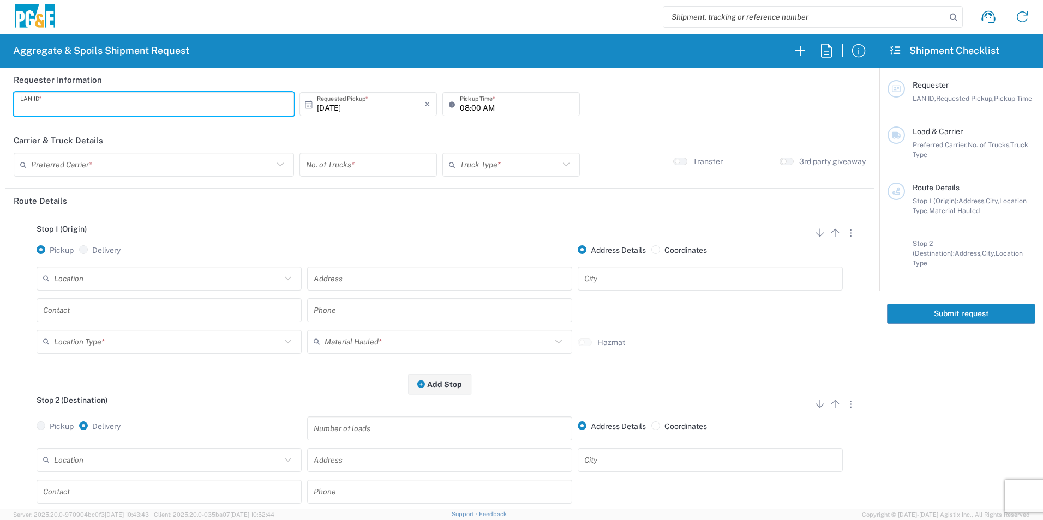
click at [261, 112] on input "text" at bounding box center [153, 104] width 267 height 19
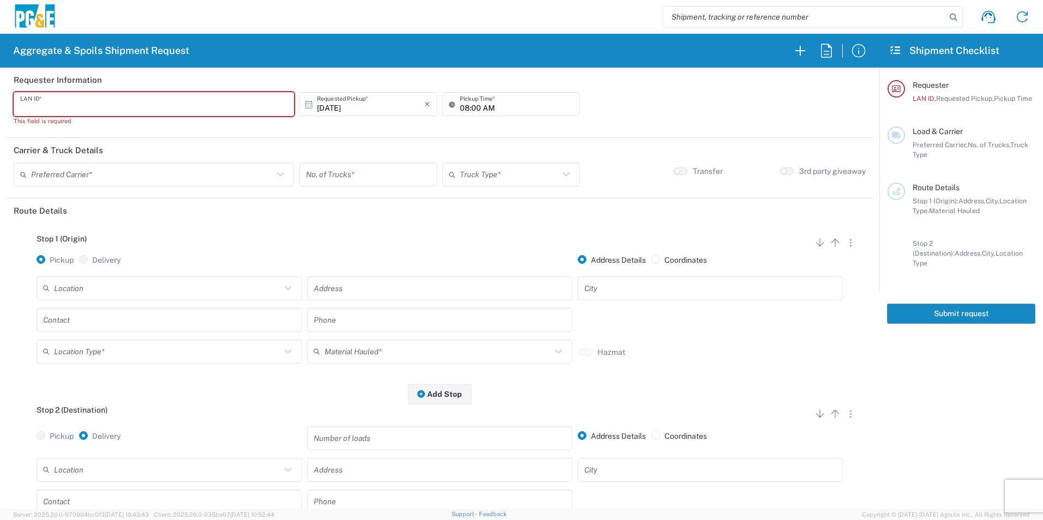
click at [242, 108] on input "text" at bounding box center [153, 104] width 267 height 19
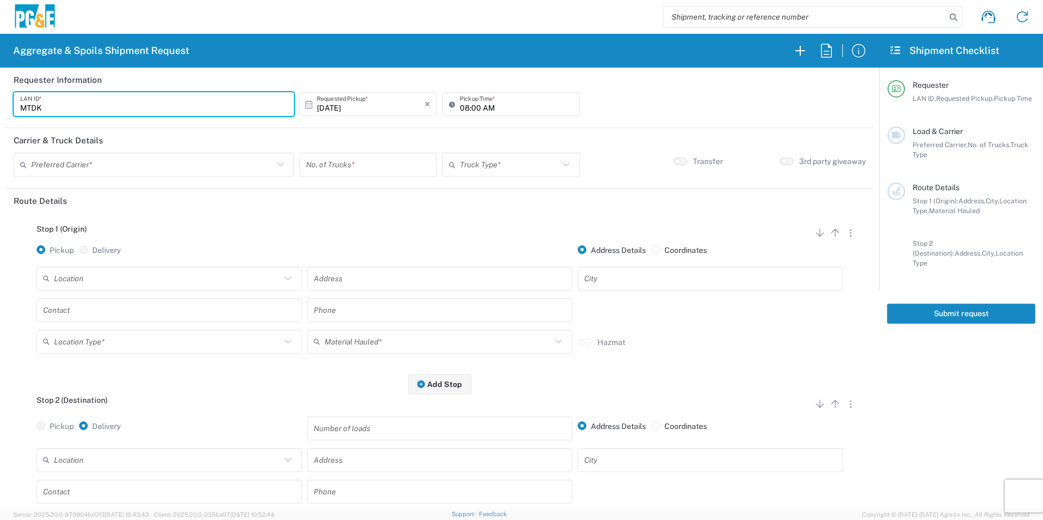
type input "MTDK"
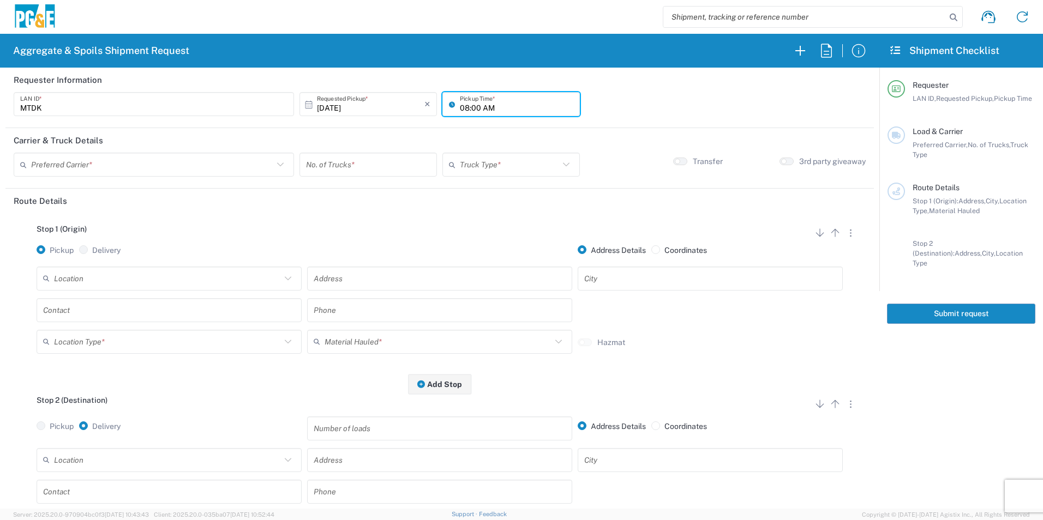
click at [462, 109] on input "08:00 AM" at bounding box center [516, 104] width 113 height 19
click at [473, 109] on input "05:00 AM" at bounding box center [516, 104] width 113 height 19
type input "05:30 AM"
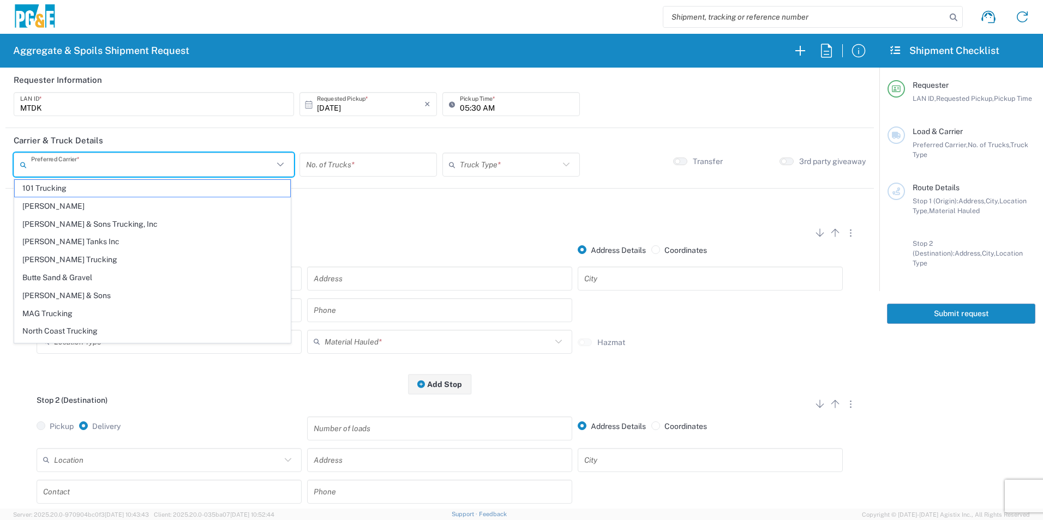
click at [172, 159] on input "text" at bounding box center [152, 164] width 242 height 19
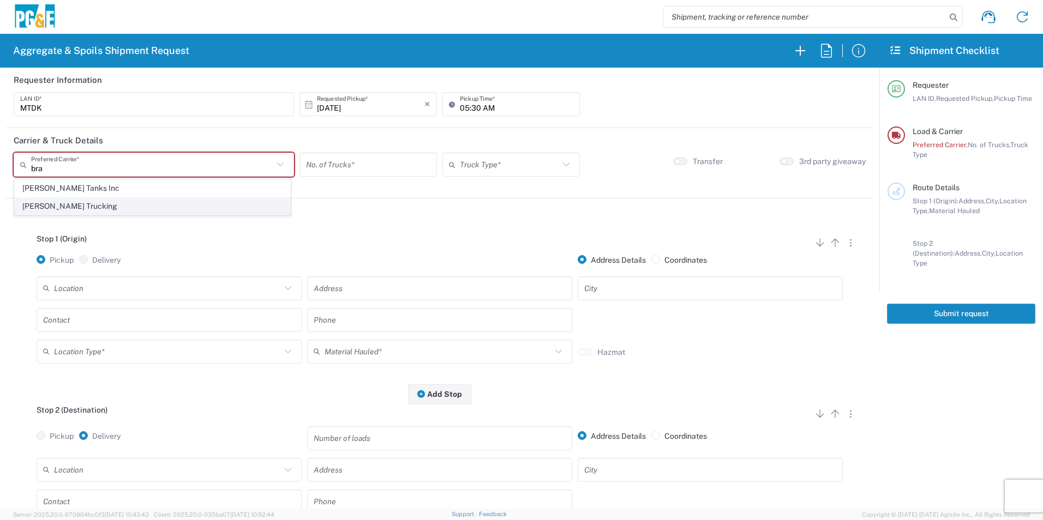
click at [137, 204] on span "[PERSON_NAME] Trucking" at bounding box center [152, 206] width 275 height 17
type input "[PERSON_NAME] Trucking"
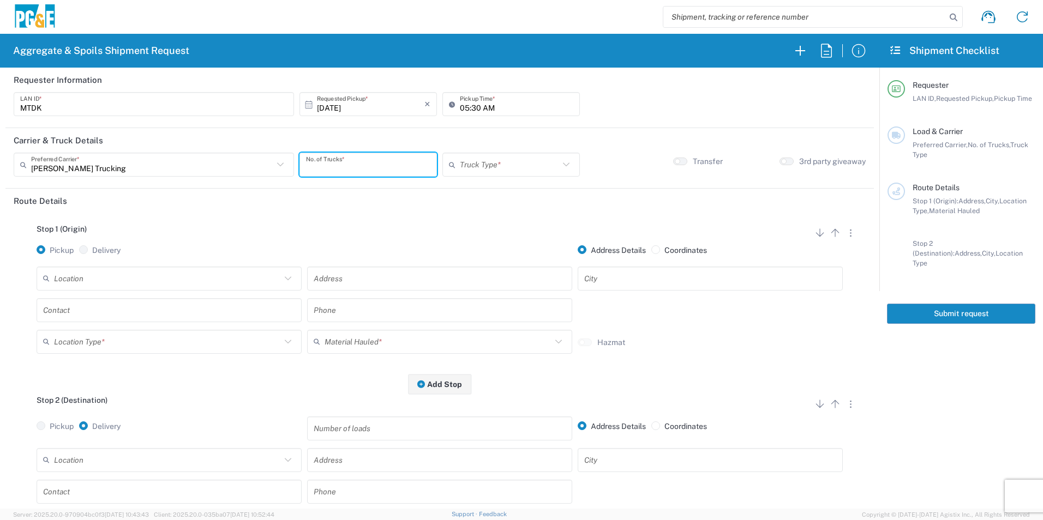
click at [378, 165] on input "number" at bounding box center [368, 164] width 124 height 19
click at [408, 163] on input "number" at bounding box center [368, 164] width 124 height 19
type input "5"
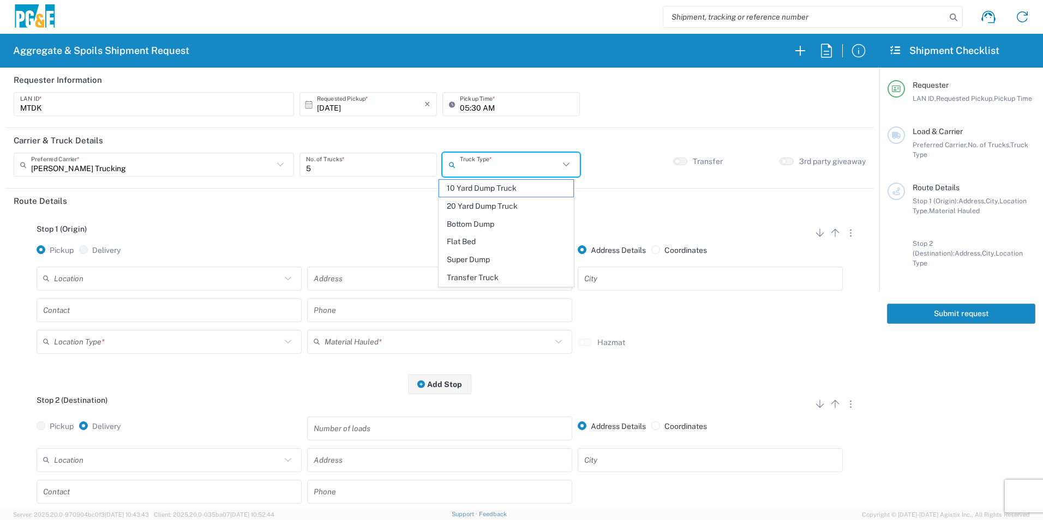
click at [474, 165] on input "text" at bounding box center [509, 164] width 99 height 19
click at [509, 206] on span "20 Yard Dump Truck" at bounding box center [506, 206] width 134 height 17
type input "20 Yard Dump Truck"
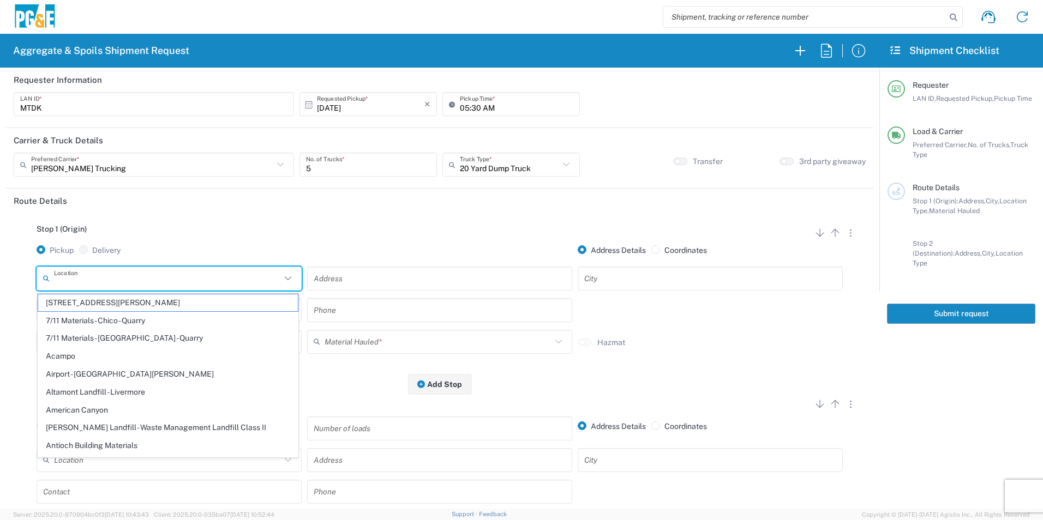
click at [263, 280] on input "text" at bounding box center [167, 278] width 227 height 19
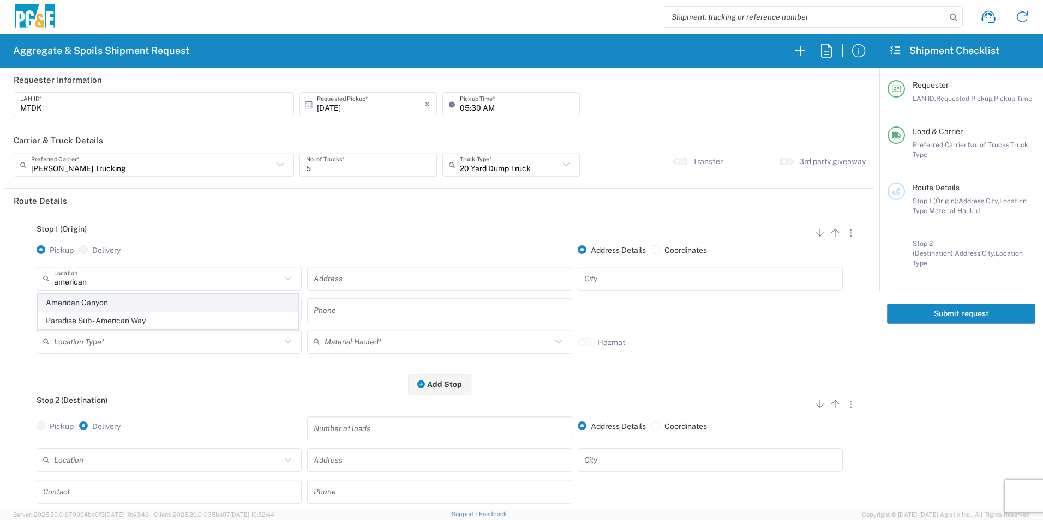
click at [68, 306] on span "American Canyon" at bounding box center [168, 302] width 260 height 17
type input "American Canyon"
type input "500 [PERSON_NAME] Dr"
type input "American Canyon"
type input "Business No Loading Dock"
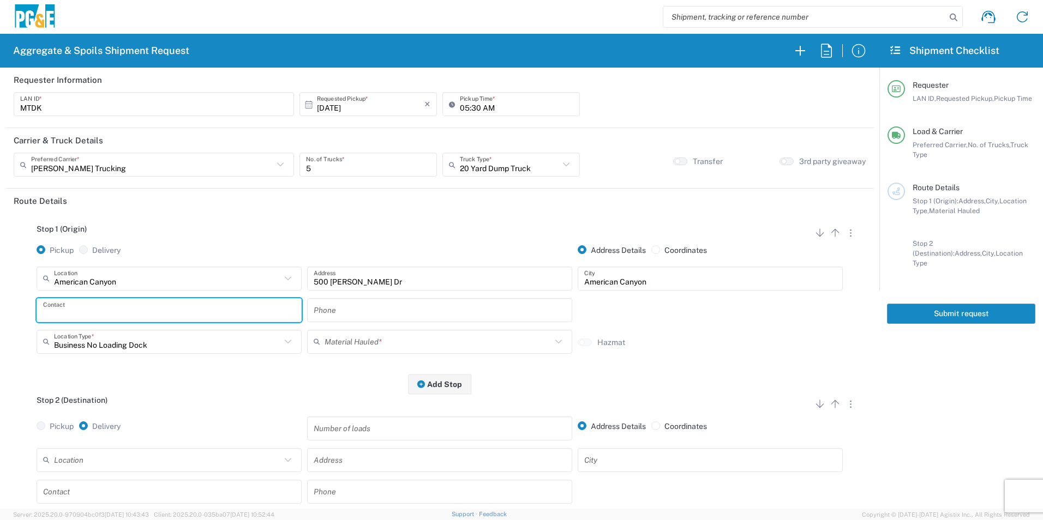
click at [126, 309] on input "text" at bounding box center [169, 309] width 252 height 19
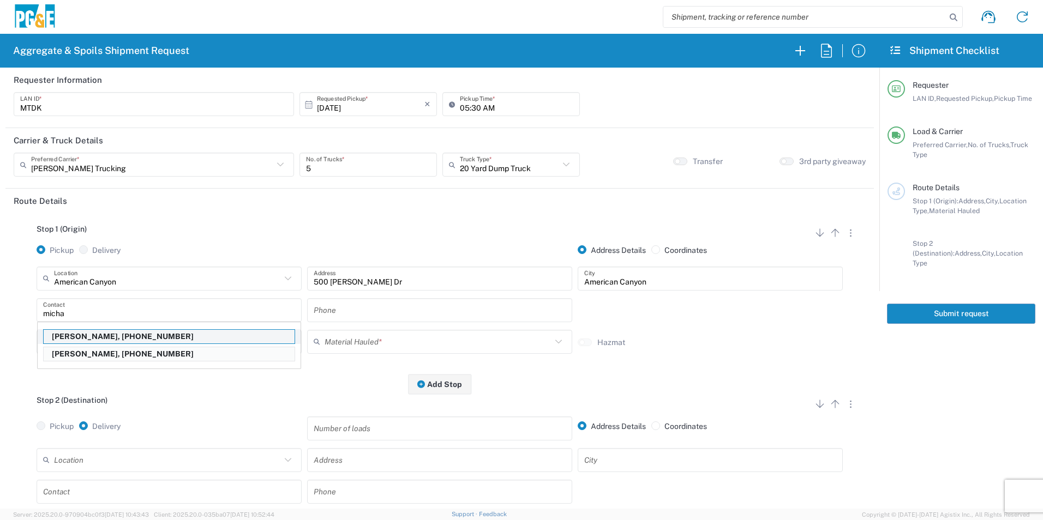
click at [80, 334] on p "[PERSON_NAME], [PHONE_NUMBER]" at bounding box center [169, 337] width 251 height 14
type input "[PERSON_NAME]"
type input "[PHONE_NUMBER]"
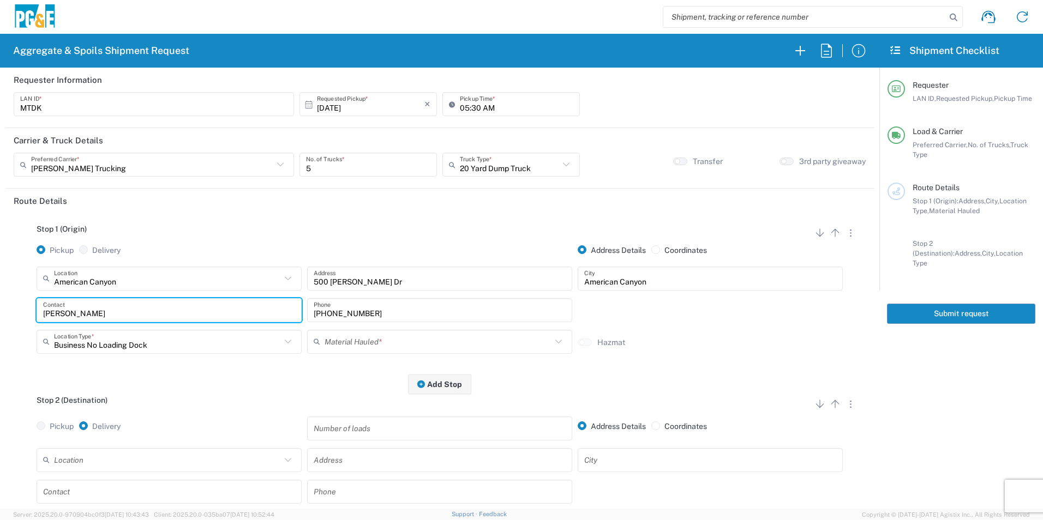
click at [355, 335] on input "text" at bounding box center [437, 341] width 227 height 19
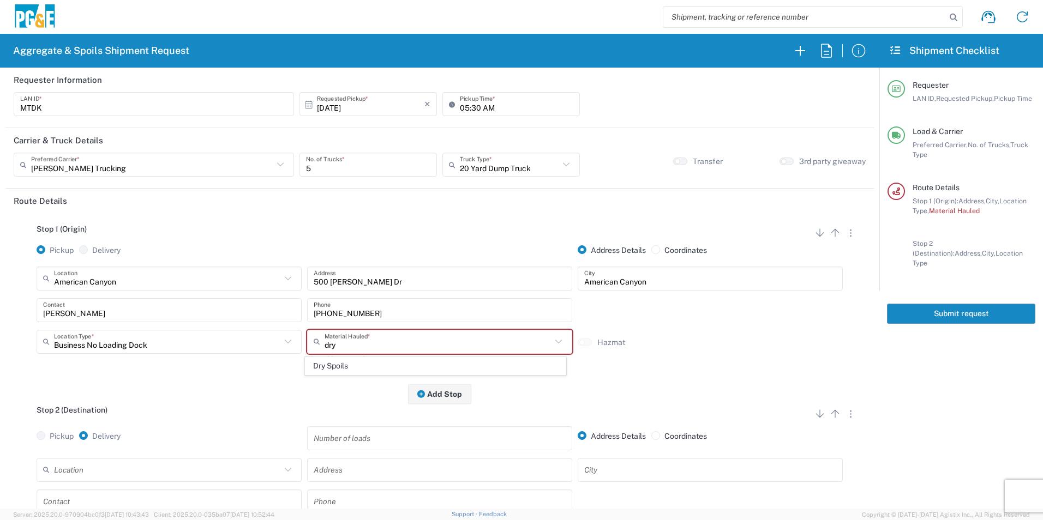
drag, startPoint x: 336, startPoint y: 364, endPoint x: 371, endPoint y: 336, distance: 45.4
click at [335, 365] on span "Dry Spoils" at bounding box center [435, 366] width 260 height 17
type input "Dry Spoils"
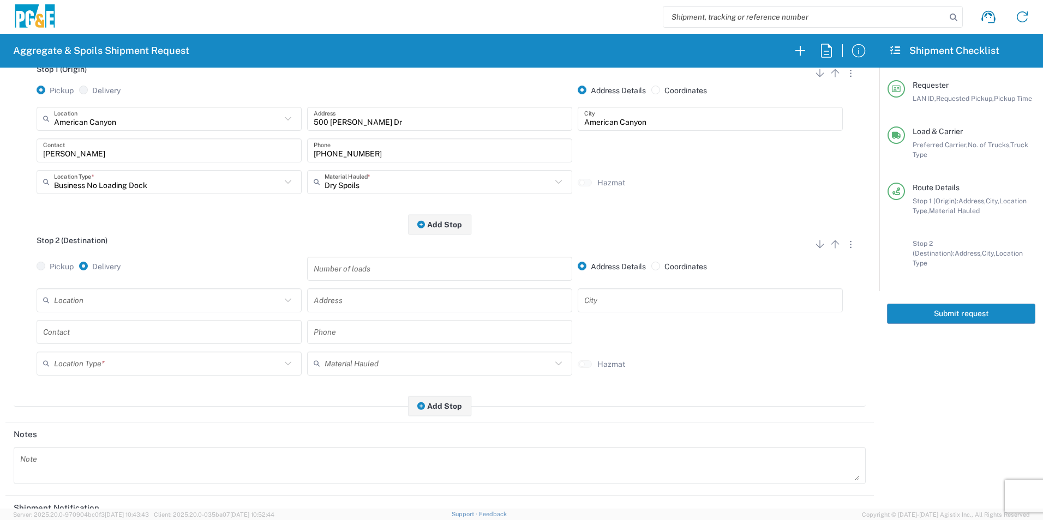
scroll to position [164, 0]
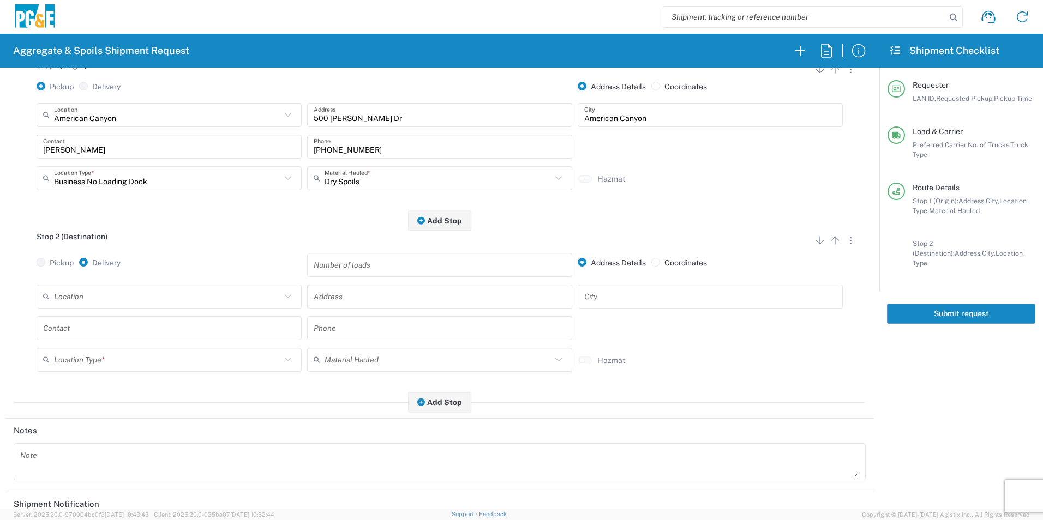
click at [166, 294] on input "text" at bounding box center [167, 296] width 227 height 19
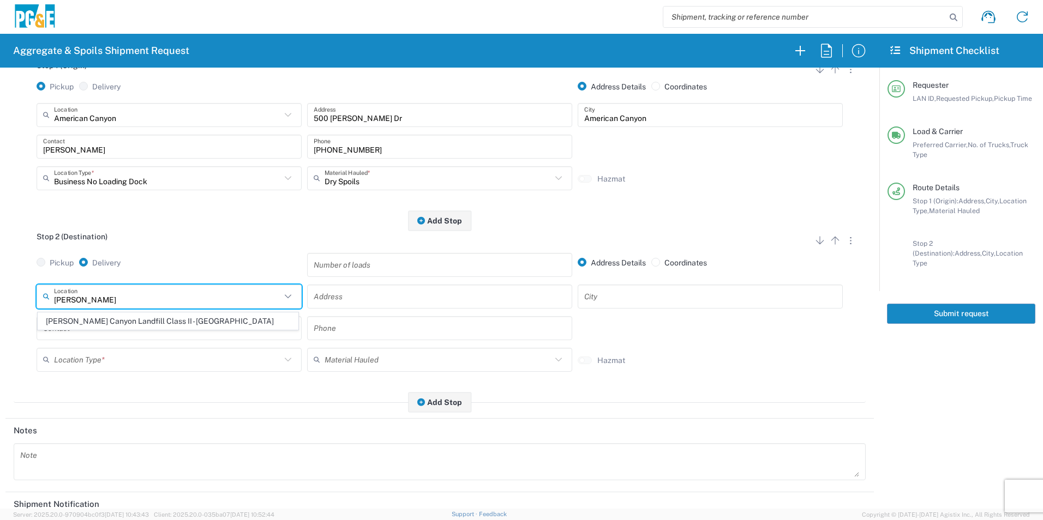
click at [118, 323] on span "[PERSON_NAME] Canyon Landfill Class II - [GEOGRAPHIC_DATA]" at bounding box center [168, 321] width 260 height 17
type input "[PERSON_NAME] Canyon Landfill Class II - [GEOGRAPHIC_DATA]"
type input "[STREET_ADDRESS][PERSON_NAME]"
type input "[GEOGRAPHIC_DATA]"
type input "Landfill"
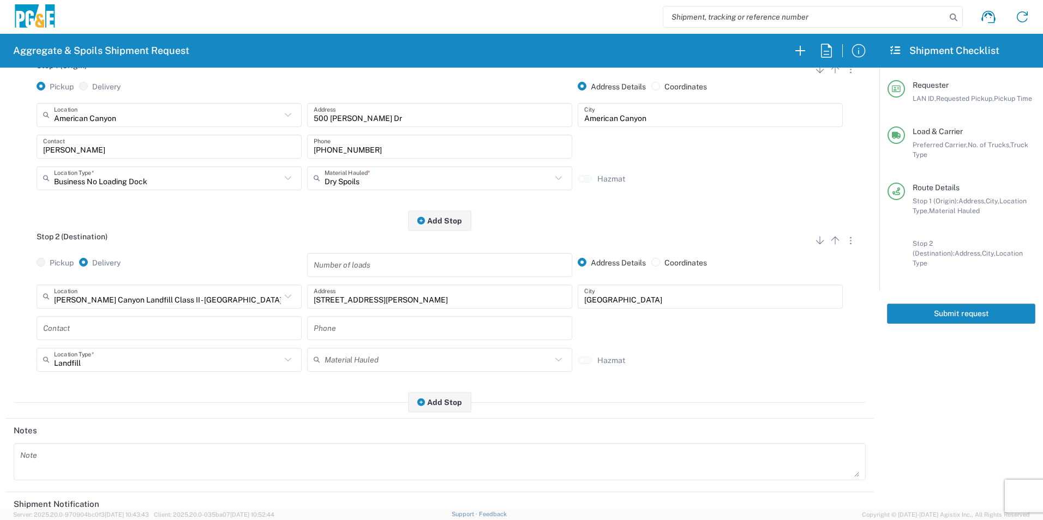
click at [89, 329] on input "text" at bounding box center [169, 327] width 252 height 19
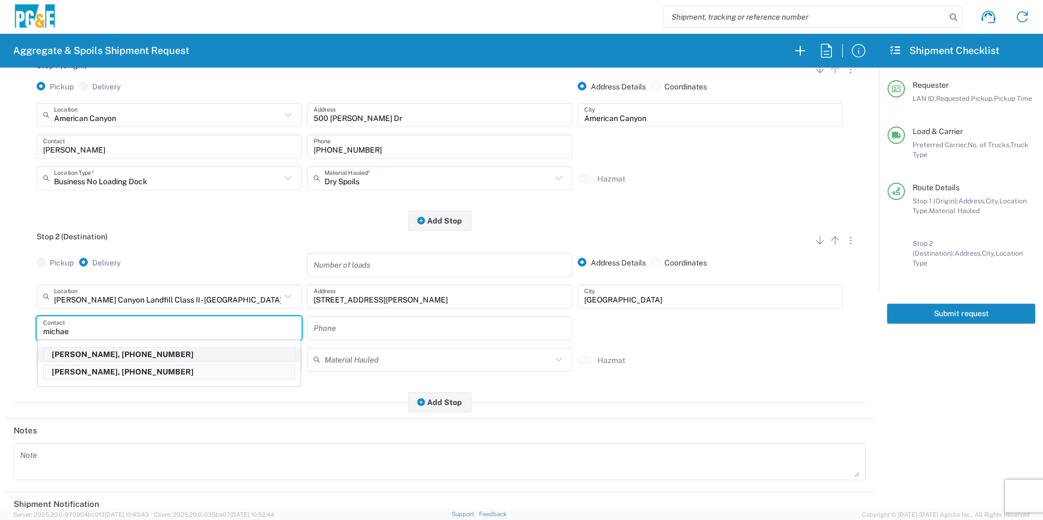
click at [91, 356] on p "[PERSON_NAME], [PHONE_NUMBER]" at bounding box center [169, 355] width 251 height 14
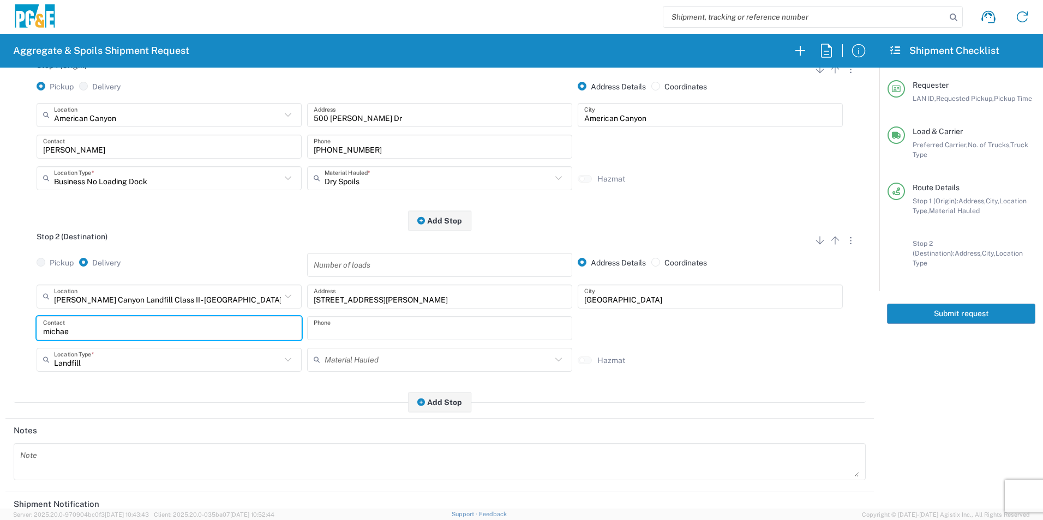
type input "[PERSON_NAME]"
type input "[PHONE_NUMBER]"
click at [303, 392] on div "Stop 2 (Destination) Add Stop Above Add Stop Below Remove Stop Pickup Delivery …" at bounding box center [440, 312] width 852 height 182
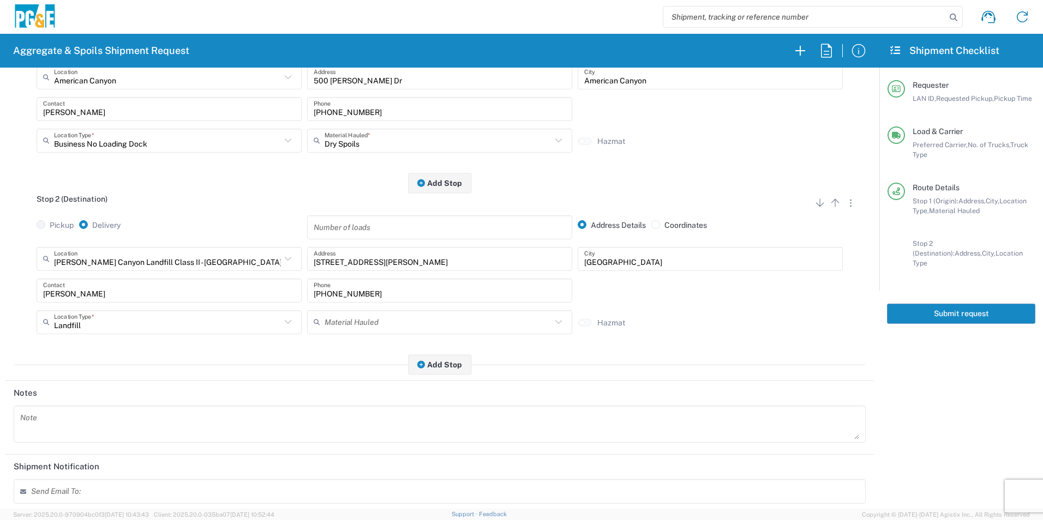
scroll to position [0, 0]
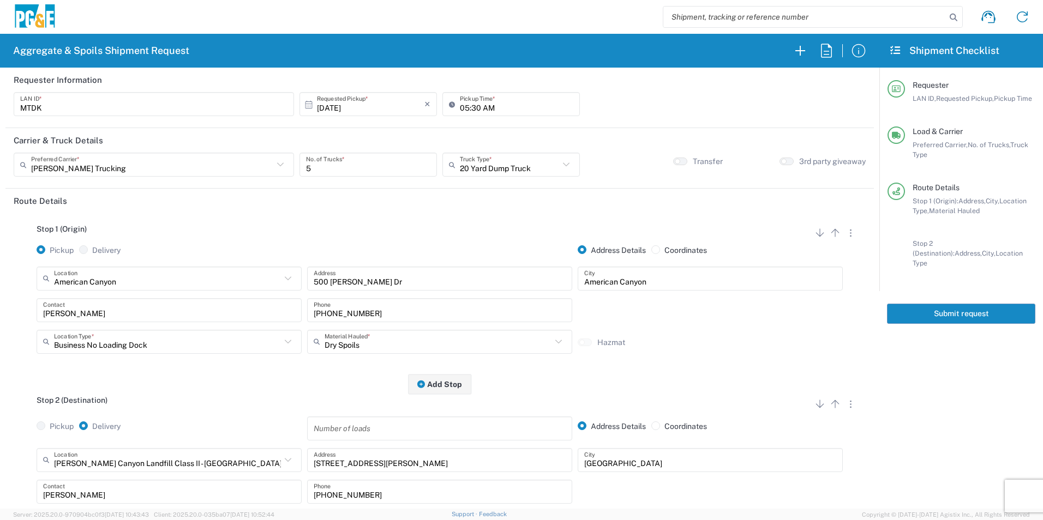
click at [901, 304] on button "Submit request" at bounding box center [961, 314] width 148 height 20
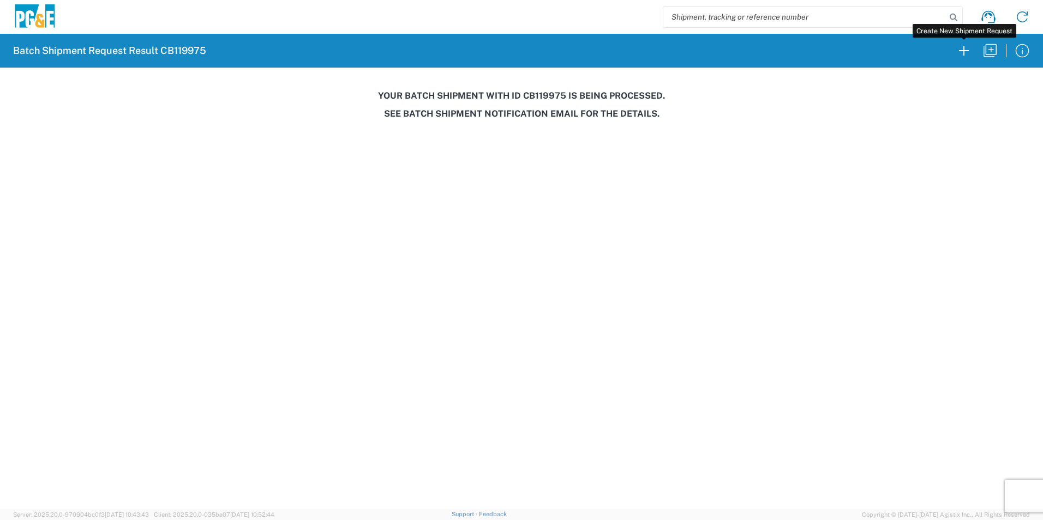
click at [966, 52] on icon "button" at bounding box center [963, 50] width 17 height 17
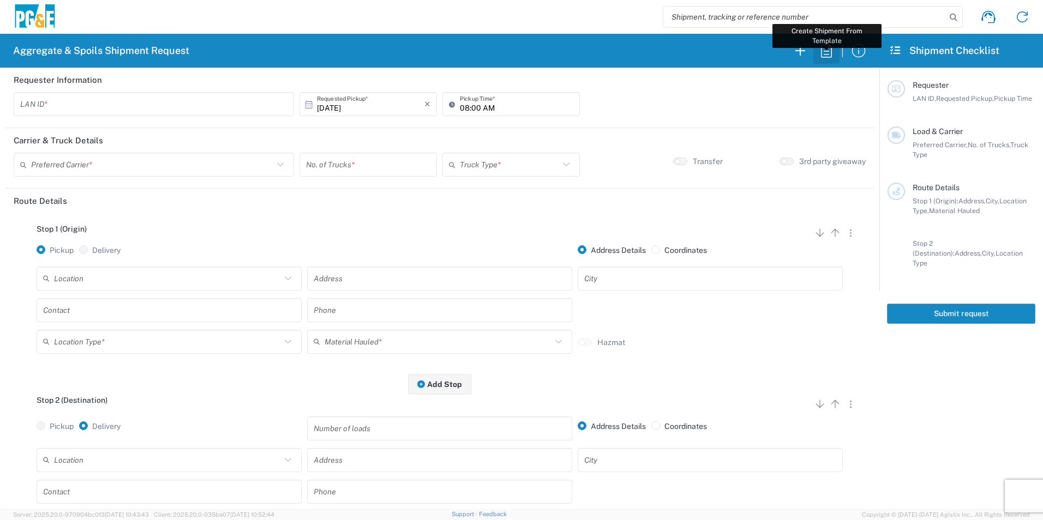
click at [825, 51] on icon "button" at bounding box center [826, 51] width 11 height 14
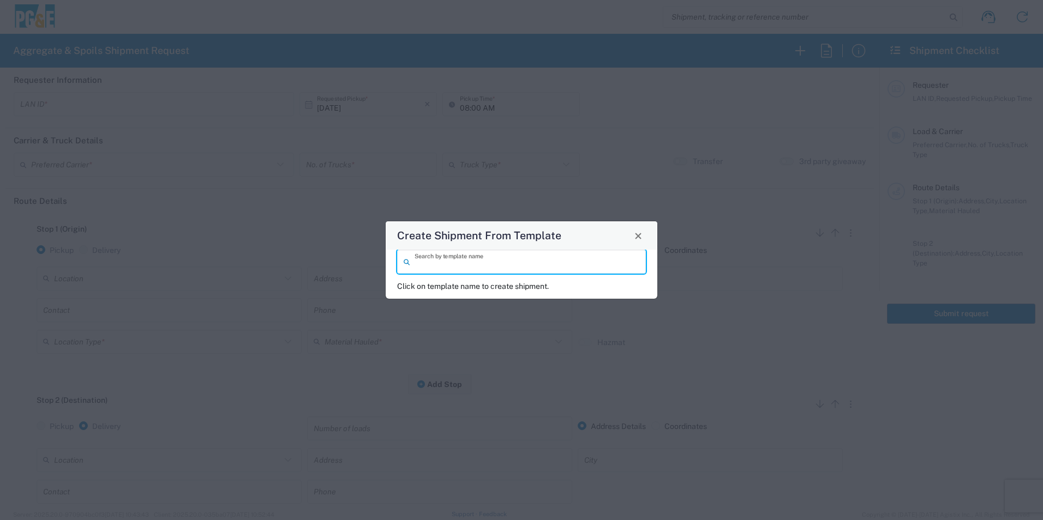
click at [430, 270] on input "search" at bounding box center [526, 261] width 225 height 19
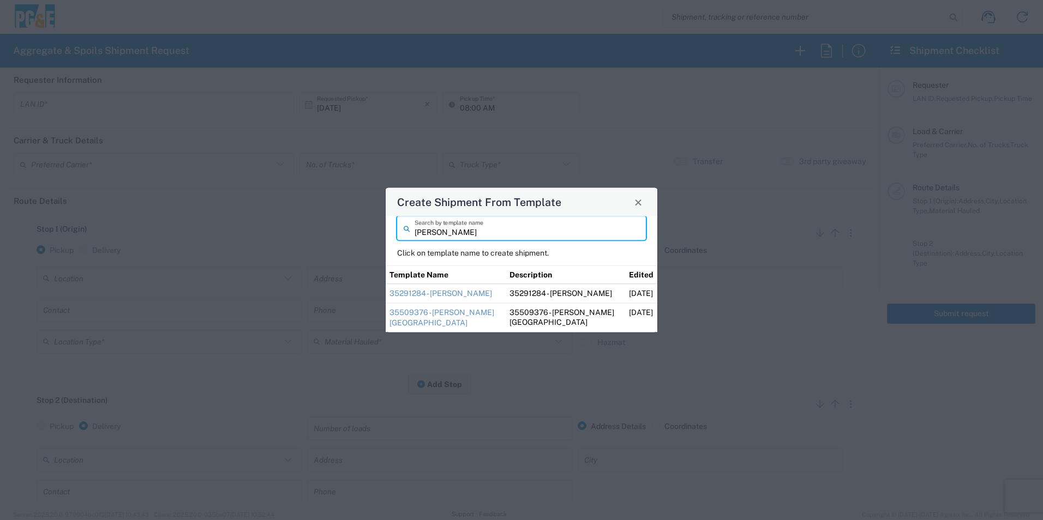
type input "[PERSON_NAME]"
click at [453, 288] on td "35291284 - [PERSON_NAME]" at bounding box center [446, 293] width 120 height 19
click at [459, 293] on link "35291284 - [PERSON_NAME]" at bounding box center [440, 293] width 103 height 9
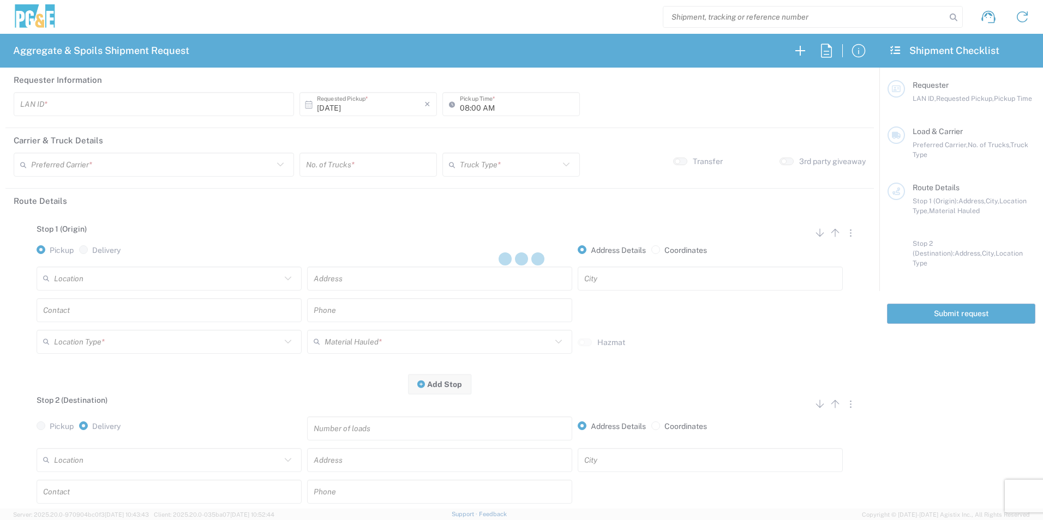
type input "M2BN"
type input "09:00 AM"
type input "North Coast Trucking"
type input "Super Dump"
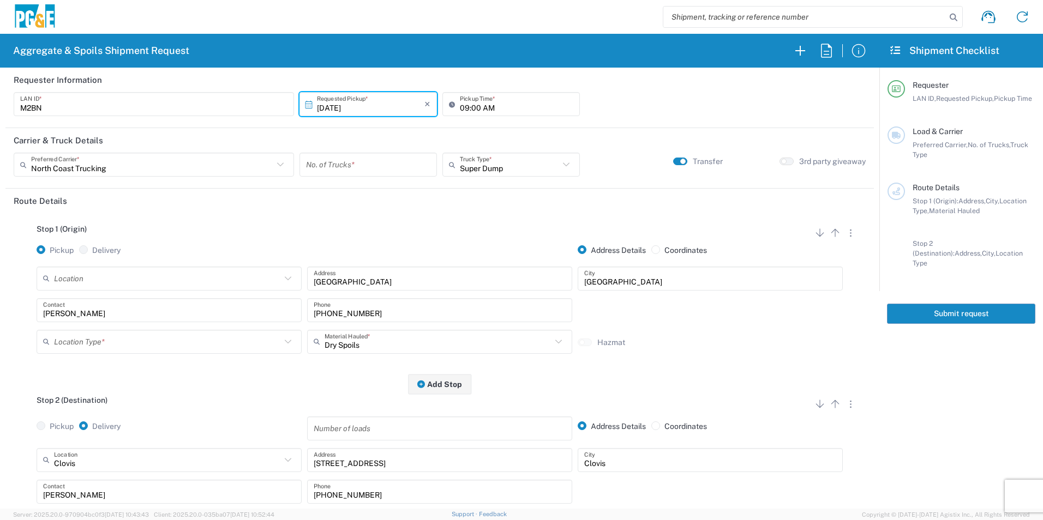
click at [363, 170] on input "number" at bounding box center [368, 164] width 124 height 19
type input "1"
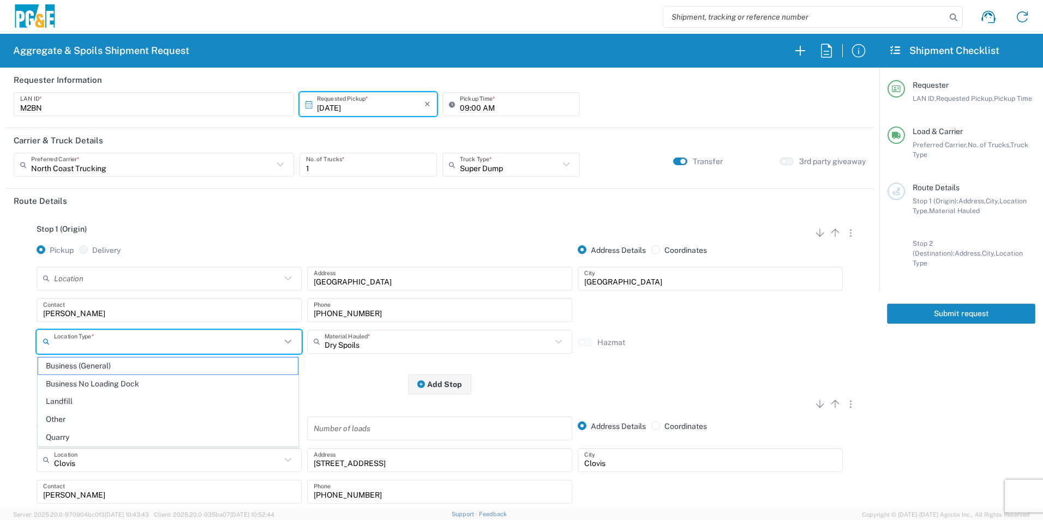
click at [158, 342] on input "text" at bounding box center [167, 341] width 227 height 19
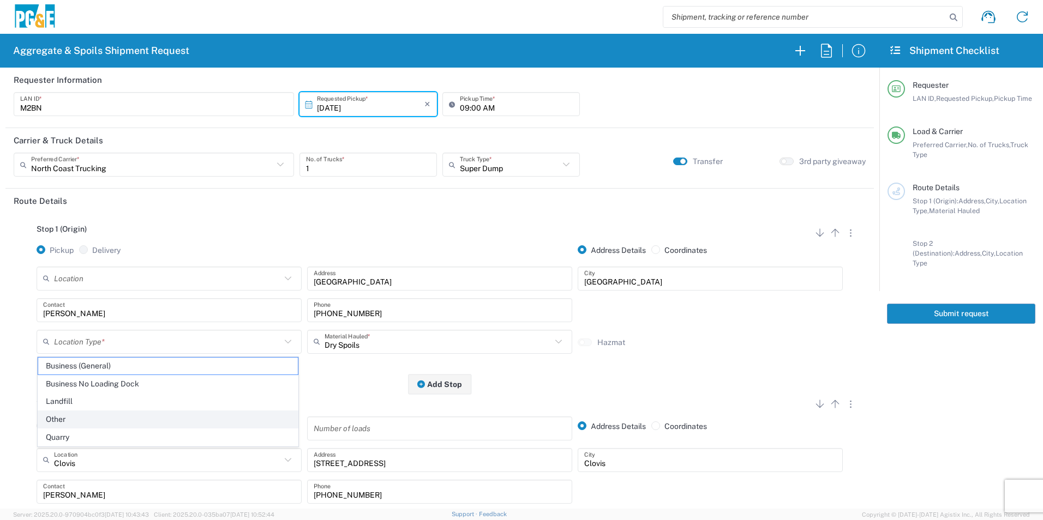
click at [104, 414] on span "Other" at bounding box center [168, 419] width 260 height 17
type input "Other"
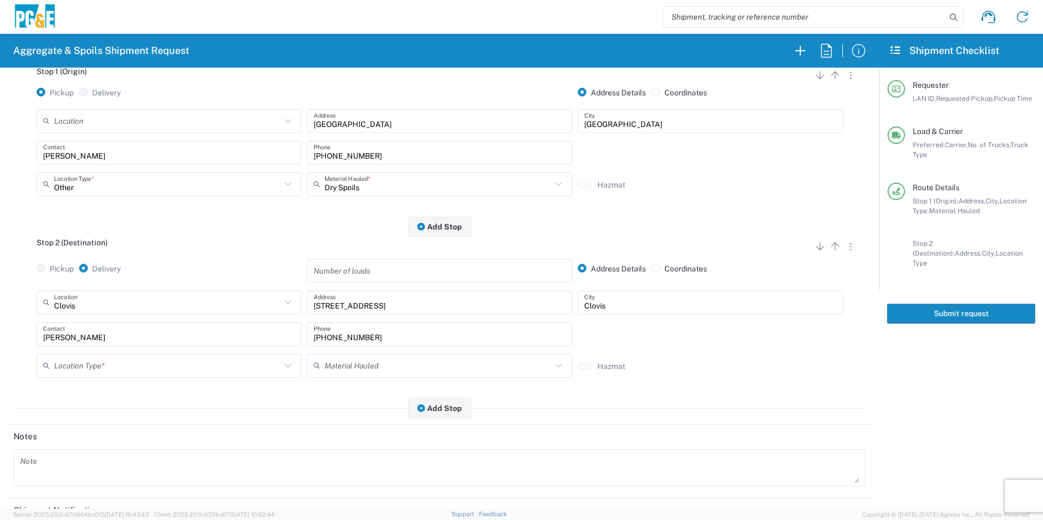
scroll to position [164, 0]
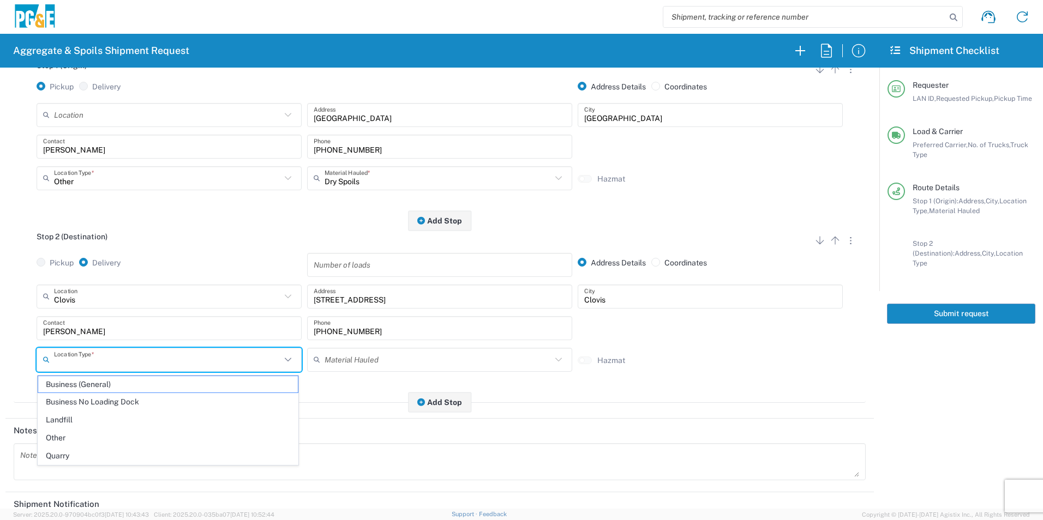
click at [94, 356] on input "text" at bounding box center [167, 359] width 227 height 19
click at [88, 401] on span "Business No Loading Dock" at bounding box center [168, 402] width 260 height 17
type input "Business No Loading Dock"
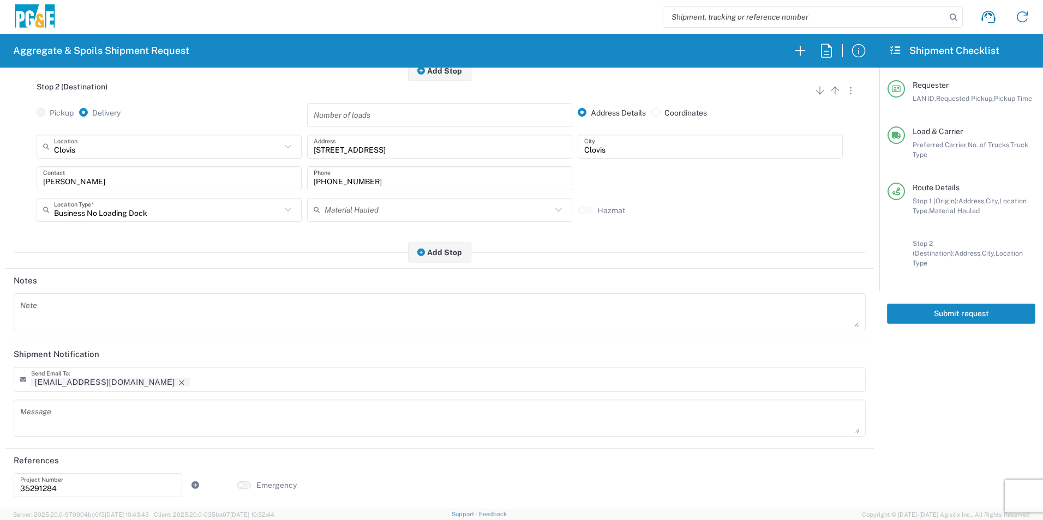
scroll to position [315, 0]
click at [177, 381] on icon "Remove tag" at bounding box center [181, 382] width 9 height 9
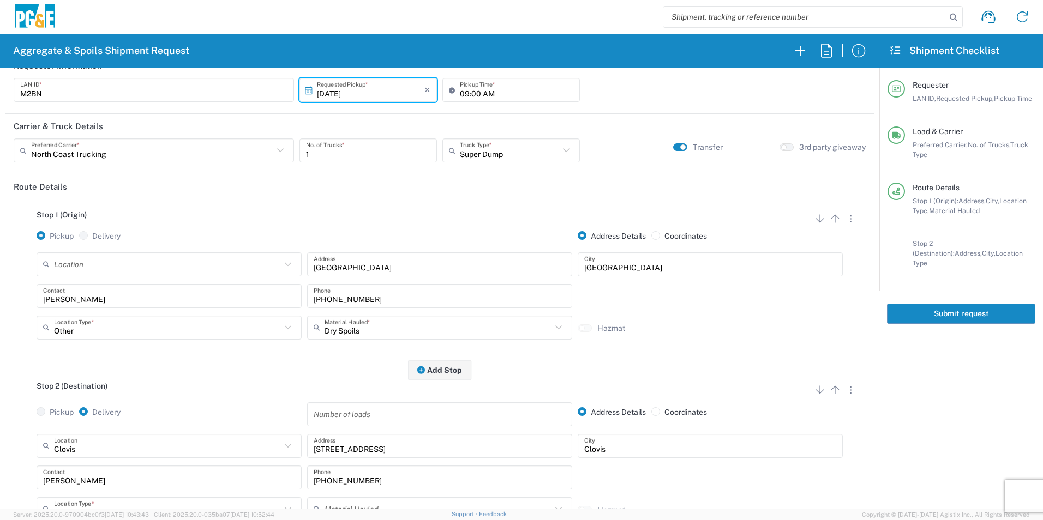
scroll to position [0, 0]
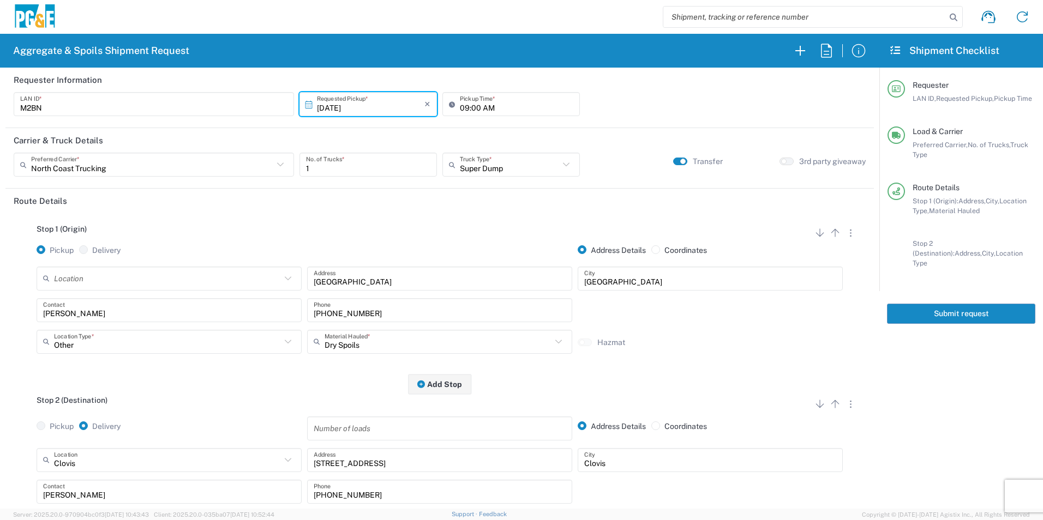
click at [927, 310] on button "Submit request" at bounding box center [961, 314] width 148 height 20
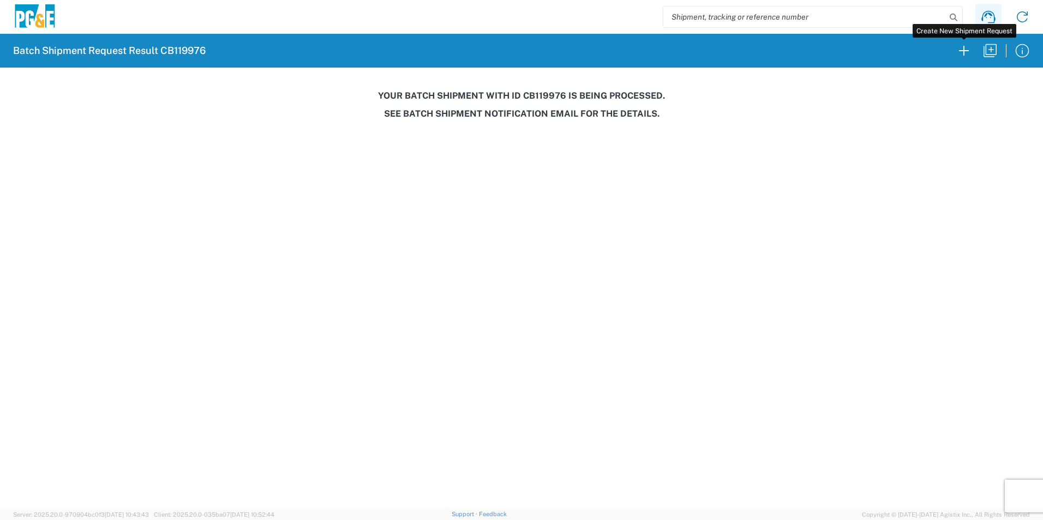
drag, startPoint x: 962, startPoint y: 50, endPoint x: 977, endPoint y: 24, distance: 29.3
click at [962, 50] on icon "button" at bounding box center [963, 50] width 17 height 17
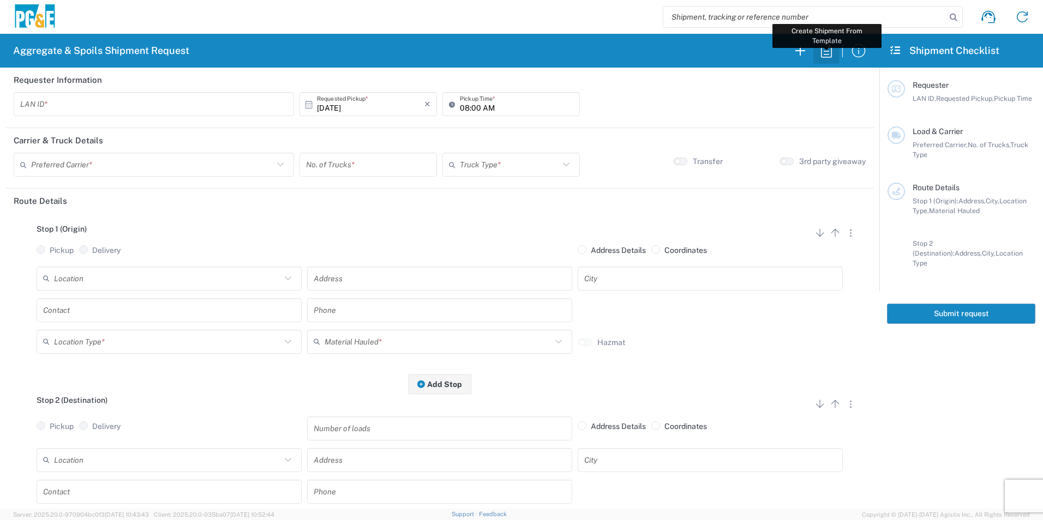
click at [824, 50] on icon "button" at bounding box center [825, 50] width 17 height 17
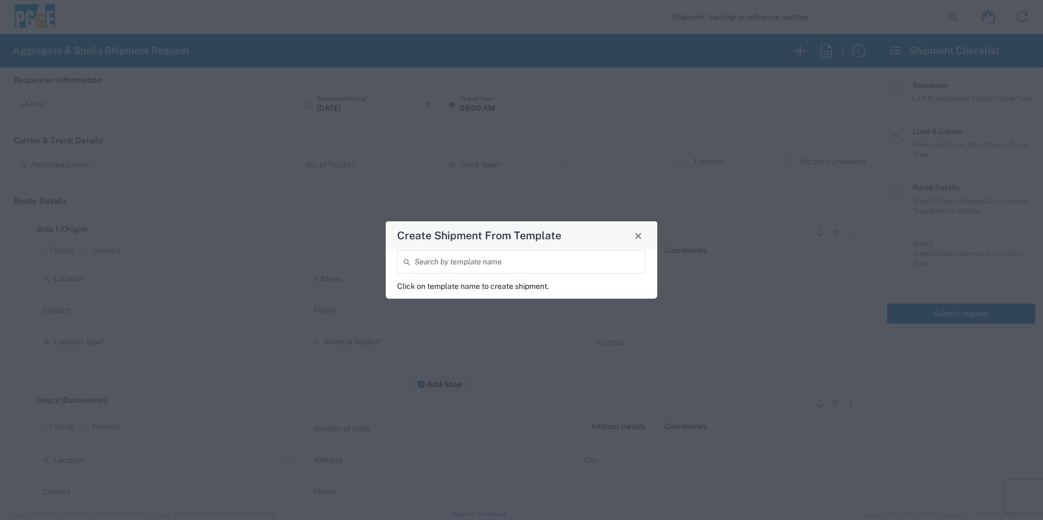
click at [448, 264] on input "search" at bounding box center [526, 261] width 225 height 19
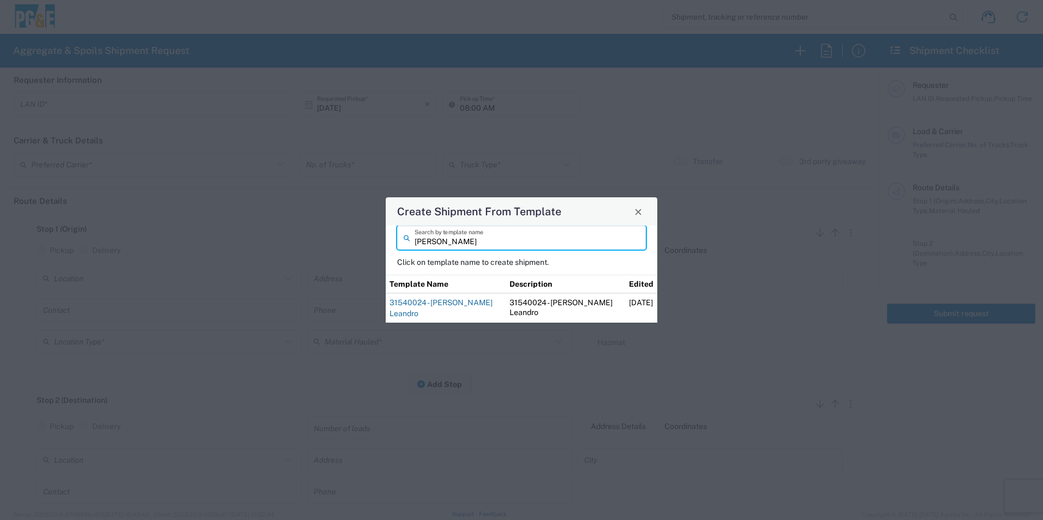
type input "[PERSON_NAME]"
click at [414, 304] on link "31540024 - [PERSON_NAME] Leandro" at bounding box center [440, 308] width 103 height 20
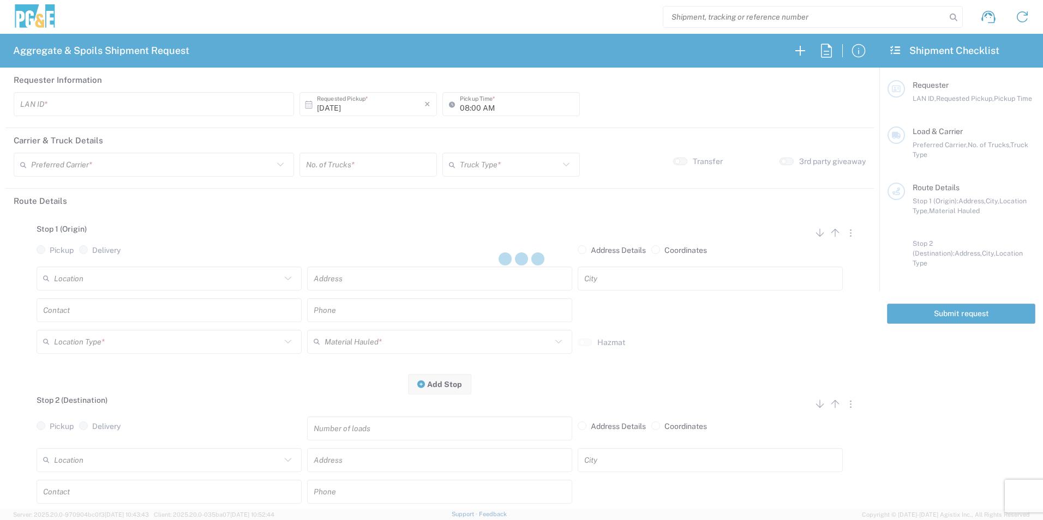
type input "VNL5"
type input "09:00 AM"
type input "MAG Trucking"
type input "Super Dump"
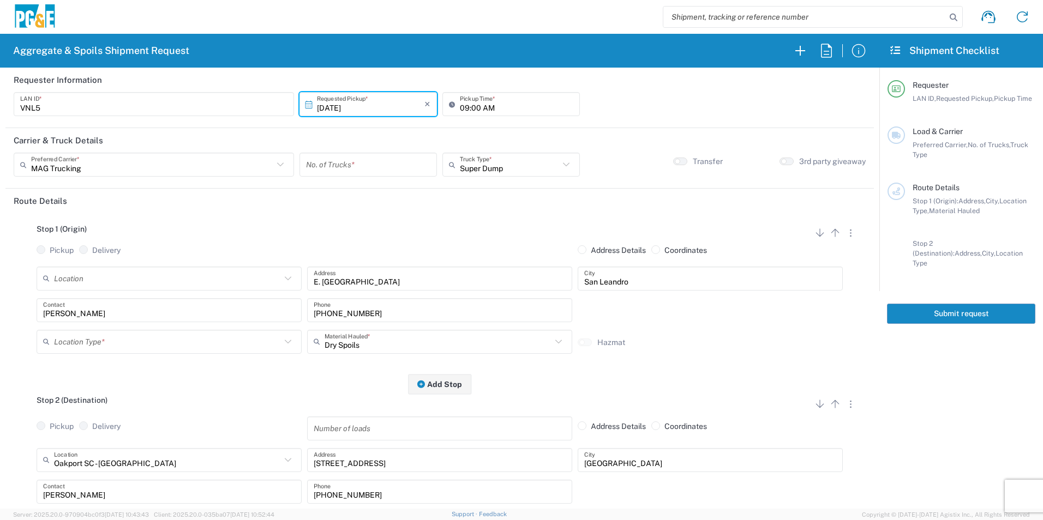
click at [363, 165] on input "number" at bounding box center [368, 164] width 124 height 19
type input "2"
click at [462, 107] on input "09:00 AM" at bounding box center [516, 104] width 113 height 19
type input "08:00 AM"
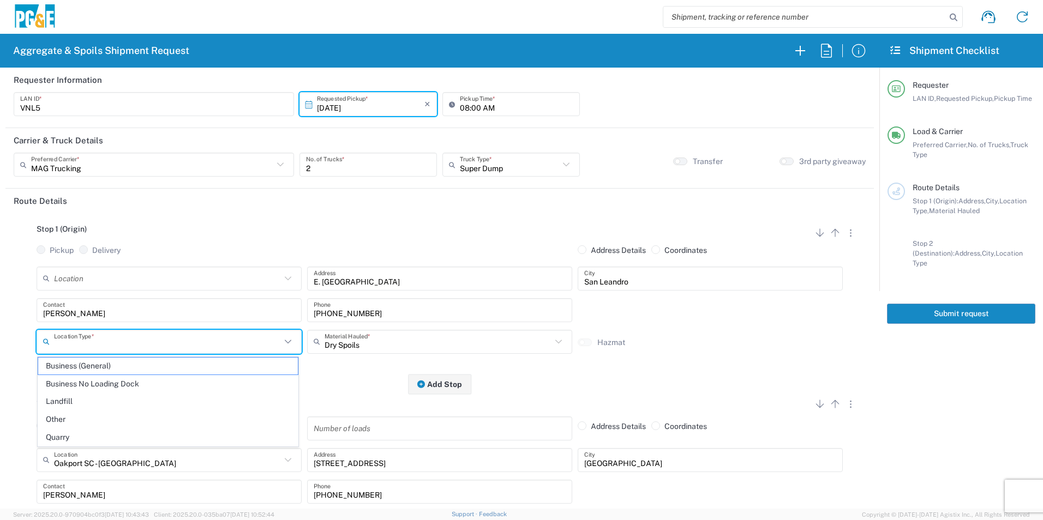
click at [87, 338] on input "text" at bounding box center [167, 341] width 227 height 19
drag, startPoint x: 75, startPoint y: 419, endPoint x: 83, endPoint y: 345, distance: 74.1
click at [74, 418] on span "Other" at bounding box center [168, 419] width 260 height 17
type input "Other"
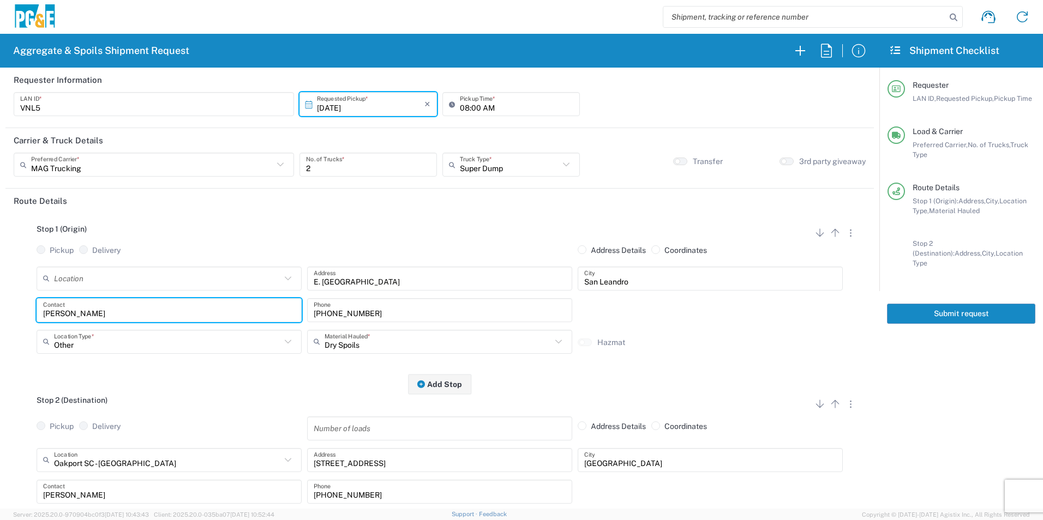
drag, startPoint x: 101, startPoint y: 308, endPoint x: -2, endPoint y: 274, distance: 109.0
click at [0, 274] on html "Aggregate & Spoils Shipment Request Requester Information VNL5 LAN ID * [DATE] …" at bounding box center [521, 260] width 1043 height 520
type input "[PERSON_NAME]"
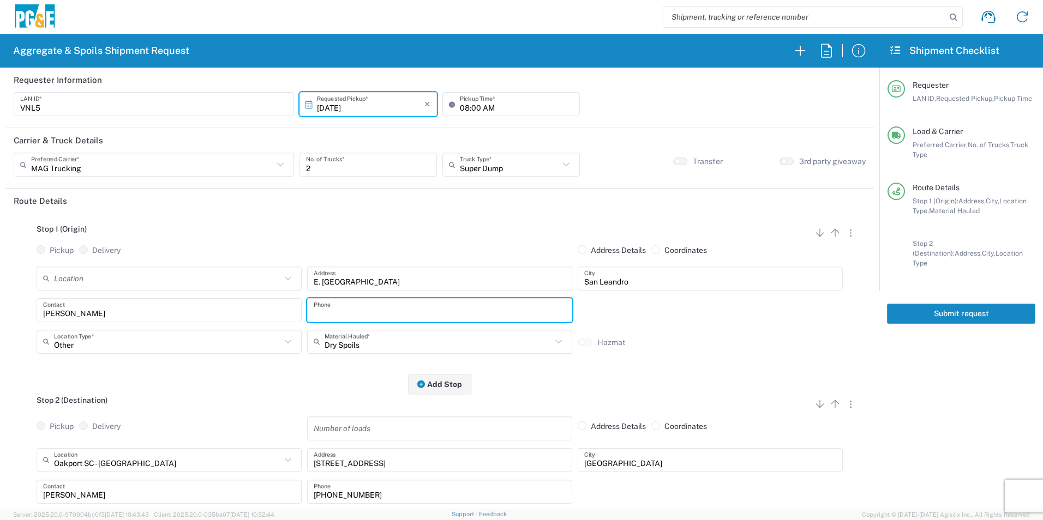
click at [453, 314] on input "text" at bounding box center [440, 309] width 252 height 19
paste input "[PHONE_NUMBER]"
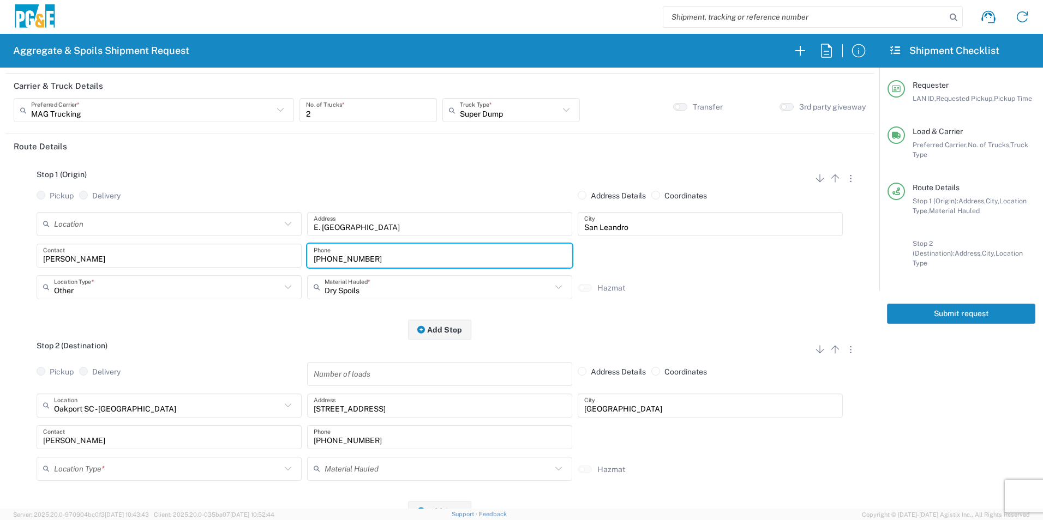
type input "[PHONE_NUMBER]"
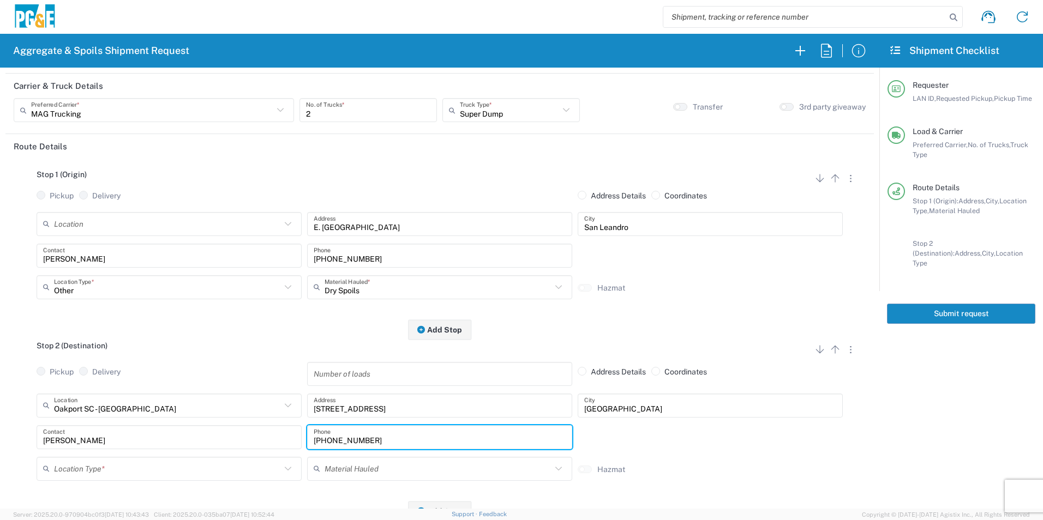
drag, startPoint x: 422, startPoint y: 446, endPoint x: 173, endPoint y: 404, distance: 252.6
click at [173, 404] on div "Oakport [GEOGRAPHIC_DATA] - [GEOGRAPHIC_DATA] Location [GEOGRAPHIC_DATA] [GEOGR…" at bounding box center [440, 441] width 852 height 95
paste input "575-1556"
type input "[PHONE_NUMBER]"
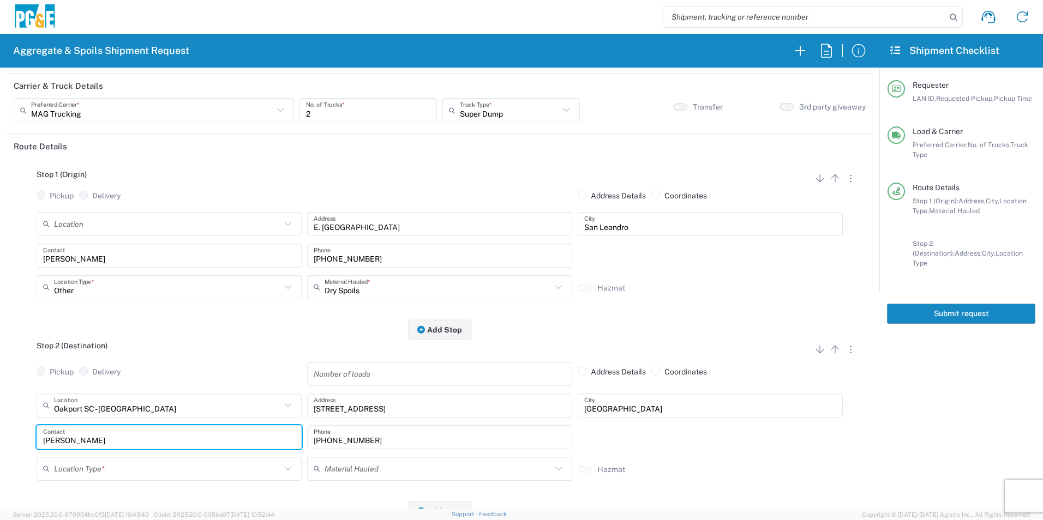
drag, startPoint x: 57, startPoint y: 430, endPoint x: 0, endPoint y: 415, distance: 59.3
click at [0, 416] on html "Aggregate & Spoils Shipment Request Requester Information VNL5 LAN ID * [DATE] …" at bounding box center [521, 260] width 1043 height 520
type input "[PERSON_NAME]"
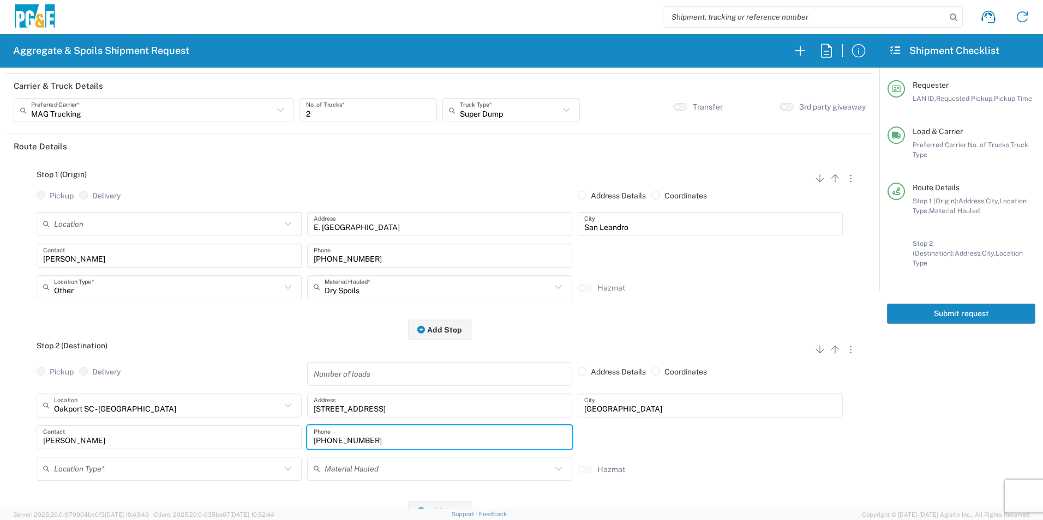
click at [172, 348] on div "Stop 2 (Destination) Add Stop Above Add Stop Below Remove Stop" at bounding box center [440, 351] width 852 height 21
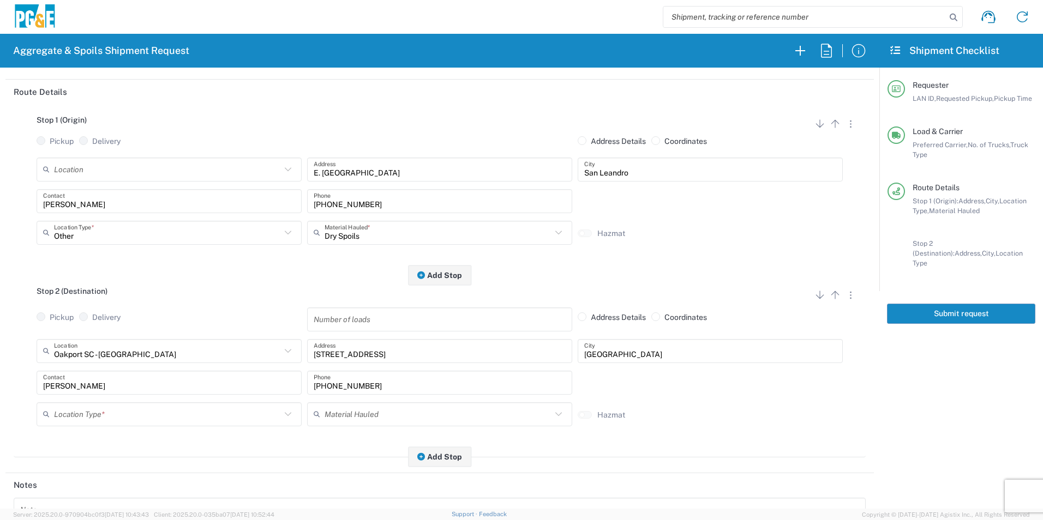
scroll to position [164, 0]
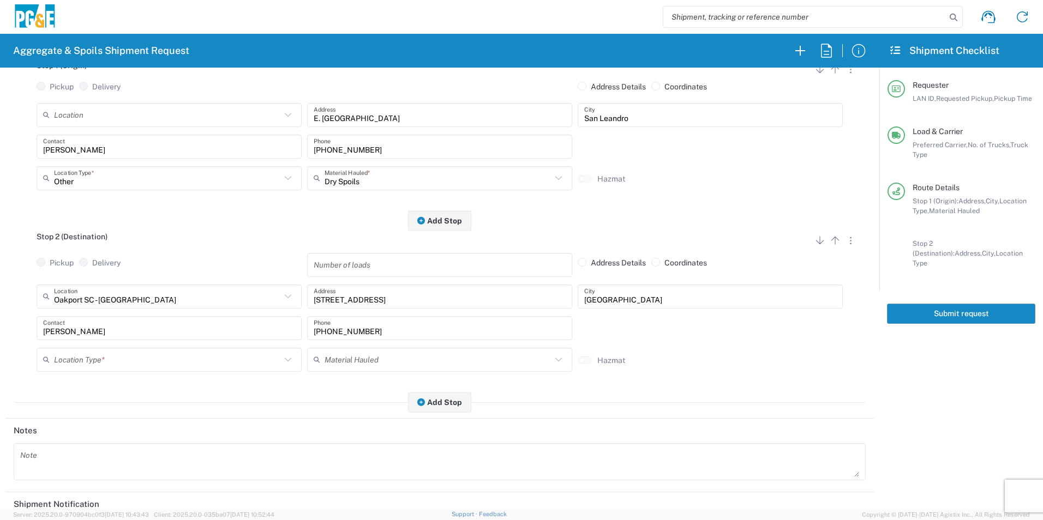
click at [76, 356] on input "text" at bounding box center [167, 359] width 227 height 19
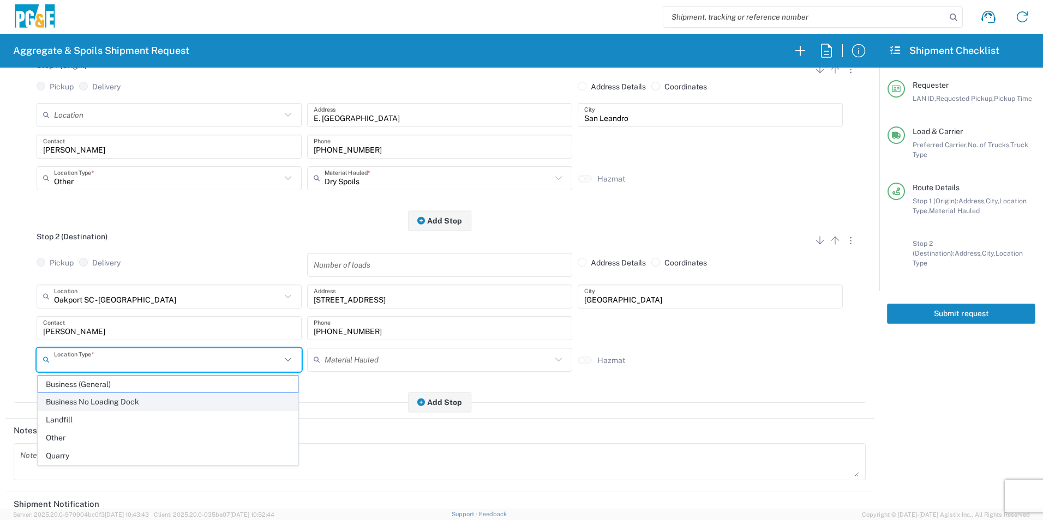
click at [85, 398] on span "Business No Loading Dock" at bounding box center [168, 402] width 260 height 17
type input "Business No Loading Dock"
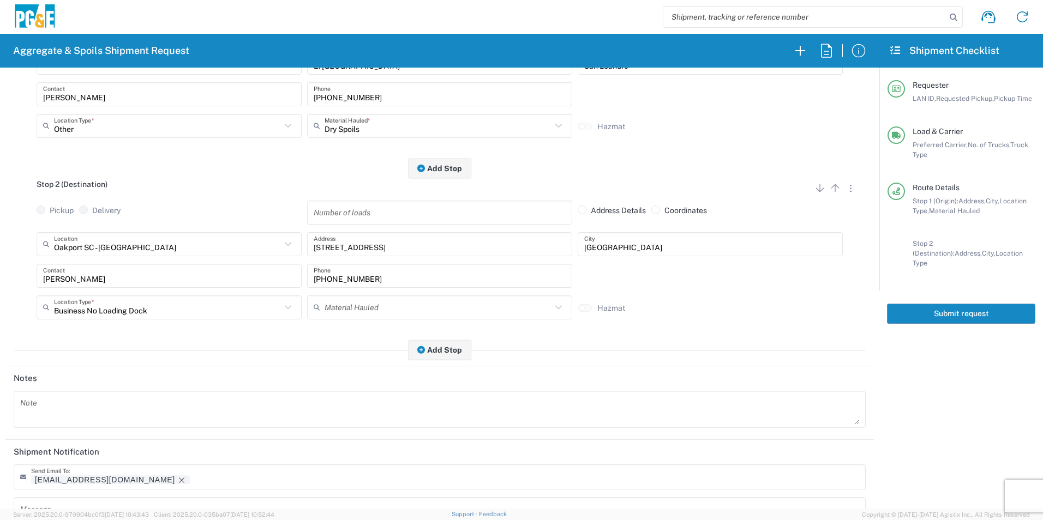
scroll to position [315, 0]
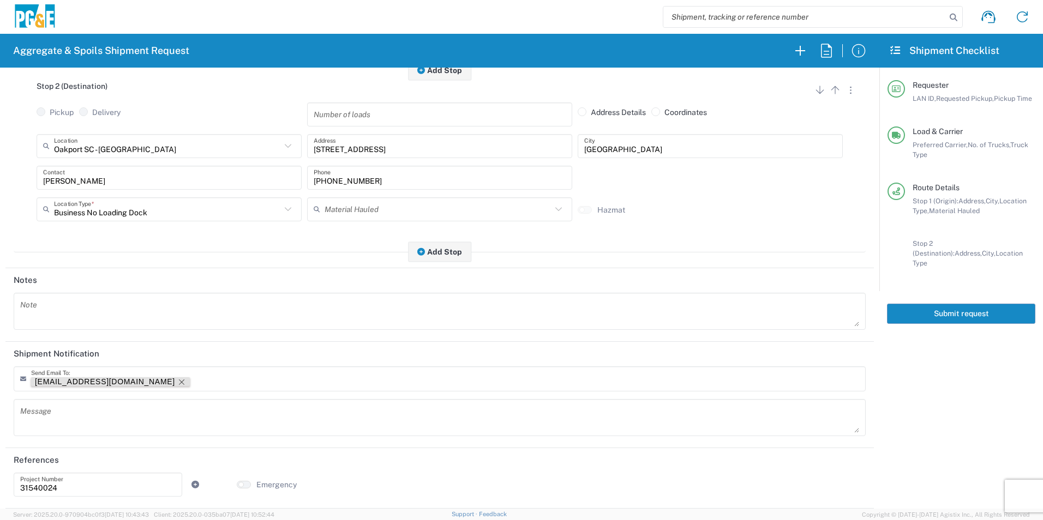
click at [177, 380] on icon "Remove tag" at bounding box center [181, 382] width 9 height 9
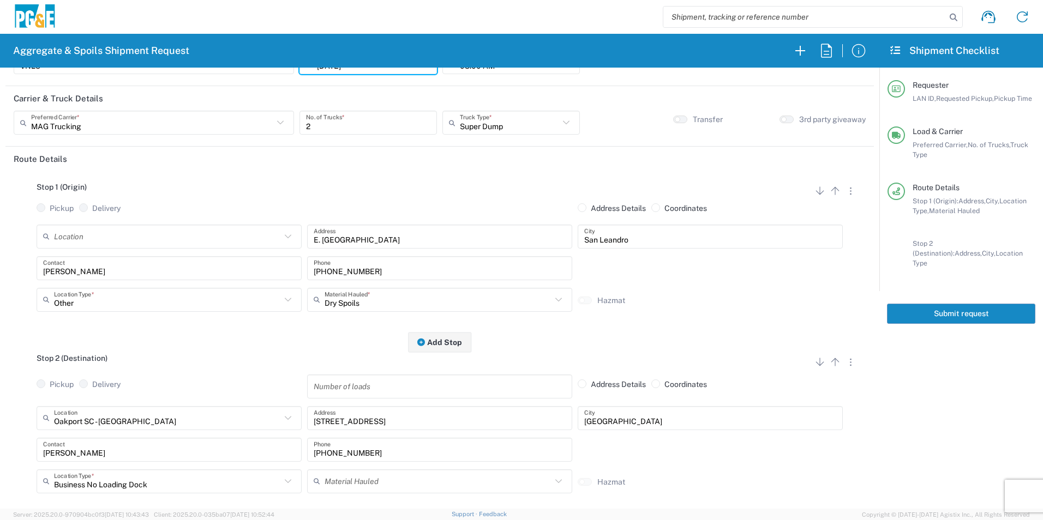
scroll to position [0, 0]
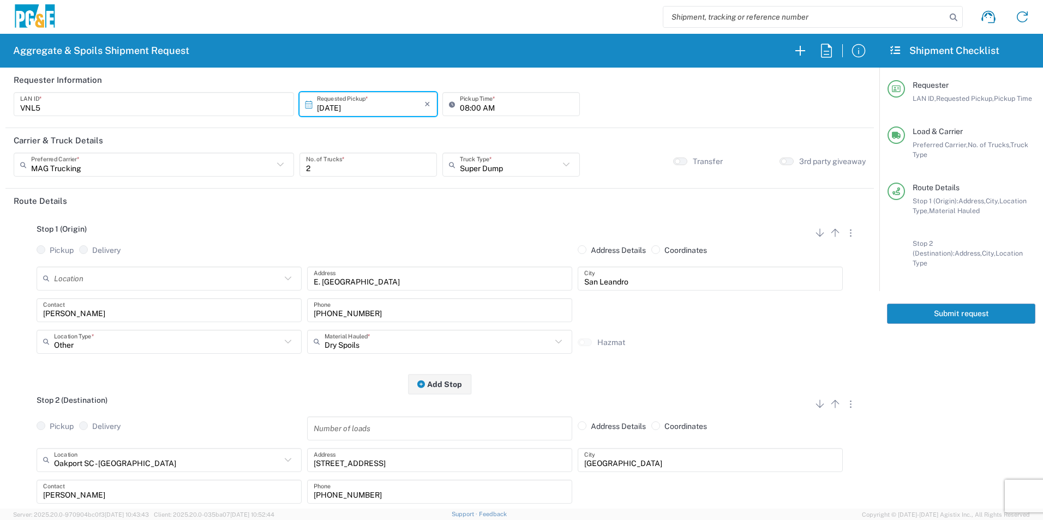
click at [921, 304] on button "Submit request" at bounding box center [961, 314] width 148 height 20
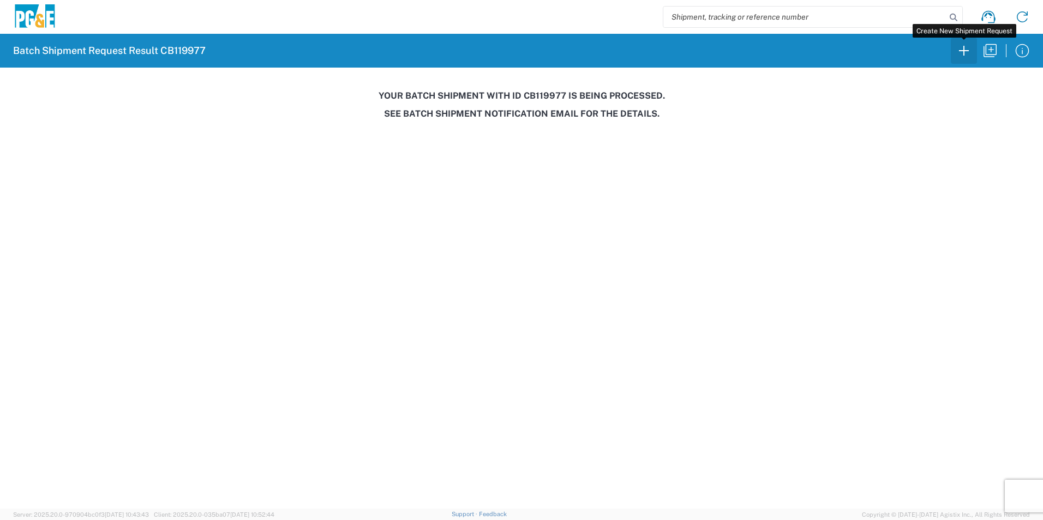
click at [967, 56] on icon "button" at bounding box center [963, 50] width 17 height 17
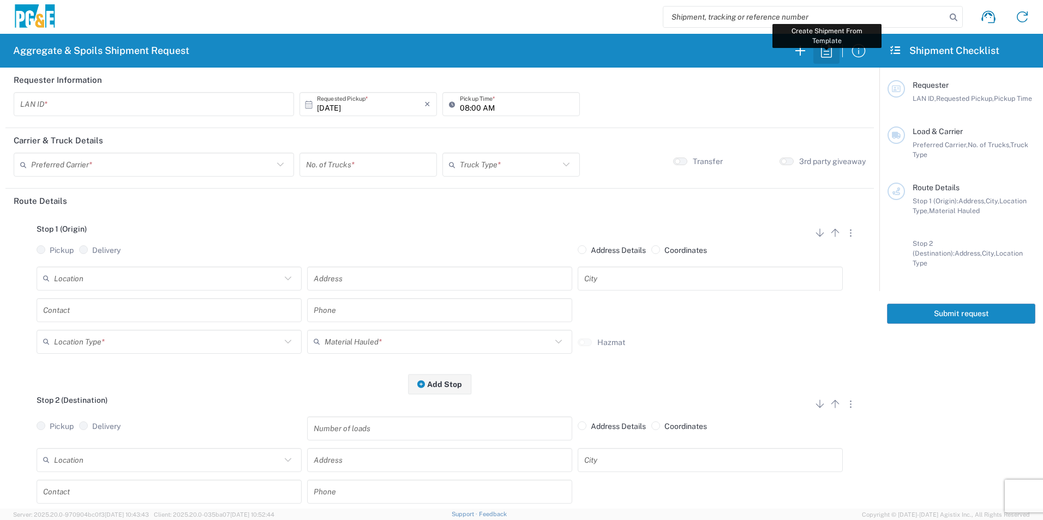
click at [819, 49] on icon "button" at bounding box center [825, 50] width 17 height 17
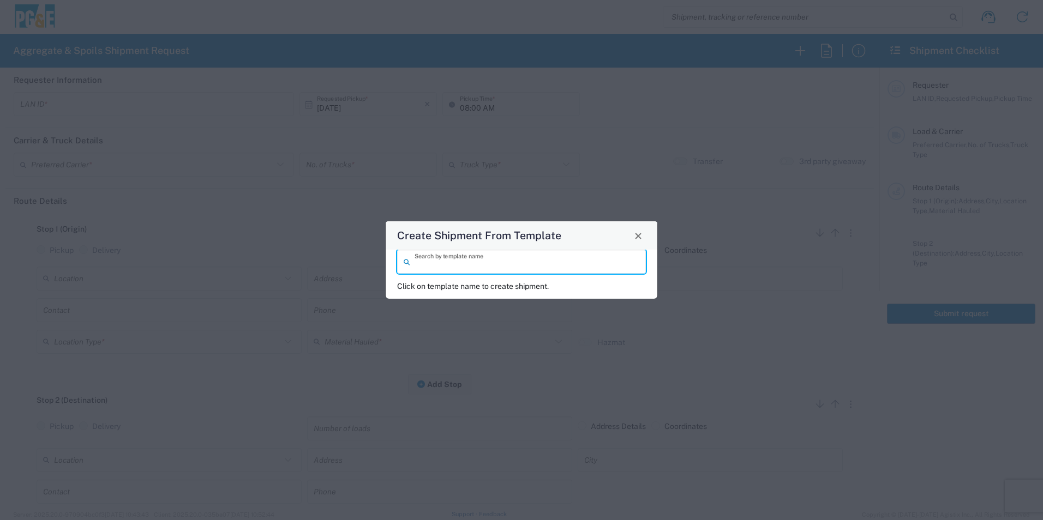
click at [471, 260] on input "search" at bounding box center [526, 261] width 225 height 19
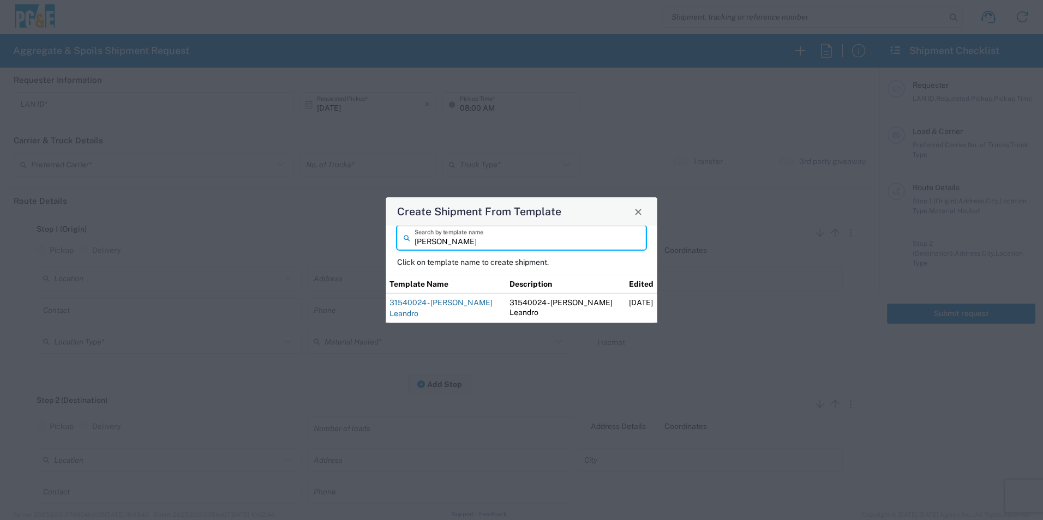
type input "[PERSON_NAME]"
click at [453, 303] on link "31540024 - [PERSON_NAME] Leandro" at bounding box center [440, 308] width 103 height 20
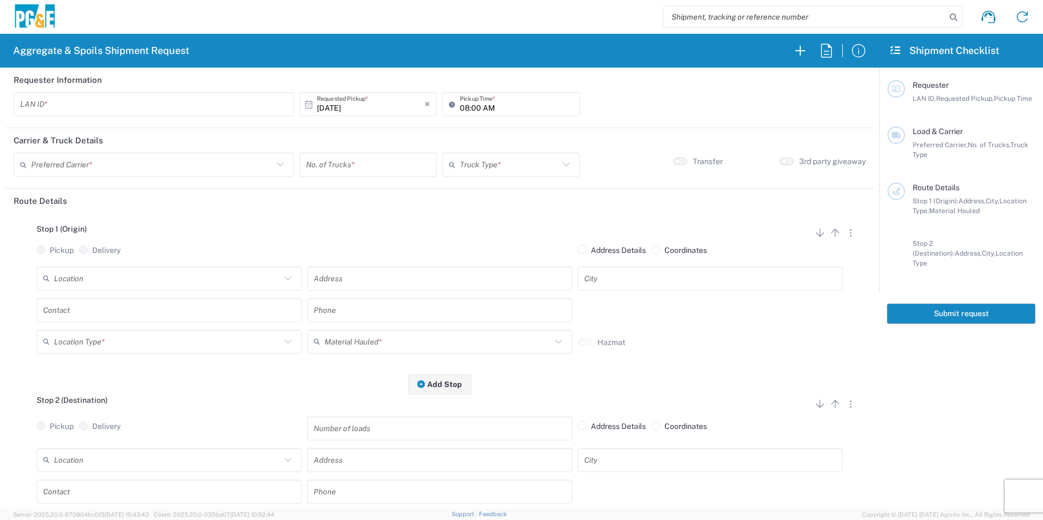
type input "VNL5"
type input "09:00 AM"
type input "MAG Trucking"
type input "Super Dump"
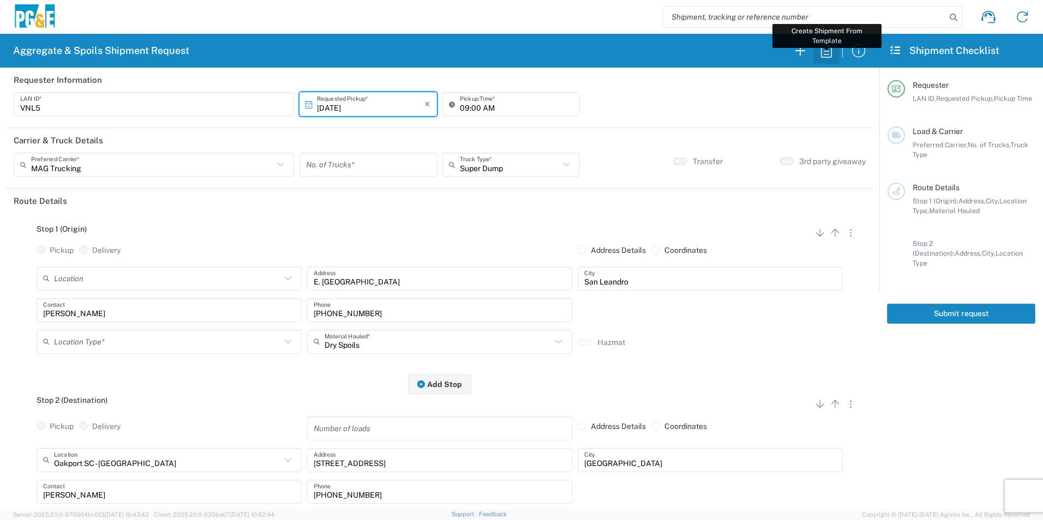
click at [823, 50] on icon "button" at bounding box center [825, 50] width 17 height 17
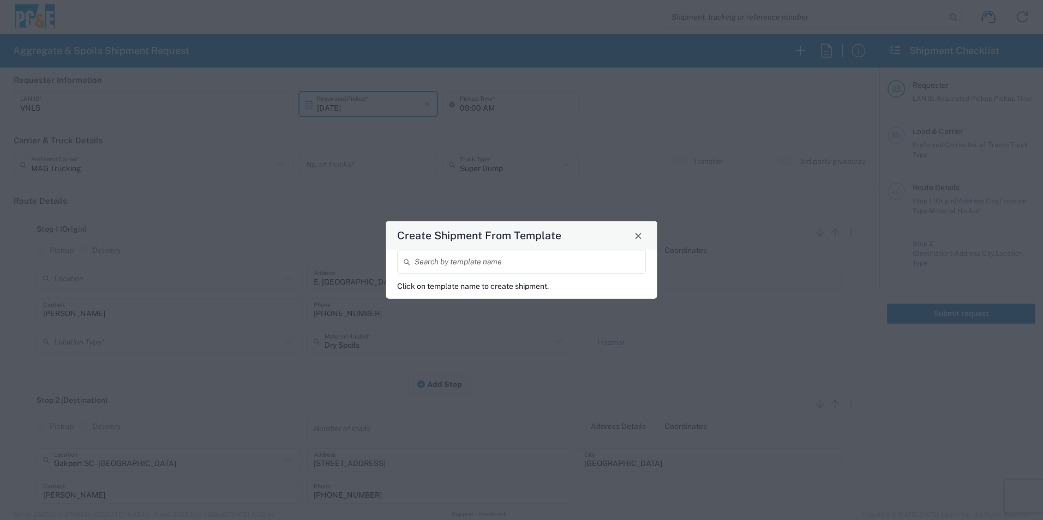
click at [498, 263] on input "search" at bounding box center [526, 261] width 225 height 19
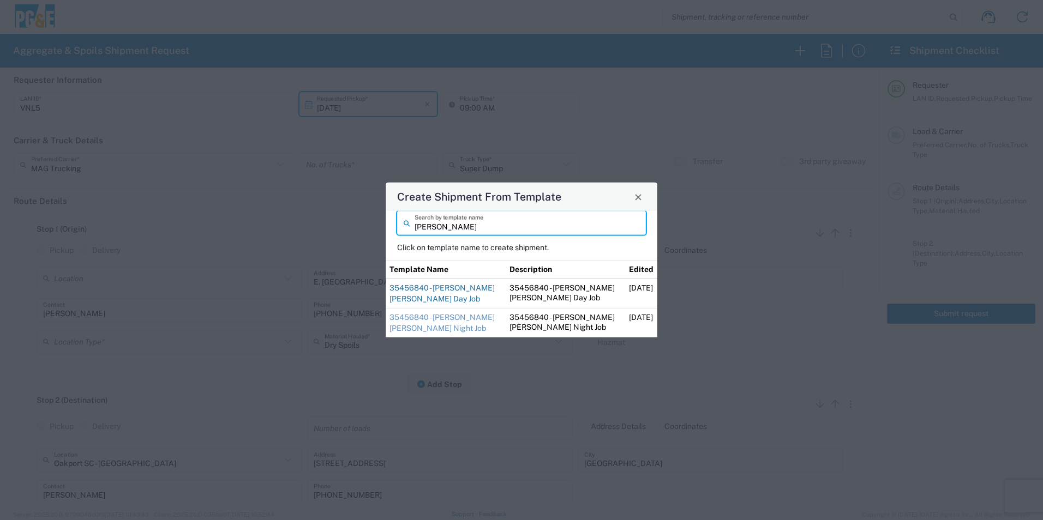
type input "[PERSON_NAME]"
click at [447, 291] on link "35456840 - [PERSON_NAME] [PERSON_NAME] Day Job" at bounding box center [441, 294] width 105 height 20
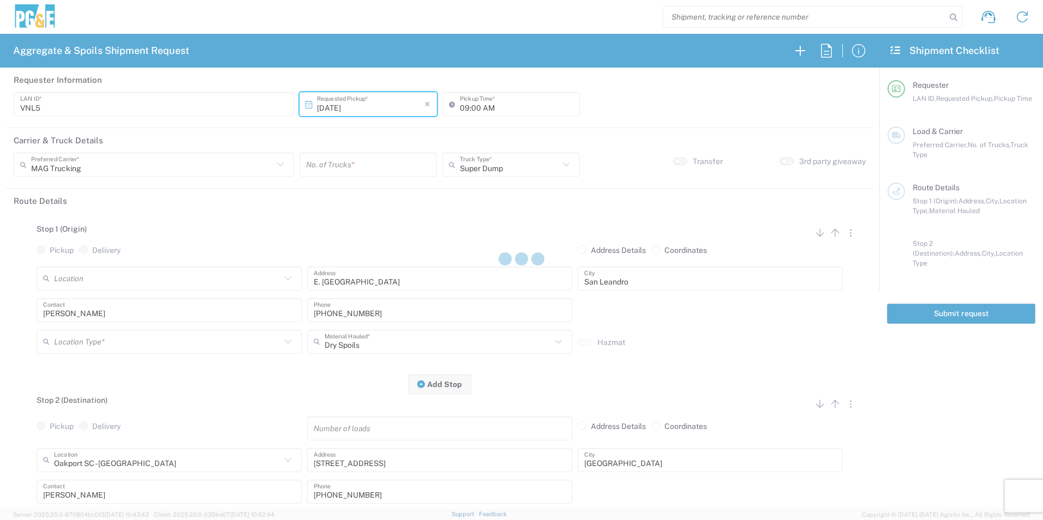
type input "CUSC"
type input "08:30 AM"
type input "[PERSON_NAME] Trucking"
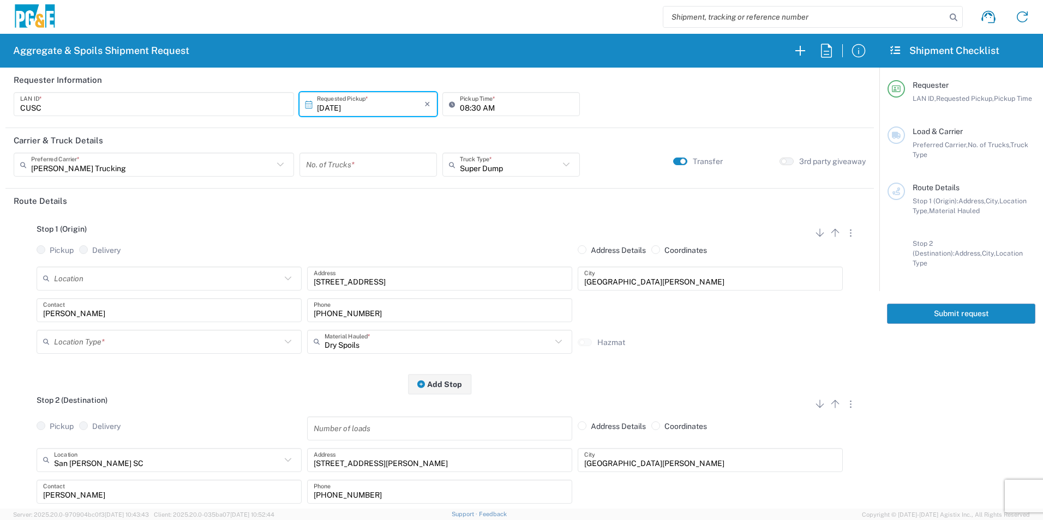
click at [386, 172] on input "number" at bounding box center [368, 164] width 124 height 19
type input "2"
click at [473, 106] on input "08:30 AM" at bounding box center [516, 104] width 113 height 19
type input "08:00 AM"
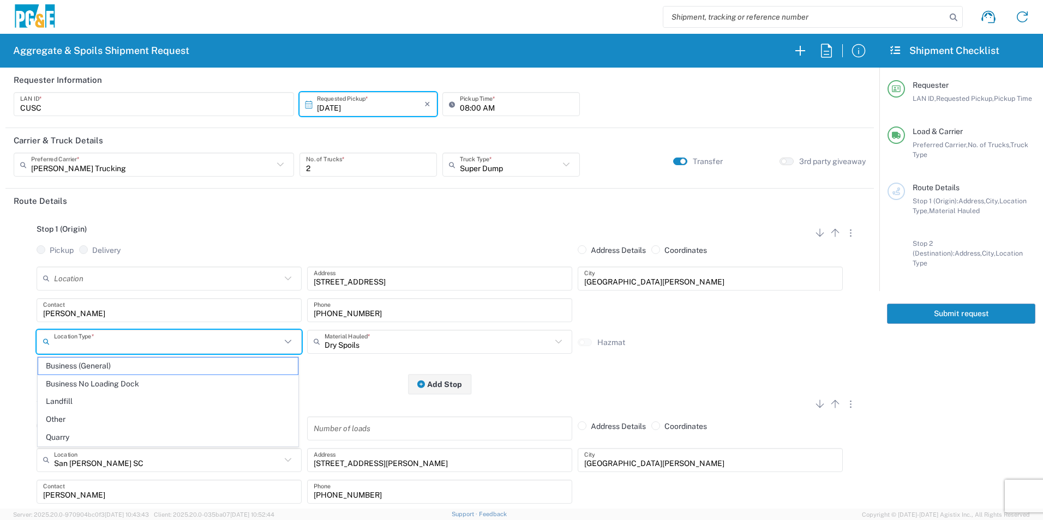
click at [75, 348] on input "text" at bounding box center [167, 341] width 227 height 19
click at [67, 414] on span "Other" at bounding box center [168, 419] width 260 height 17
type input "Other"
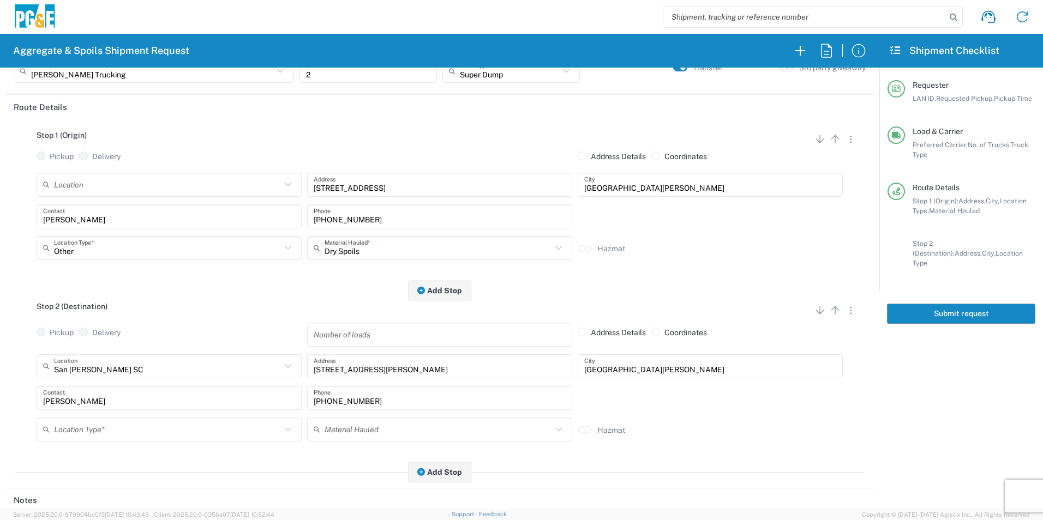
scroll to position [109, 0]
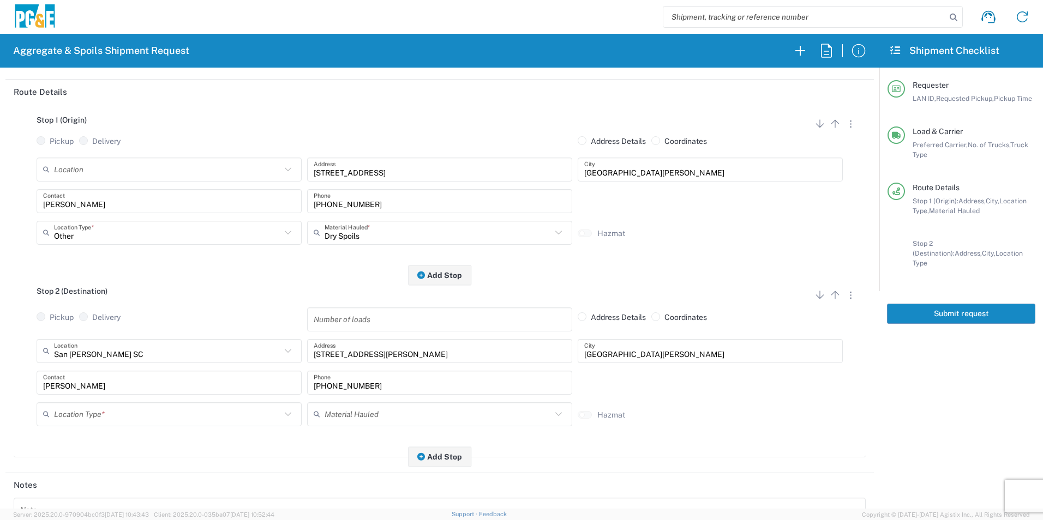
click at [104, 408] on input "text" at bounding box center [167, 414] width 227 height 19
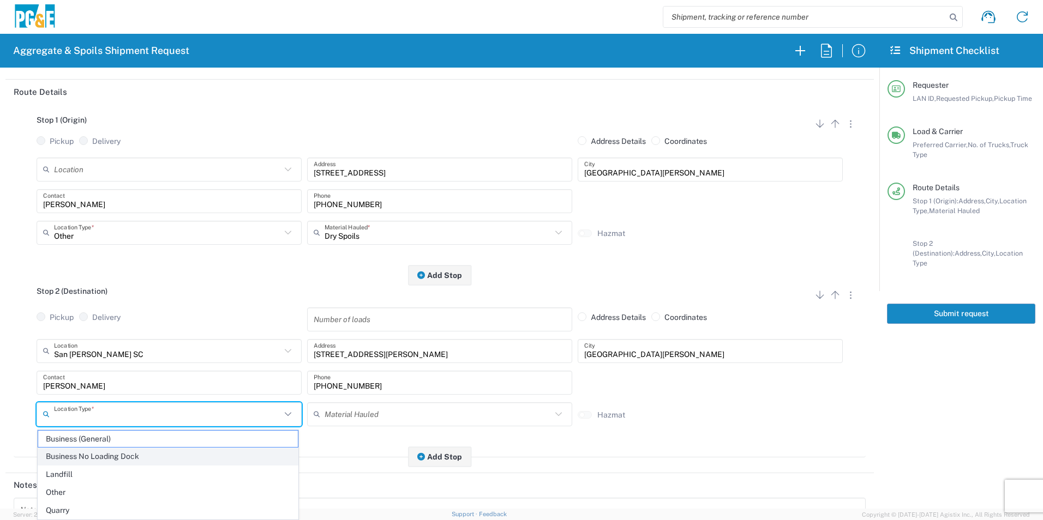
click at [92, 456] on span "Business No Loading Dock" at bounding box center [168, 456] width 260 height 17
type input "Business No Loading Dock"
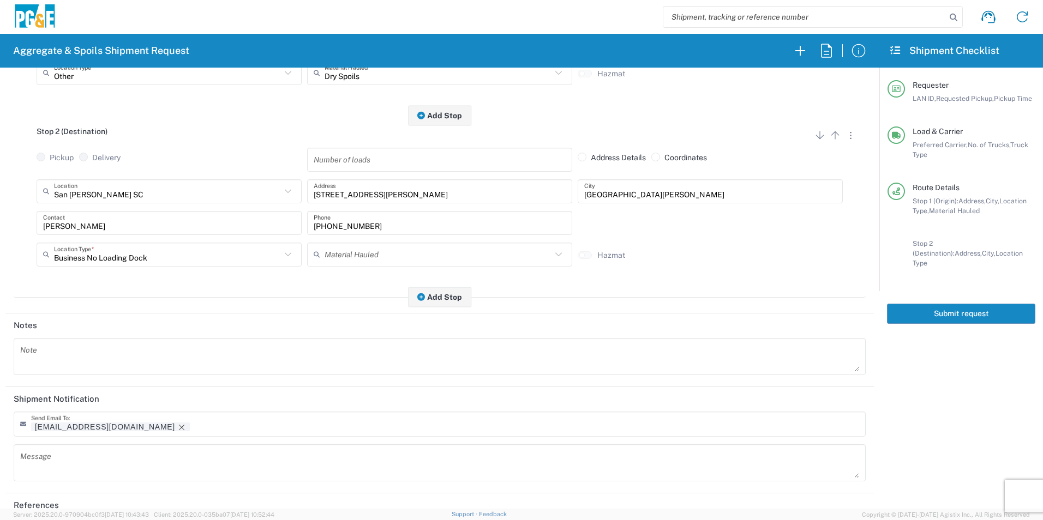
scroll to position [315, 0]
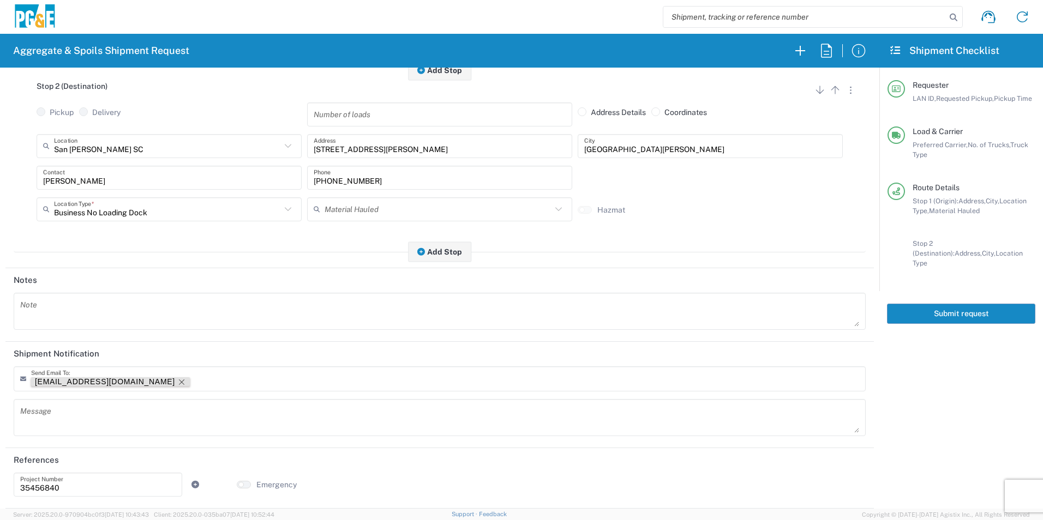
click at [177, 381] on icon "Remove tag" at bounding box center [181, 382] width 9 height 9
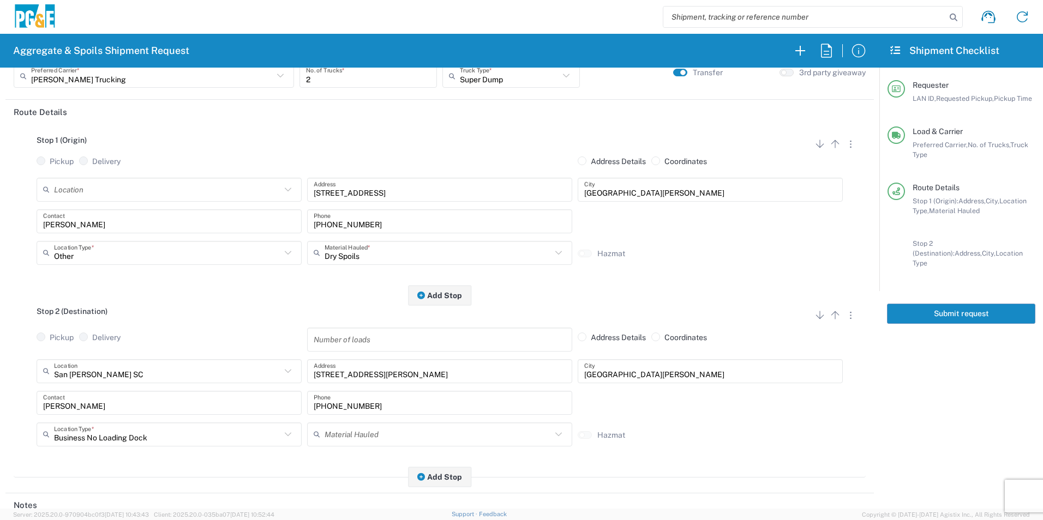
scroll to position [42, 0]
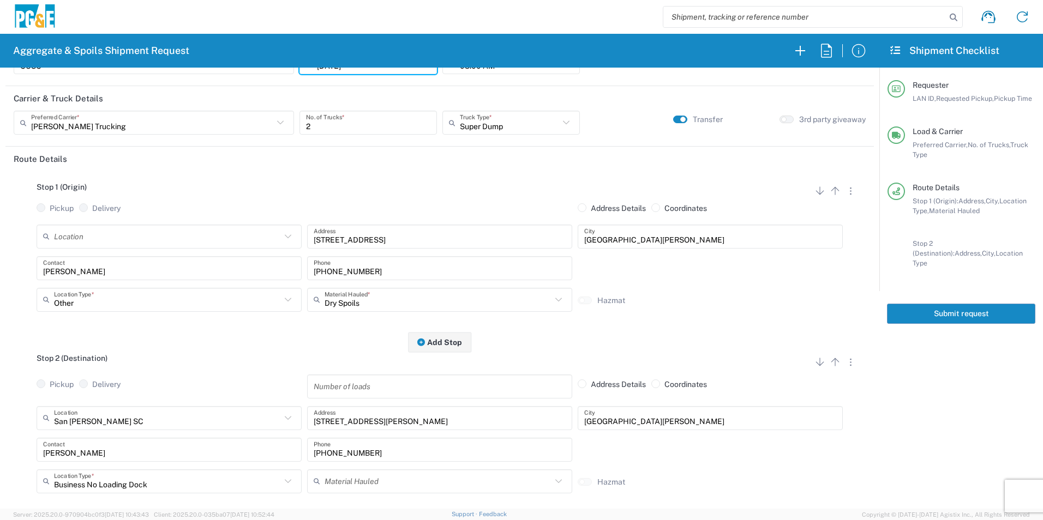
drag, startPoint x: 87, startPoint y: 279, endPoint x: 58, endPoint y: 272, distance: 30.3
click at [58, 272] on div "[PERSON_NAME] Contact" at bounding box center [169, 268] width 265 height 24
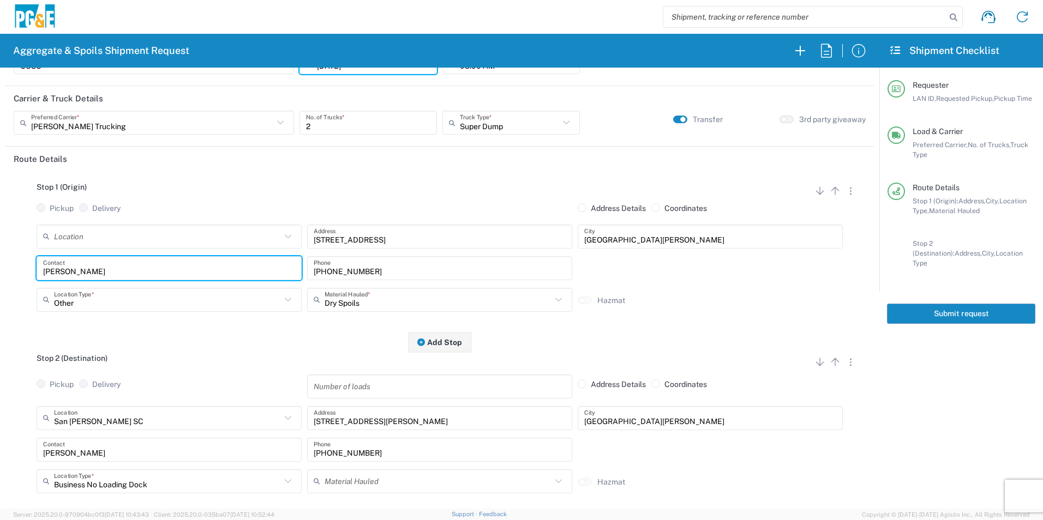
drag, startPoint x: 63, startPoint y: 272, endPoint x: 0, endPoint y: 250, distance: 67.1
click at [0, 266] on html "Aggregate & Spoils Shipment Request Requester Information CUSC LAN ID * [DATE] …" at bounding box center [521, 260] width 1043 height 520
type input "[PERSON_NAME]"
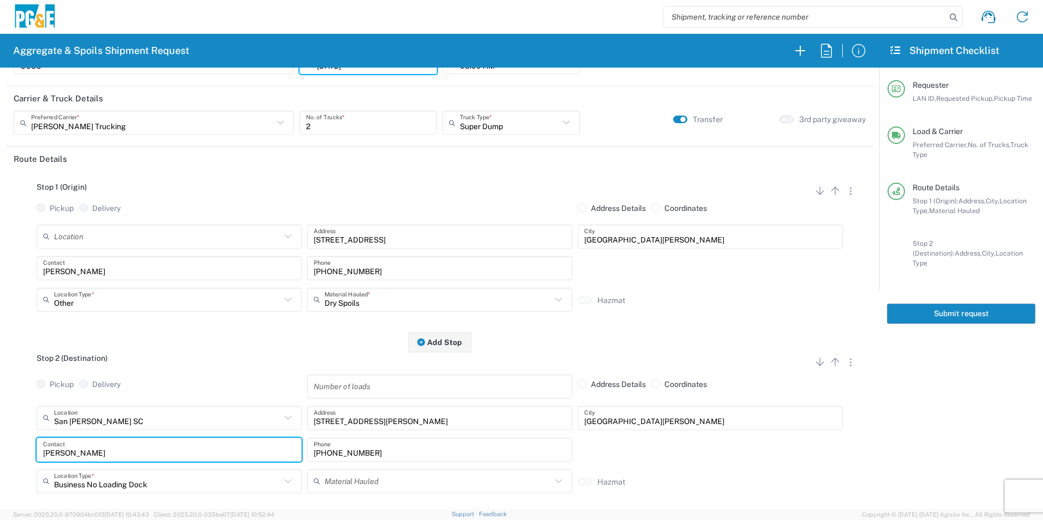
drag, startPoint x: 95, startPoint y: 448, endPoint x: 0, endPoint y: 456, distance: 95.8
click at [0, 455] on html "Aggregate & Spoils Shipment Request Requester Information CUSC LAN ID * [DATE] …" at bounding box center [521, 260] width 1043 height 520
type input "[PERSON_NAME]"
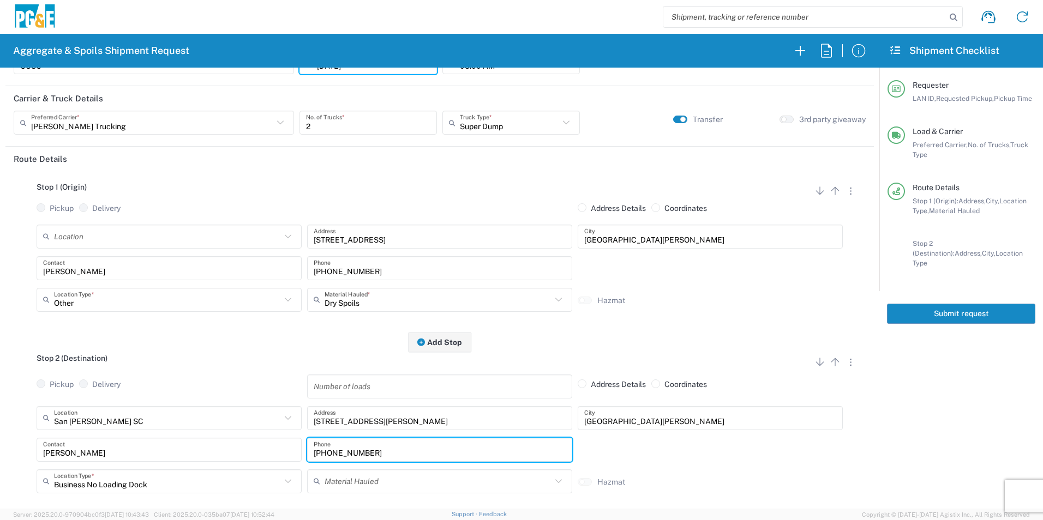
click at [403, 258] on div "[PHONE_NUMBER] Phone" at bounding box center [439, 268] width 265 height 24
drag, startPoint x: 388, startPoint y: 452, endPoint x: 275, endPoint y: 458, distance: 112.5
click at [275, 458] on div "[PERSON_NAME] Contact [PHONE_NUMBER] Phone" at bounding box center [439, 454] width 811 height 32
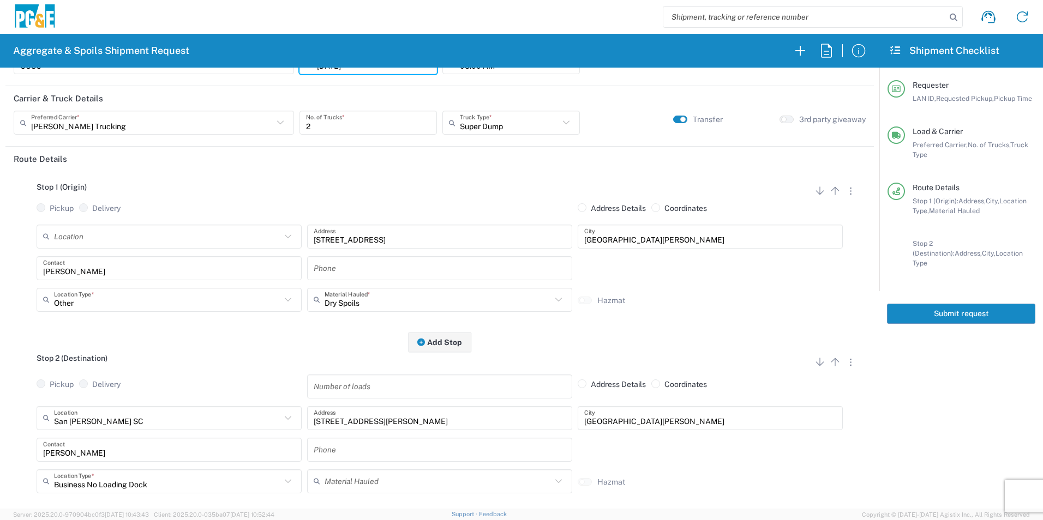
click at [396, 266] on input "text" at bounding box center [440, 267] width 252 height 19
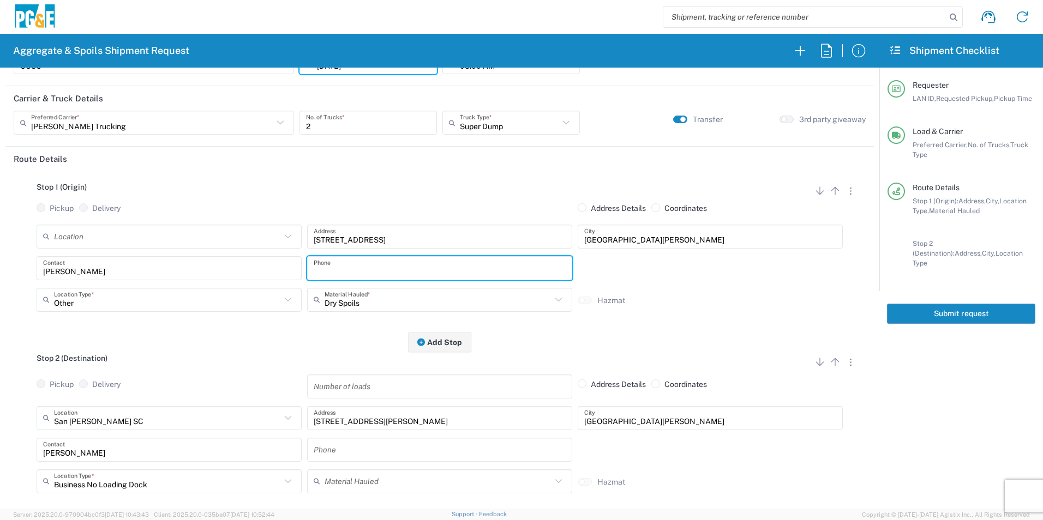
paste input "[PHONE_NUMBER]"
type input "[PHONE_NUMBER]"
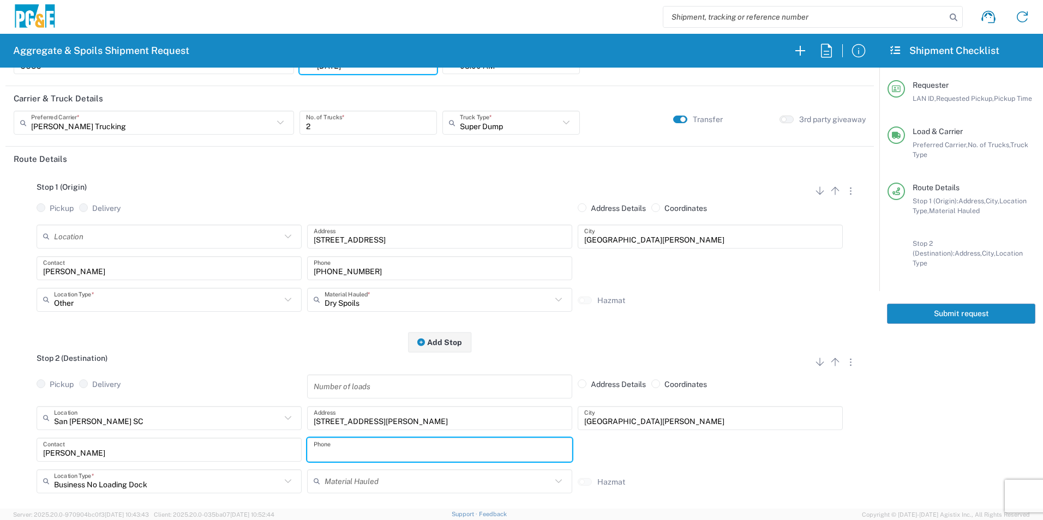
click at [366, 448] on input "text" at bounding box center [440, 449] width 252 height 19
paste input "[PHONE_NUMBER]"
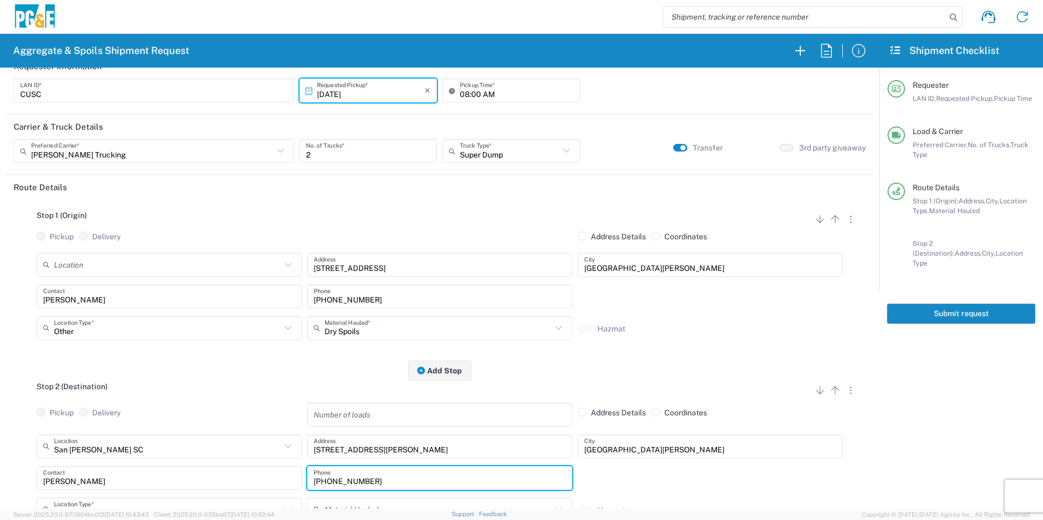
scroll to position [0, 0]
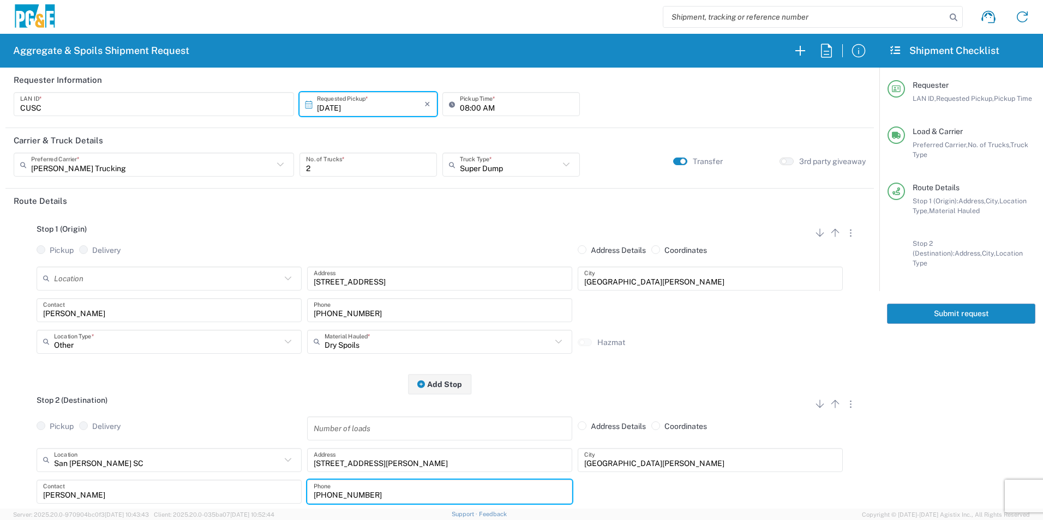
type input "[PHONE_NUMBER]"
click at [939, 304] on button "Submit request" at bounding box center [961, 314] width 148 height 20
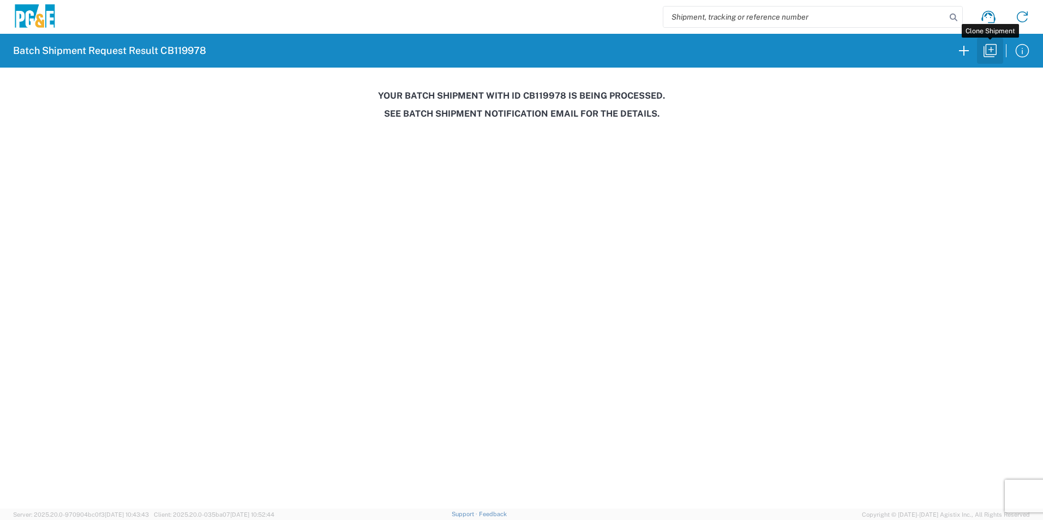
click at [988, 52] on icon "button" at bounding box center [989, 50] width 17 height 17
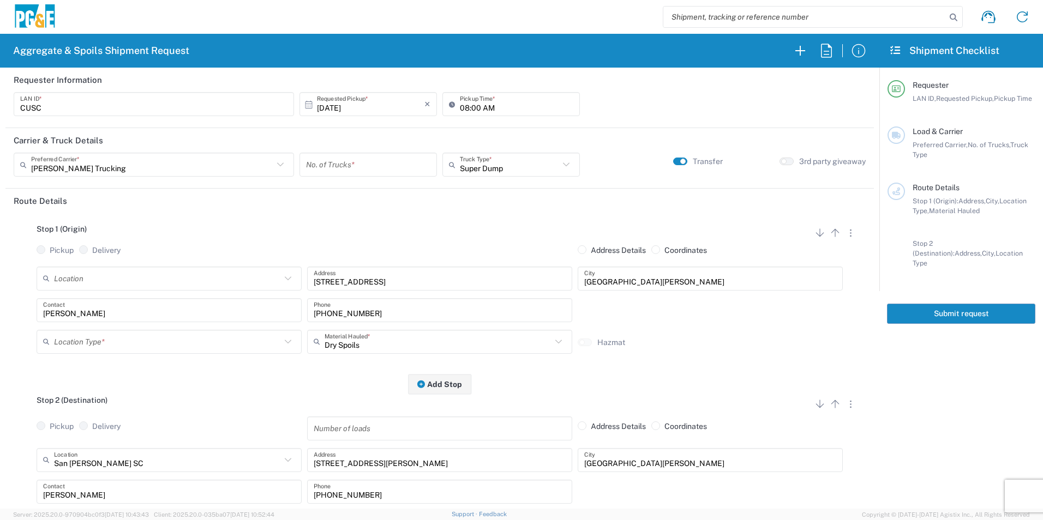
click at [356, 161] on input "number" at bounding box center [368, 164] width 124 height 19
type input "1"
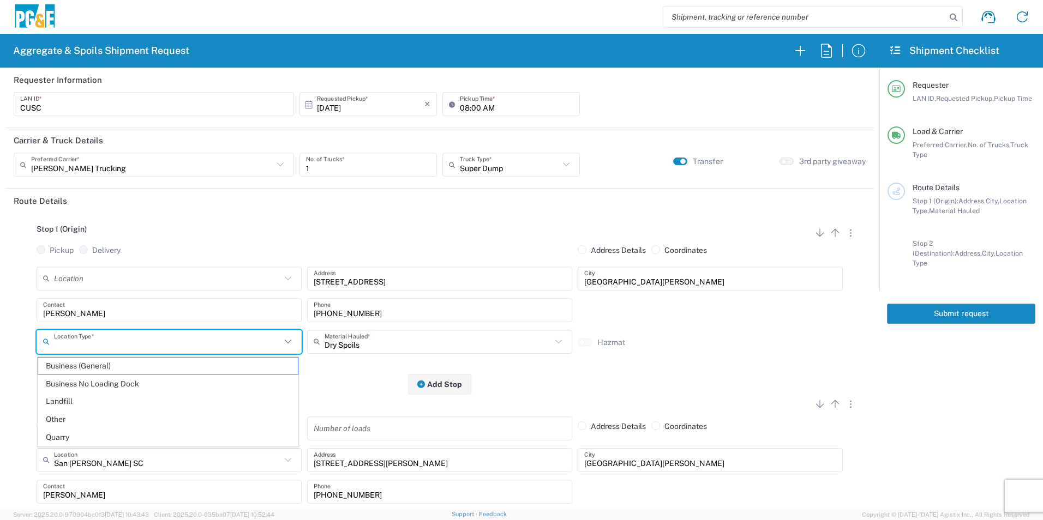
click at [149, 337] on input "text" at bounding box center [167, 341] width 227 height 19
click at [98, 423] on span "Other" at bounding box center [168, 419] width 260 height 17
type input "Other"
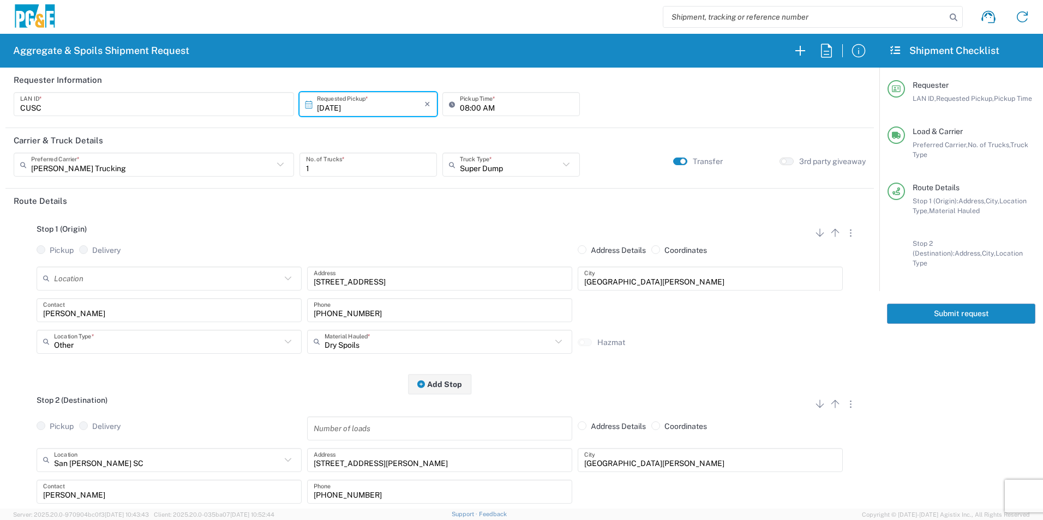
click at [353, 105] on input "[DATE]" at bounding box center [370, 104] width 107 height 19
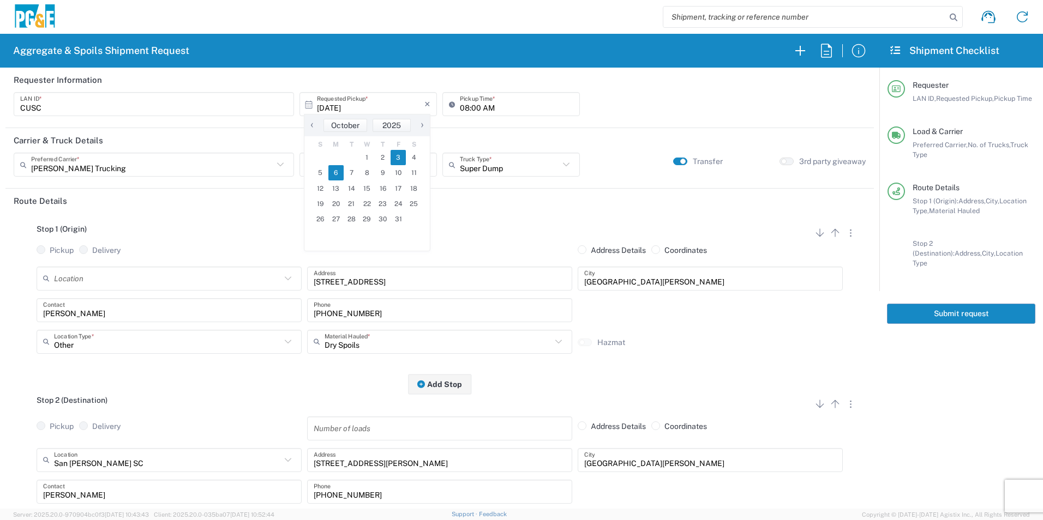
click at [341, 176] on span "6" at bounding box center [336, 172] width 16 height 15
type input "[DATE]"
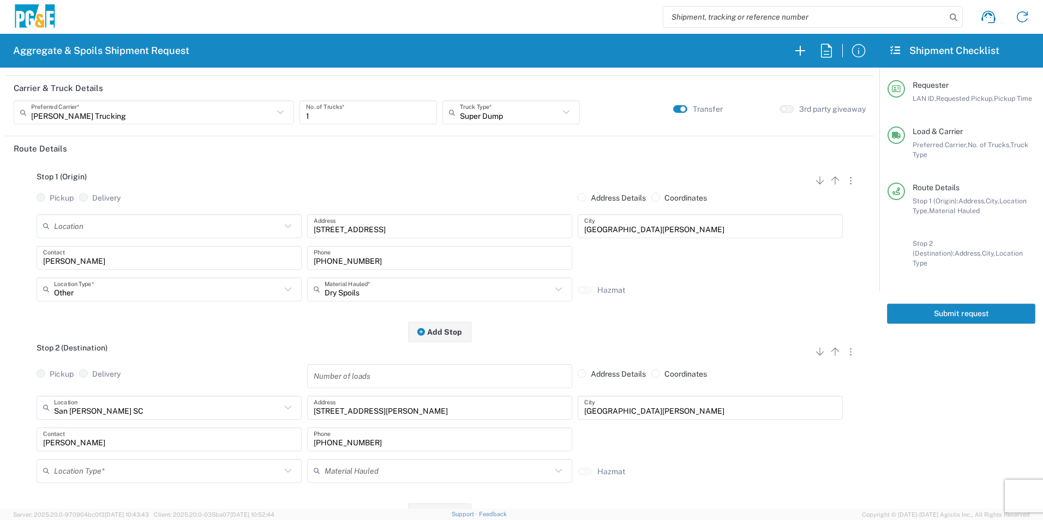
scroll to position [164, 0]
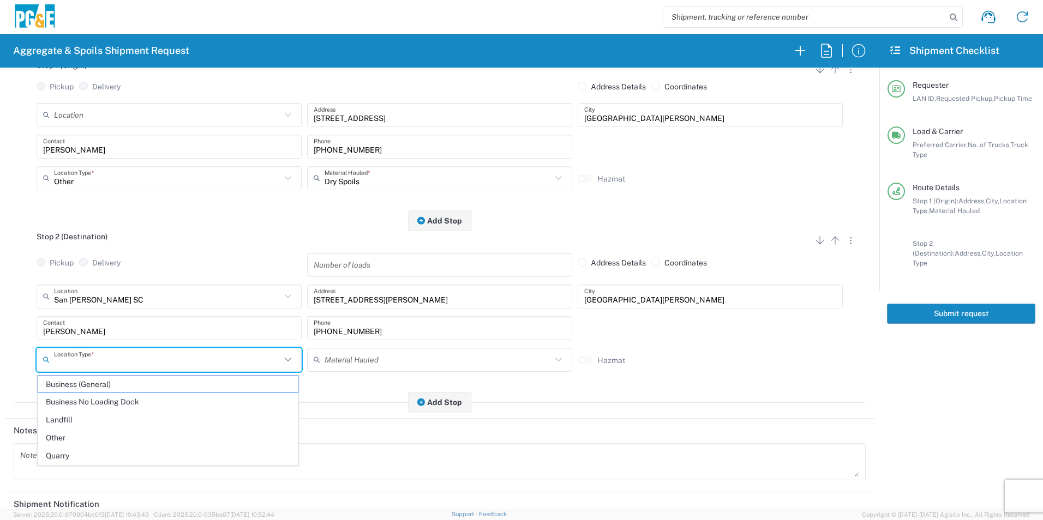
click at [86, 357] on input "text" at bounding box center [167, 359] width 227 height 19
click at [85, 400] on span "Business No Loading Dock" at bounding box center [168, 402] width 260 height 17
type input "Business No Loading Dock"
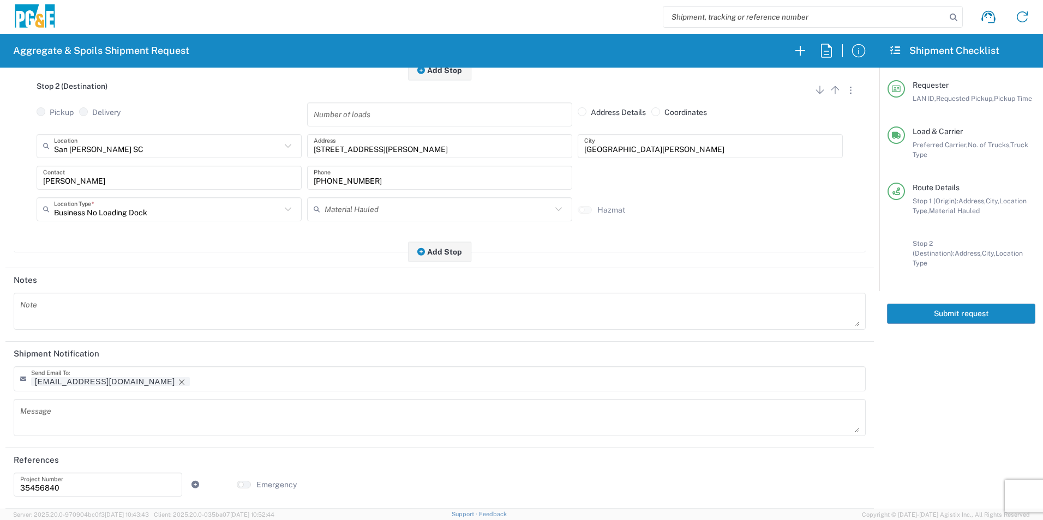
scroll to position [315, 0]
click at [177, 381] on icon "Remove tag" at bounding box center [181, 382] width 9 height 9
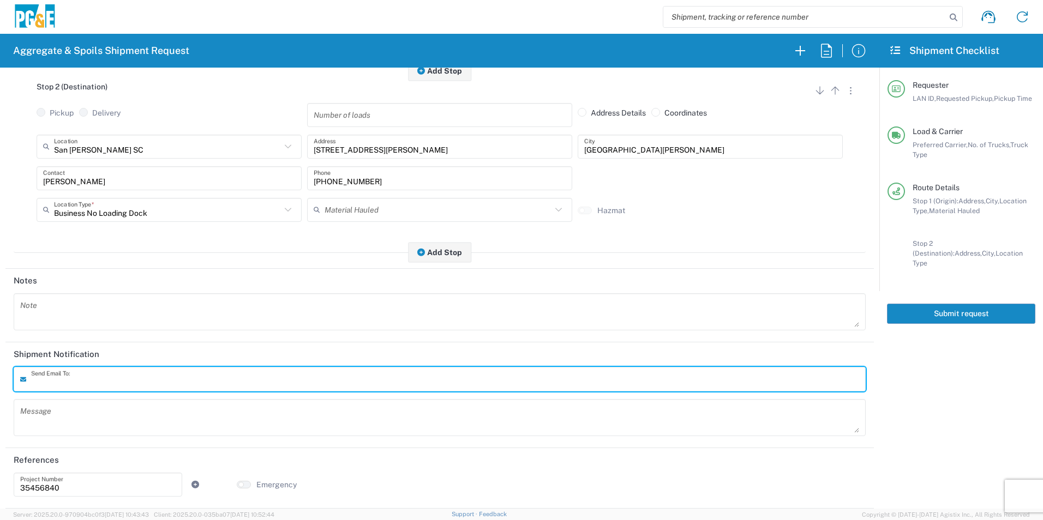
scroll to position [0, 0]
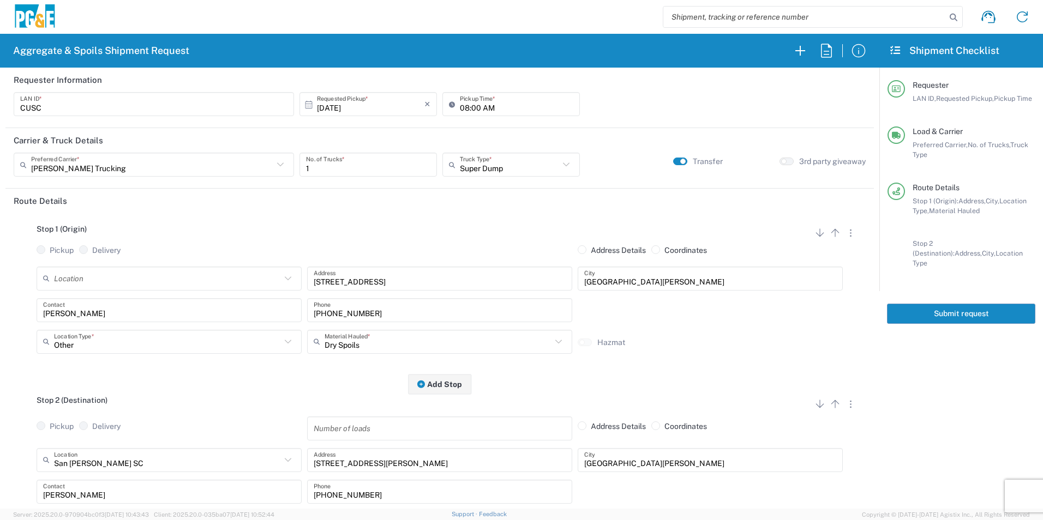
click at [1003, 304] on button "Submit request" at bounding box center [961, 314] width 148 height 20
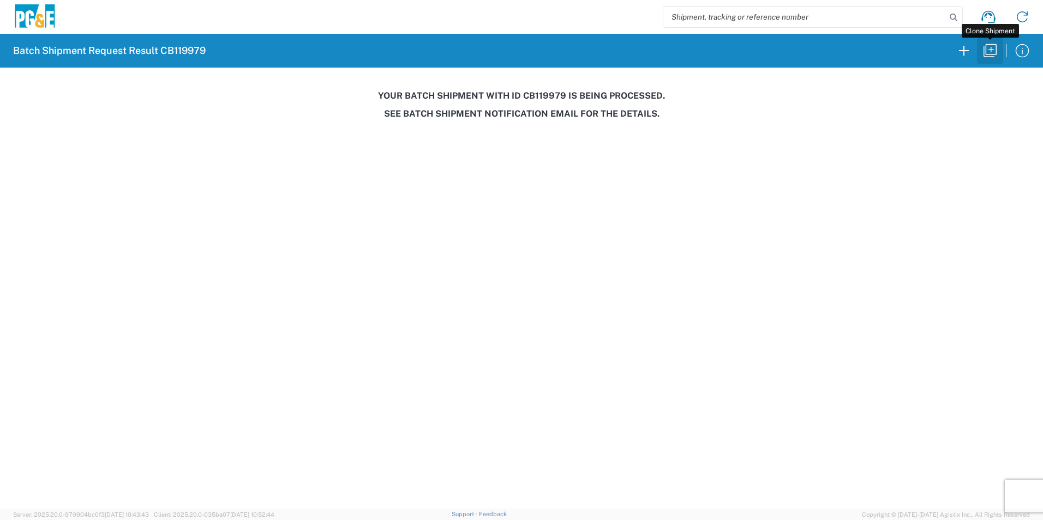
click at [986, 51] on icon "button" at bounding box center [989, 50] width 17 height 17
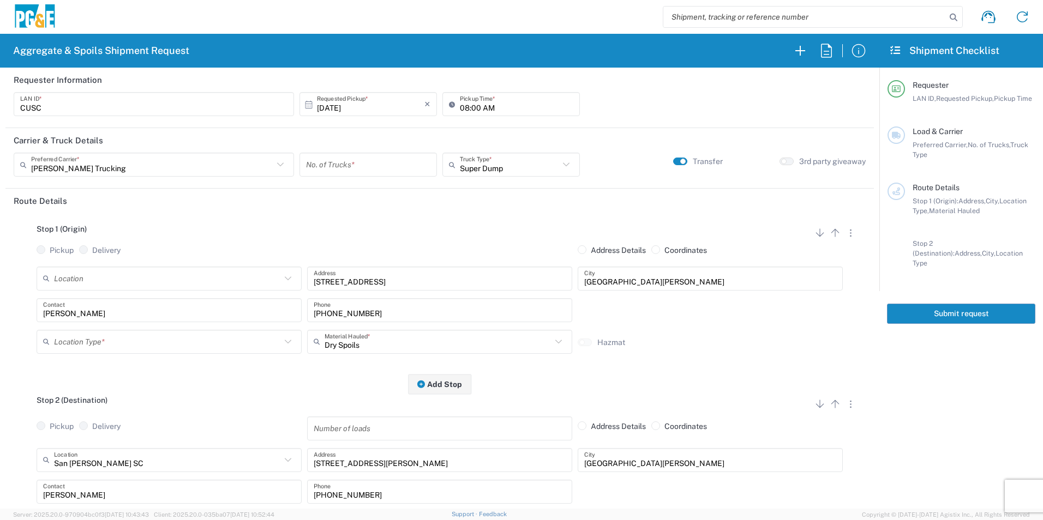
click at [321, 162] on input "number" at bounding box center [368, 164] width 124 height 19
type input "1"
click at [460, 106] on input "08:00 AM" at bounding box center [516, 104] width 113 height 19
type input "07:00 AM"
click at [680, 162] on small "button" at bounding box center [682, 161] width 5 height 5
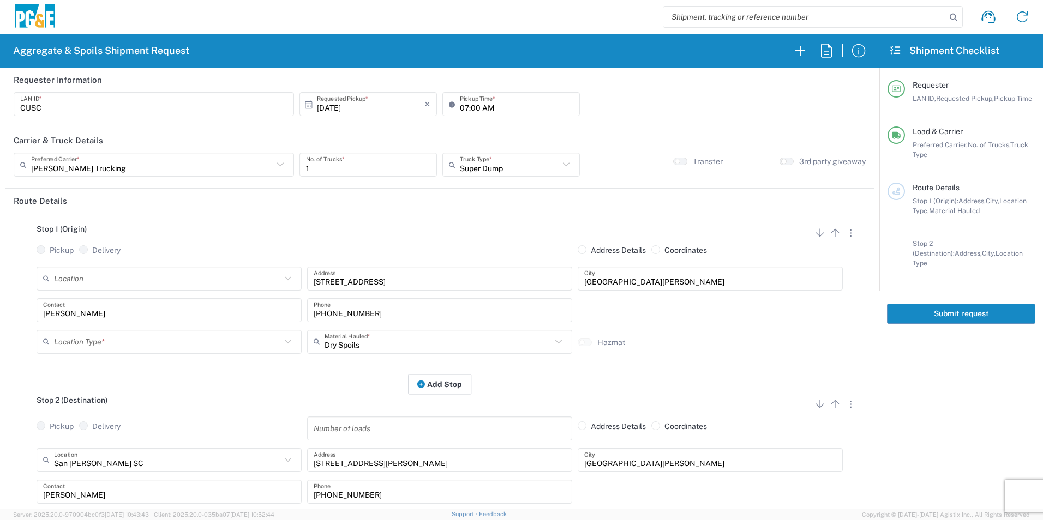
click at [455, 379] on button "Add Stop" at bounding box center [439, 384] width 63 height 20
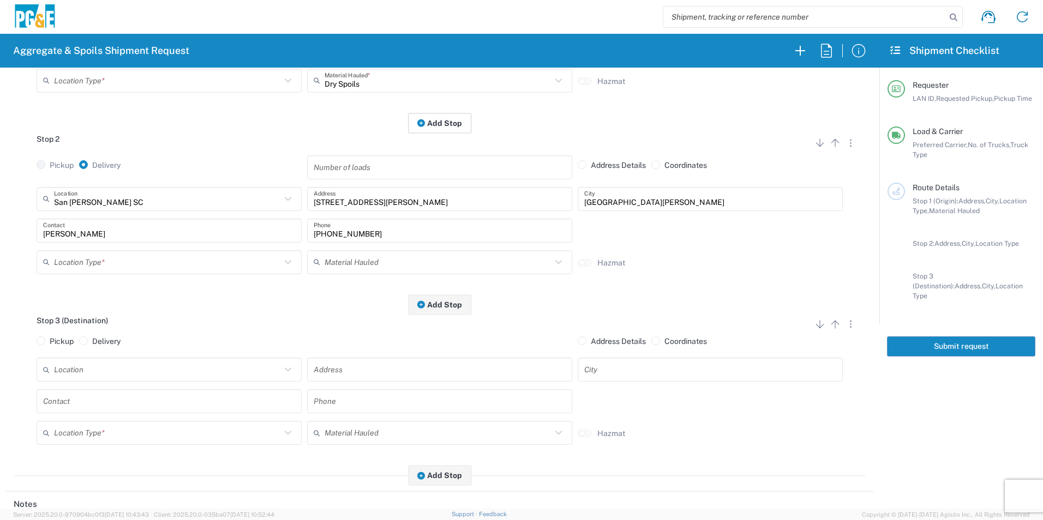
scroll to position [273, 0]
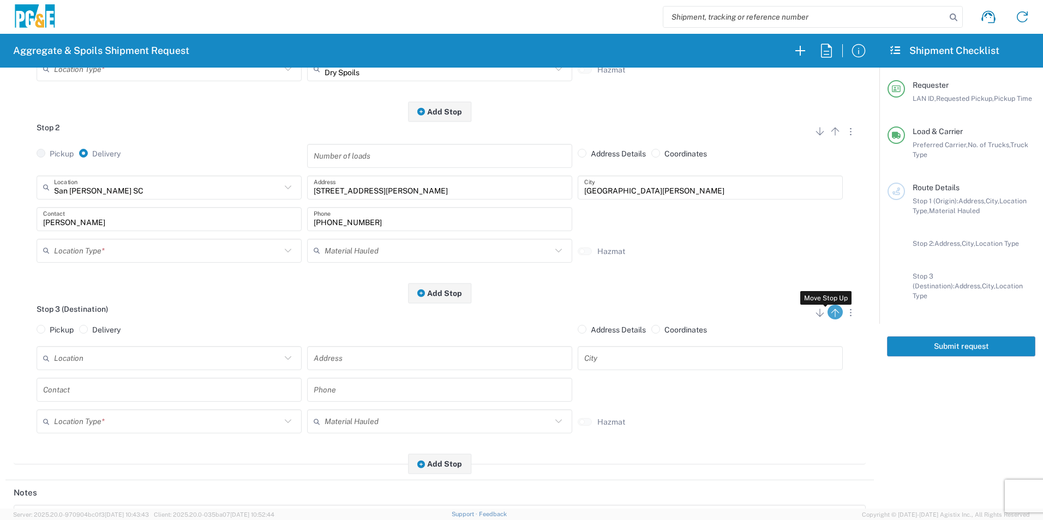
click at [828, 320] on svg-icon "button" at bounding box center [834, 312] width 13 height 15
radio input "false"
radio input "true"
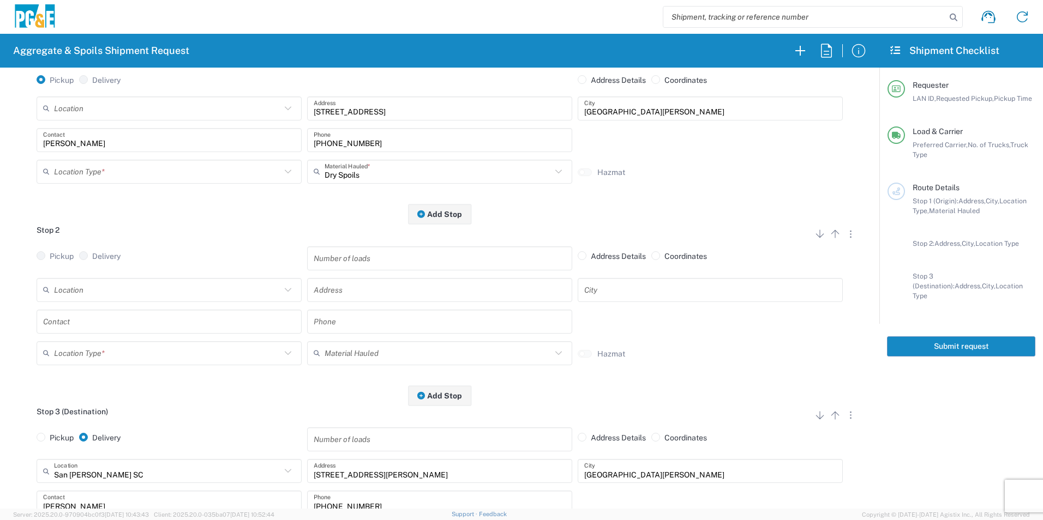
scroll to position [55, 0]
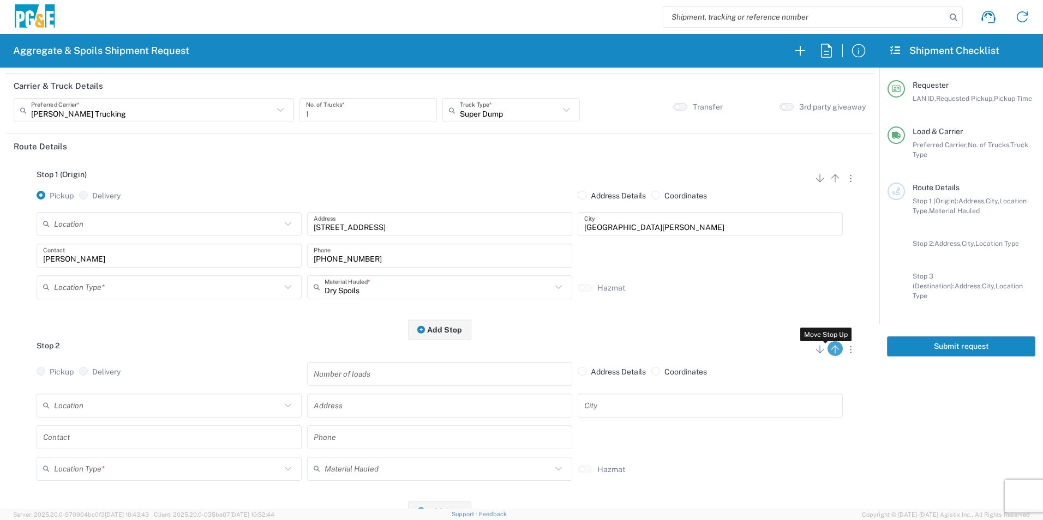
click at [828, 351] on icon "button" at bounding box center [834, 349] width 13 height 13
radio input "false"
radio input "true"
radio input "false"
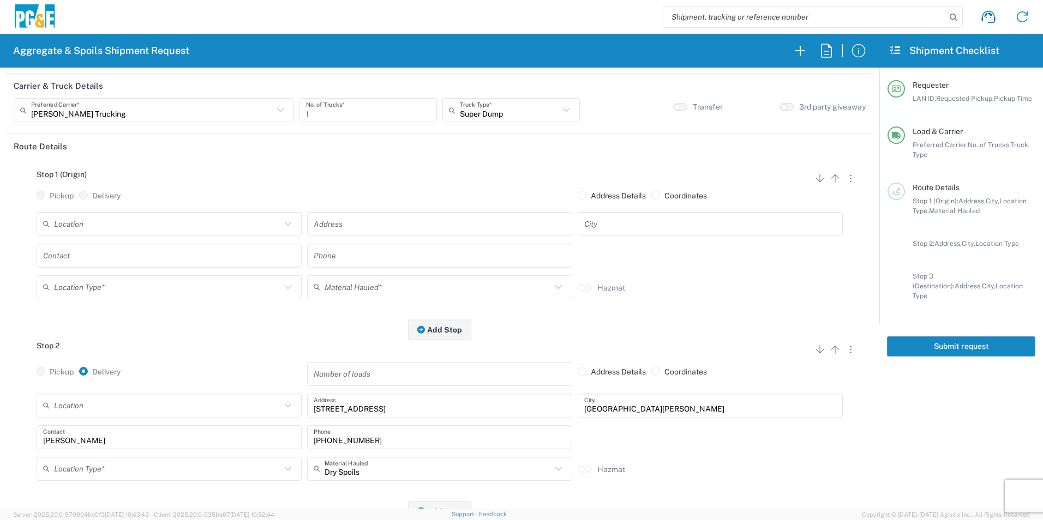
click at [68, 224] on input "text" at bounding box center [167, 223] width 227 height 19
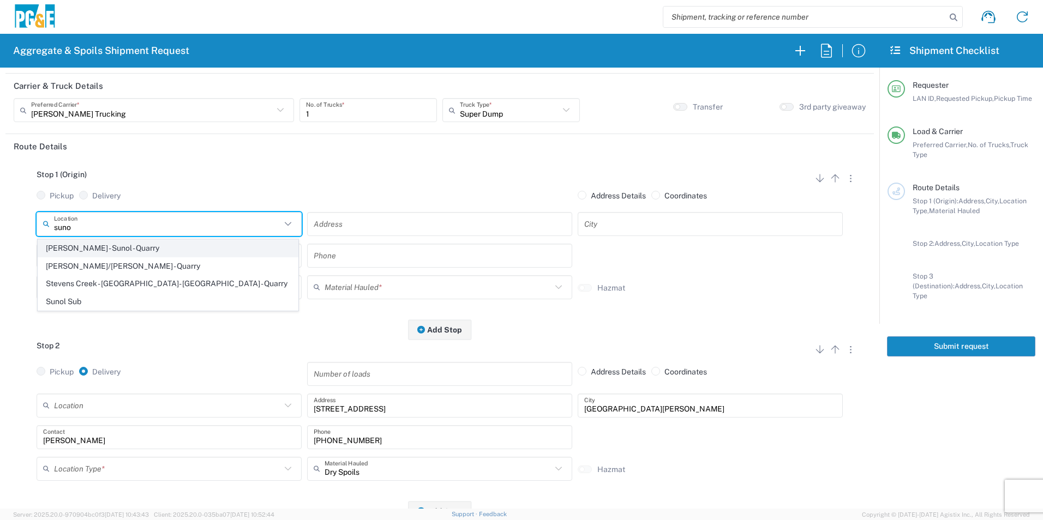
click at [99, 253] on span "[PERSON_NAME] - Sunol - Quarry" at bounding box center [168, 248] width 260 height 17
type input "[PERSON_NAME] - Sunol - Quarry"
type input "[STREET_ADDRESS]"
type input "Sunol"
type input "Quarry"
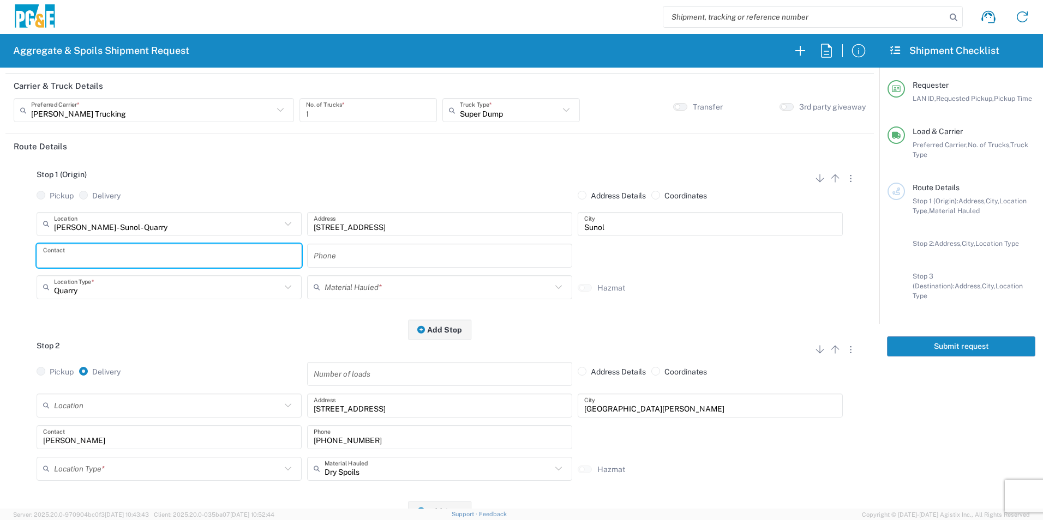
click at [130, 258] on input "text" at bounding box center [169, 255] width 252 height 19
type input "[PERSON_NAME]"
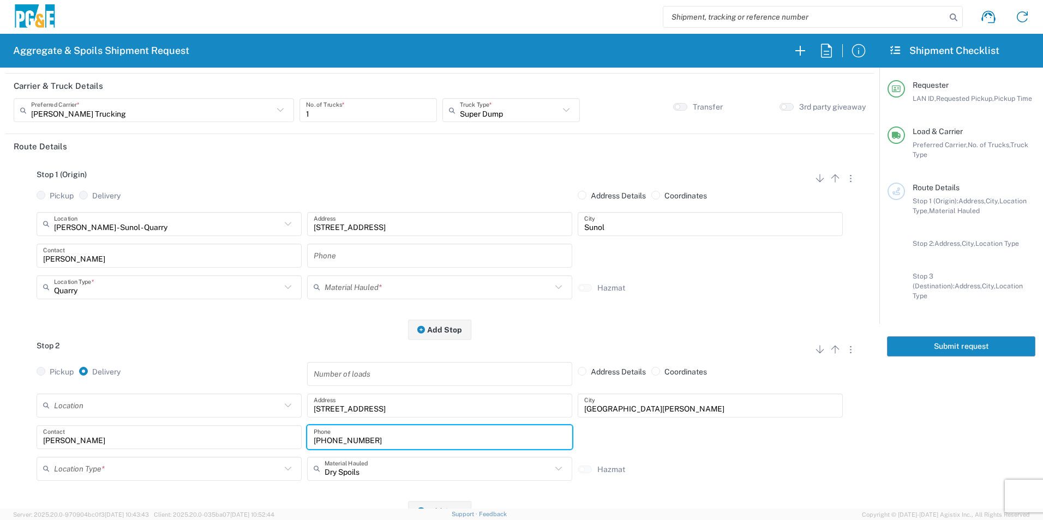
drag, startPoint x: 392, startPoint y: 438, endPoint x: 137, endPoint y: 422, distance: 255.2
click at [137, 422] on div "Location [STREET_ADDRESS][PERSON_NAME] - Quarry 7/11 Materials - [GEOGRAPHIC_DA…" at bounding box center [440, 441] width 852 height 95
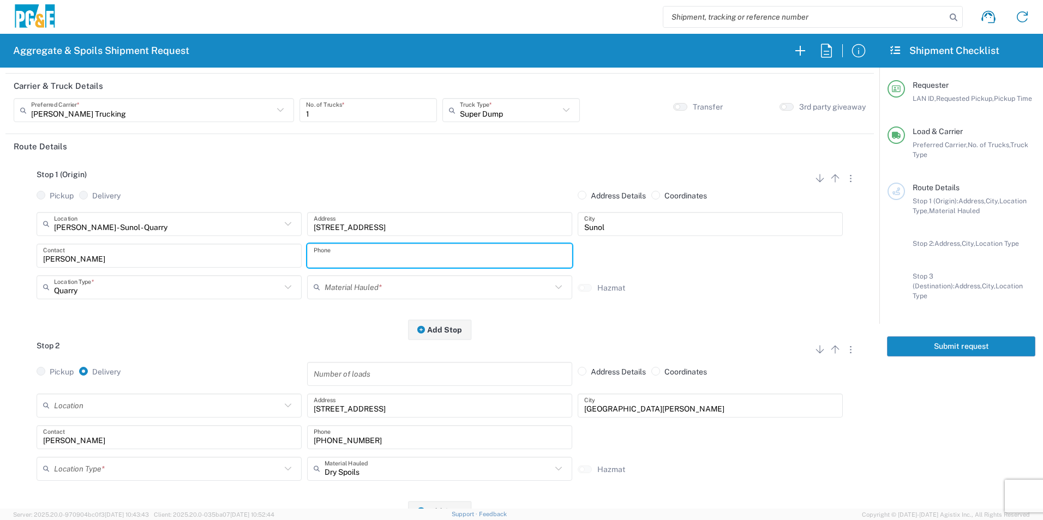
drag, startPoint x: 344, startPoint y: 258, endPoint x: 338, endPoint y: 257, distance: 6.6
click at [341, 257] on input "text" at bounding box center [440, 255] width 252 height 19
paste input "[PHONE_NUMBER]"
type input "[PHONE_NUMBER]"
click at [377, 287] on input "text" at bounding box center [437, 287] width 227 height 19
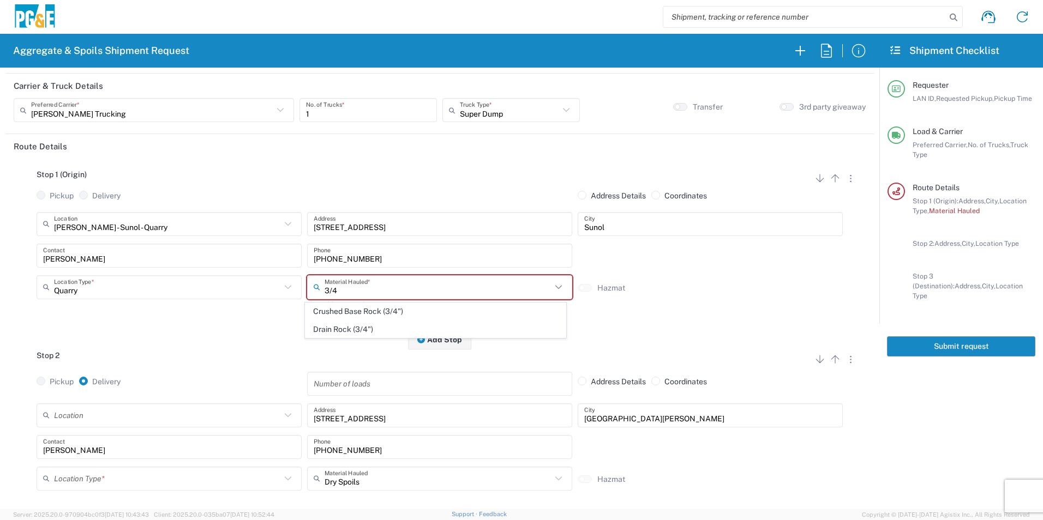
click at [362, 327] on span "Drain Rock (3/4")" at bounding box center [435, 329] width 260 height 17
type input "Drain Rock (3/4")"
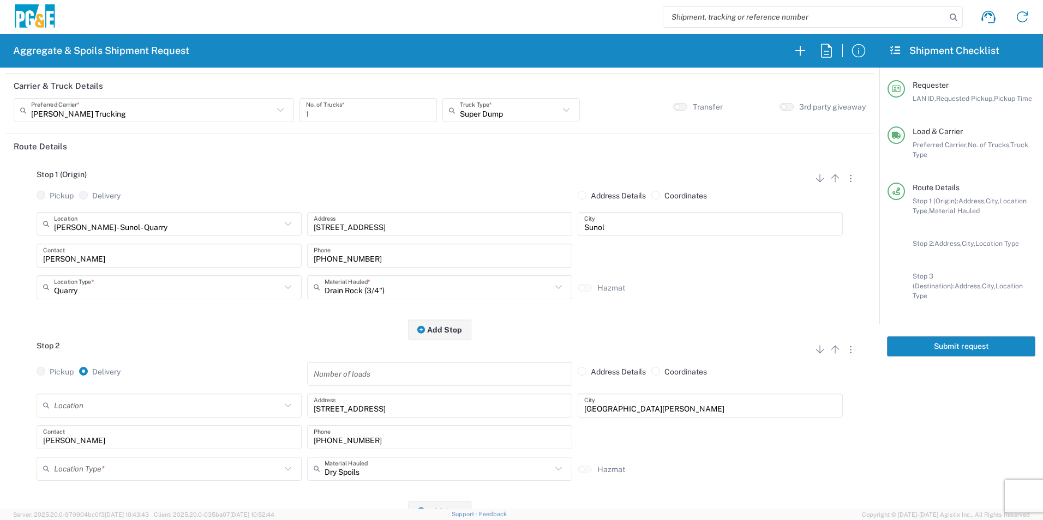
scroll to position [164, 0]
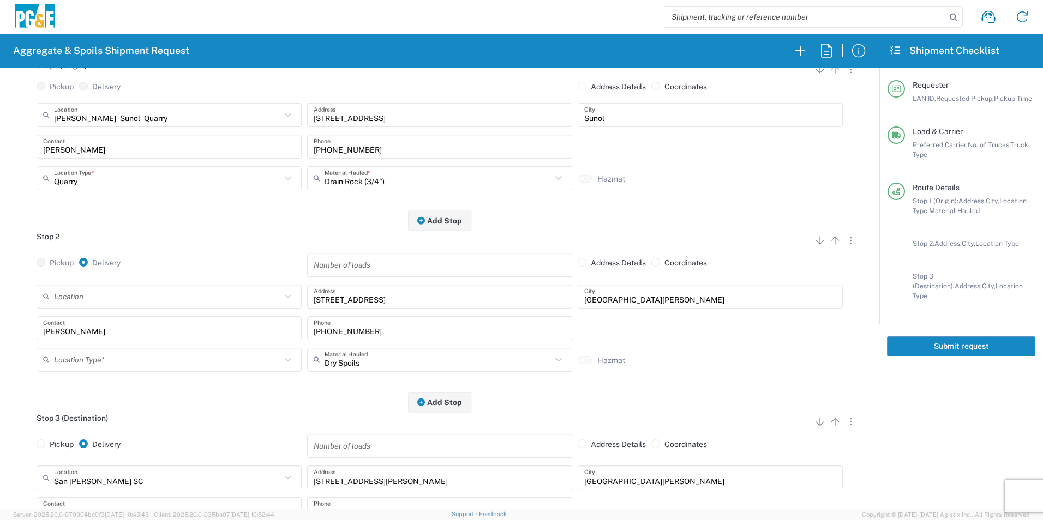
click at [121, 357] on input "text" at bounding box center [167, 359] width 227 height 19
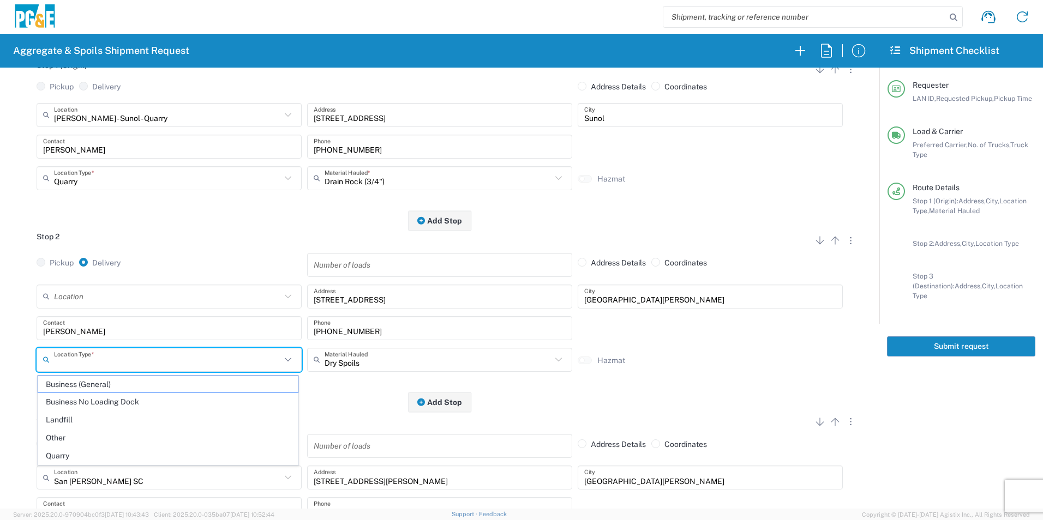
drag, startPoint x: 77, startPoint y: 430, endPoint x: 85, endPoint y: 425, distance: 8.9
click at [77, 431] on span "Other" at bounding box center [168, 438] width 260 height 17
type input "Other"
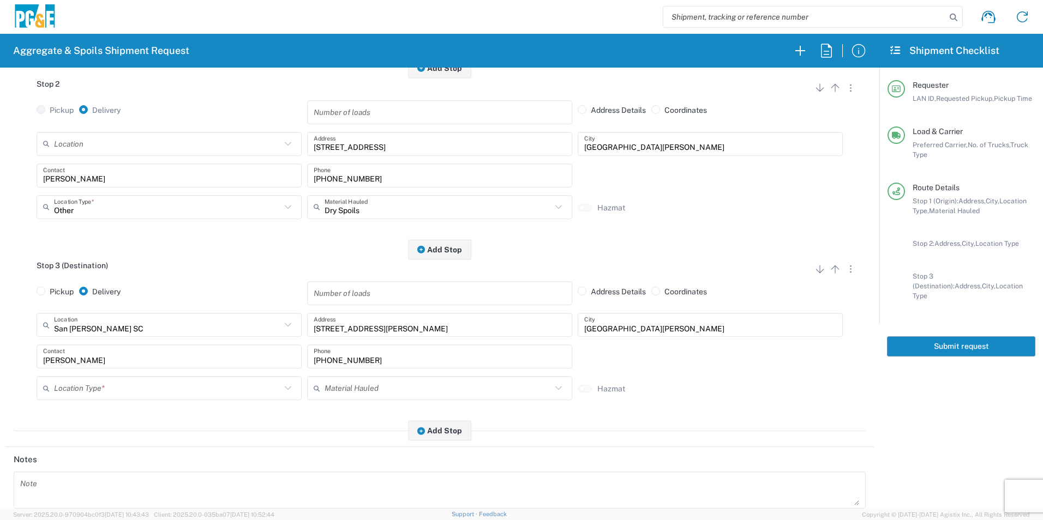
scroll to position [327, 0]
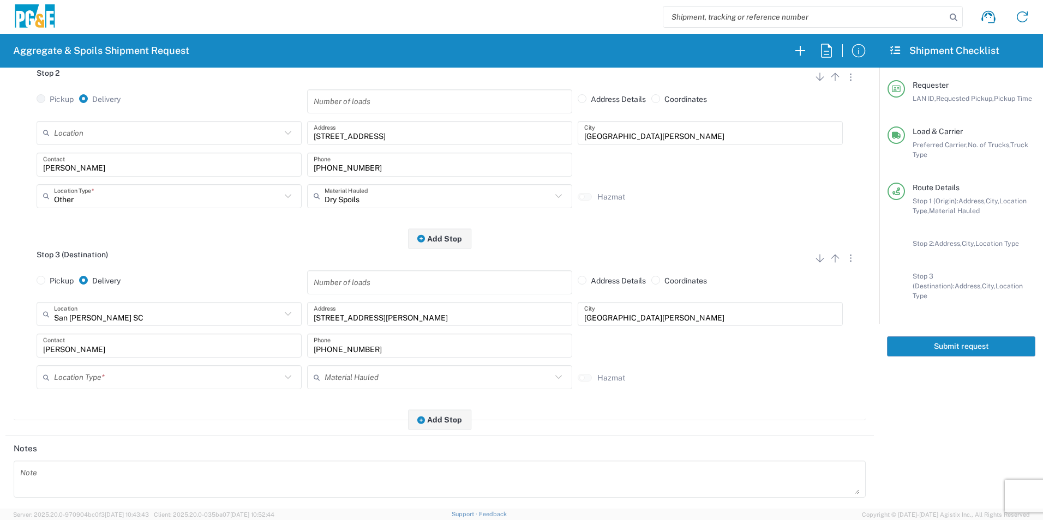
click at [133, 376] on input "text" at bounding box center [167, 377] width 227 height 19
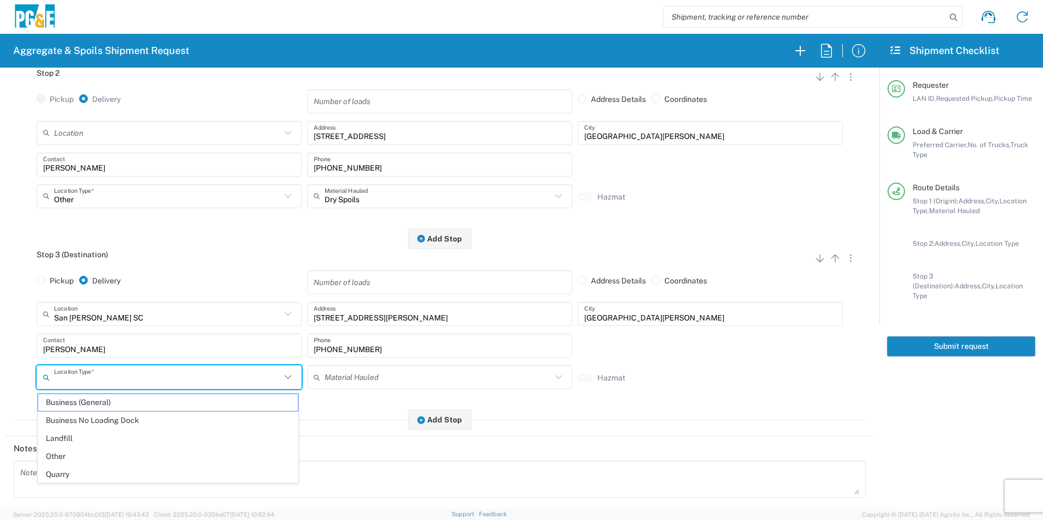
click at [121, 426] on span "Business No Loading Dock" at bounding box center [168, 420] width 260 height 17
type input "Business No Loading Dock"
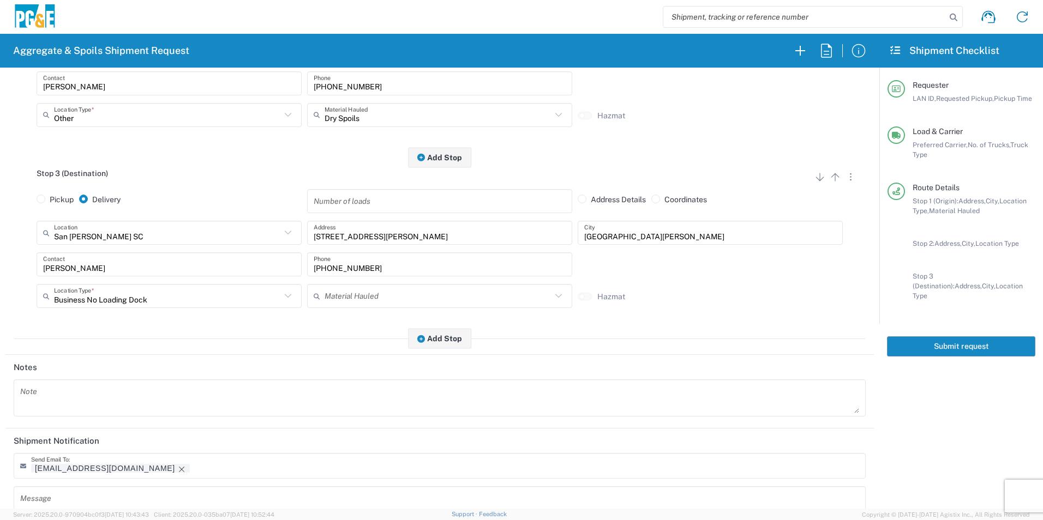
scroll to position [491, 0]
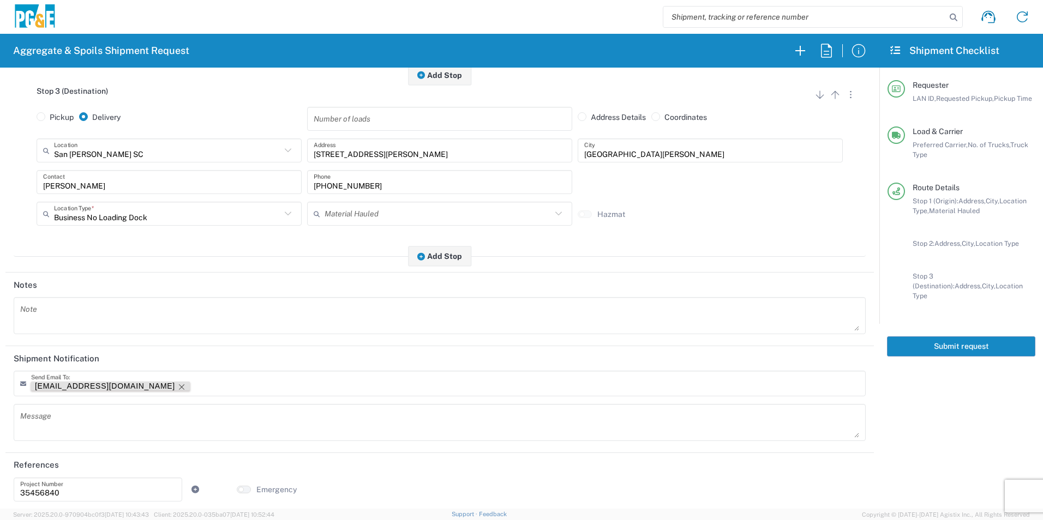
click at [177, 390] on icon "Remove tag" at bounding box center [181, 387] width 9 height 9
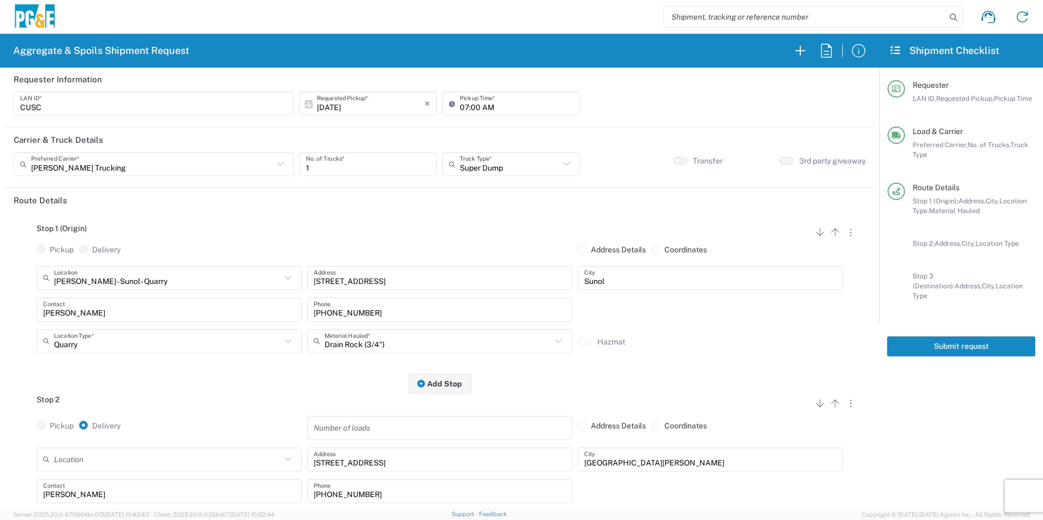
scroll to position [0, 0]
drag, startPoint x: 340, startPoint y: 107, endPoint x: 346, endPoint y: 110, distance: 6.4
click at [339, 107] on input "[DATE]" at bounding box center [370, 104] width 107 height 19
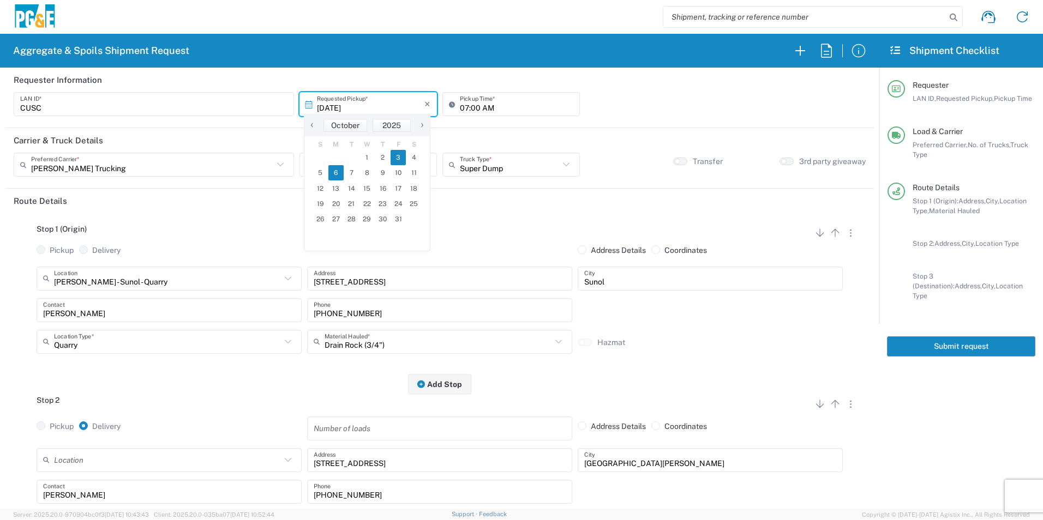
click at [333, 172] on span "6" at bounding box center [336, 172] width 16 height 15
type input "[DATE]"
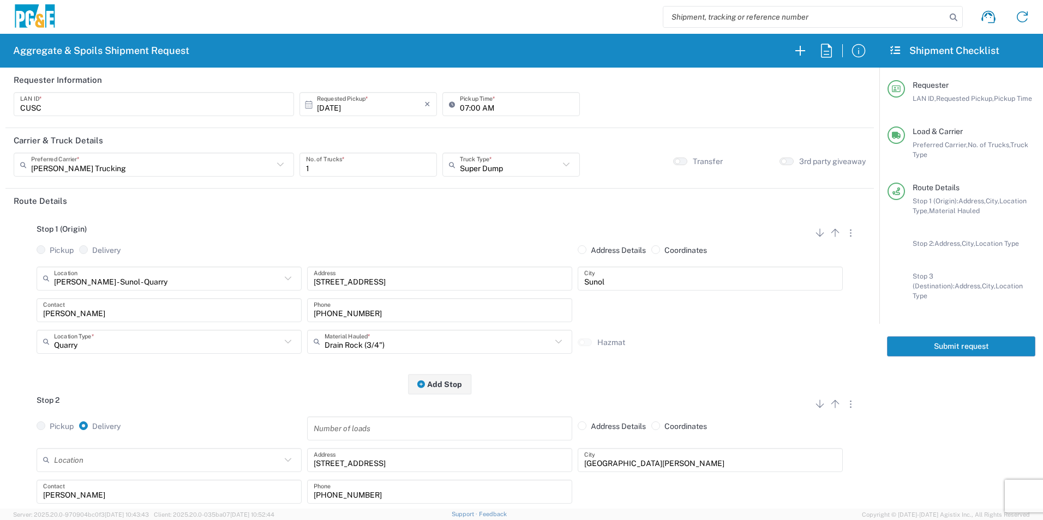
click at [965, 336] on button "Submit request" at bounding box center [961, 346] width 148 height 20
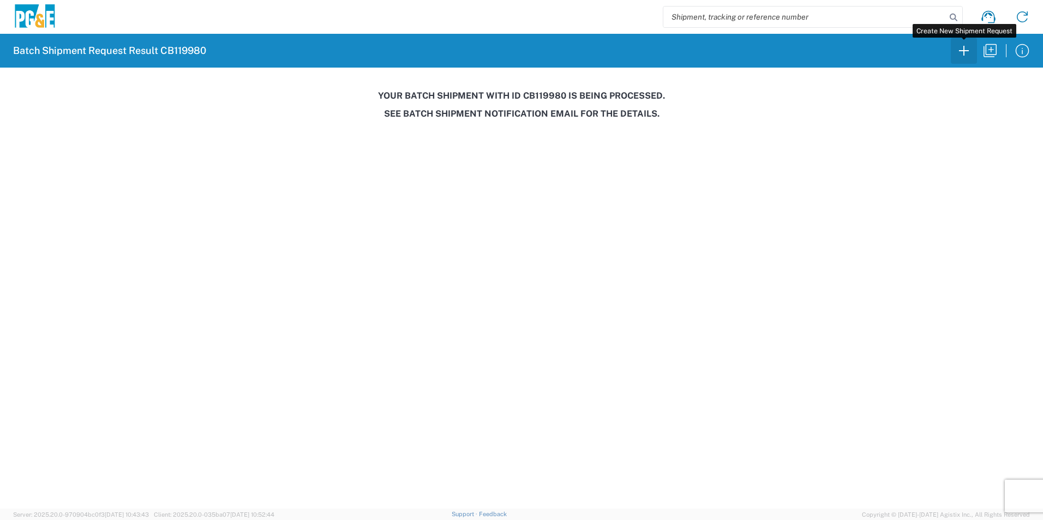
click at [976, 55] on button "button" at bounding box center [963, 51] width 26 height 26
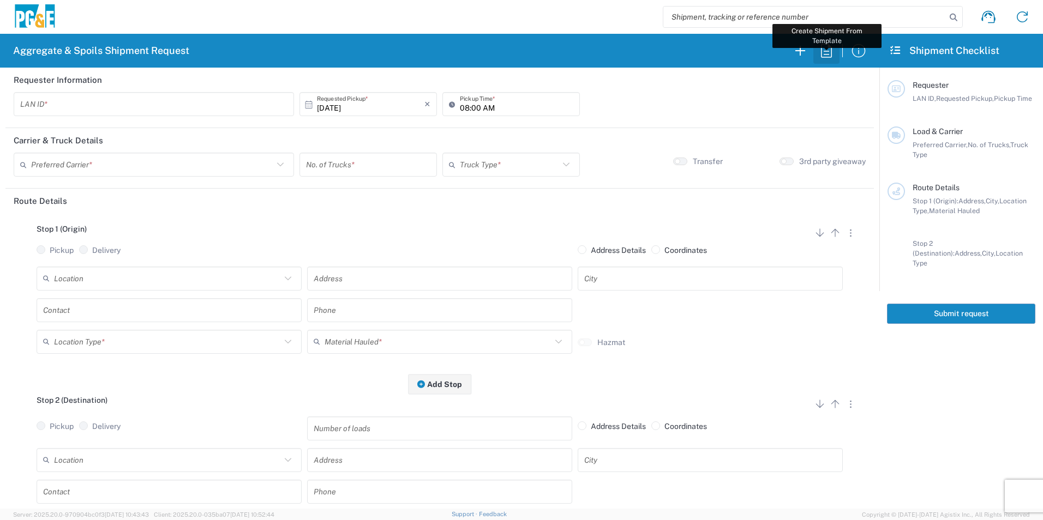
click at [830, 51] on icon "button" at bounding box center [825, 50] width 17 height 17
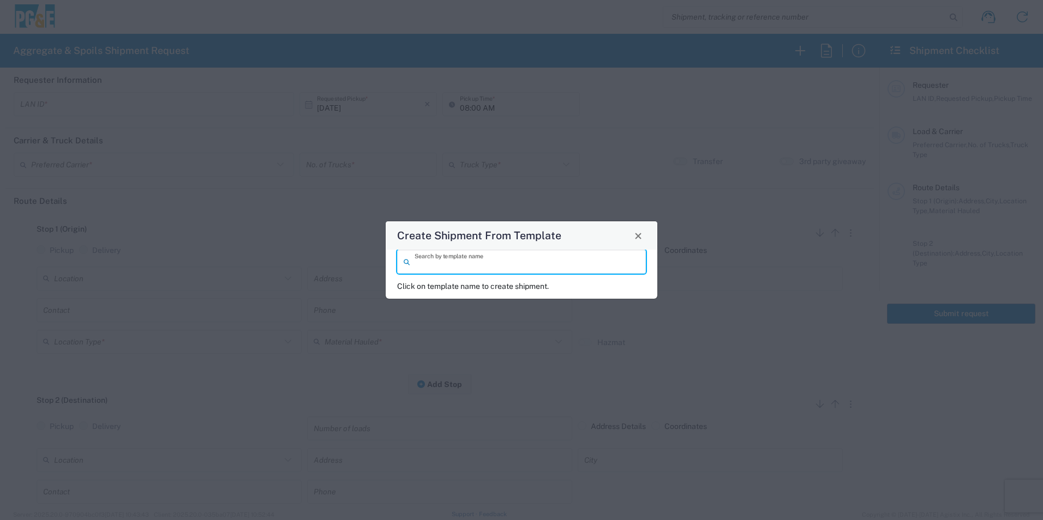
click at [506, 257] on input "search" at bounding box center [526, 261] width 225 height 19
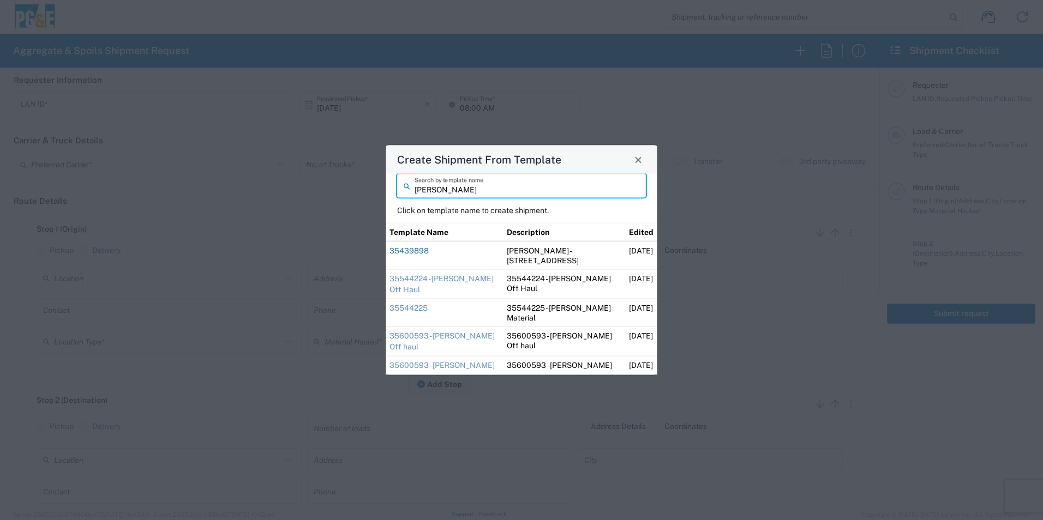
type input "[PERSON_NAME]"
click at [413, 249] on link "35439898" at bounding box center [408, 250] width 39 height 9
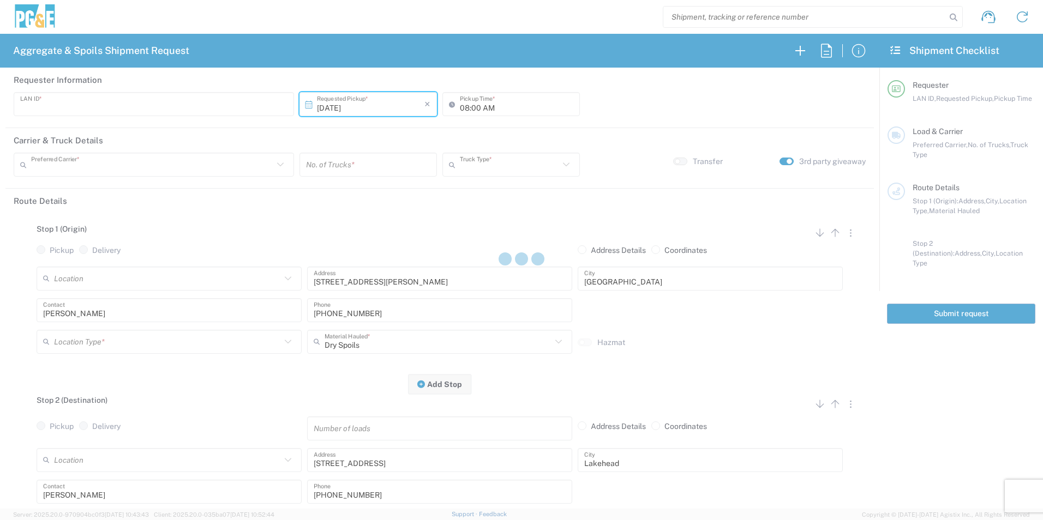
type input "DGMP"
type input "03:15 AM"
type input "[PERSON_NAME] & Sons Trucking, Inc"
type input "Super Dump"
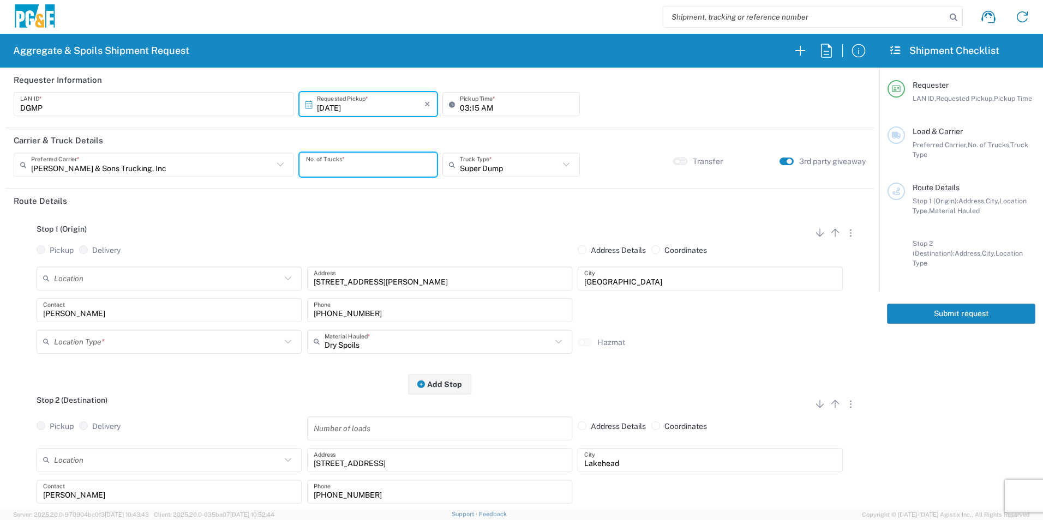
click at [383, 166] on input "number" at bounding box center [368, 164] width 124 height 19
type input "1"
click at [117, 351] on input "text" at bounding box center [167, 341] width 227 height 19
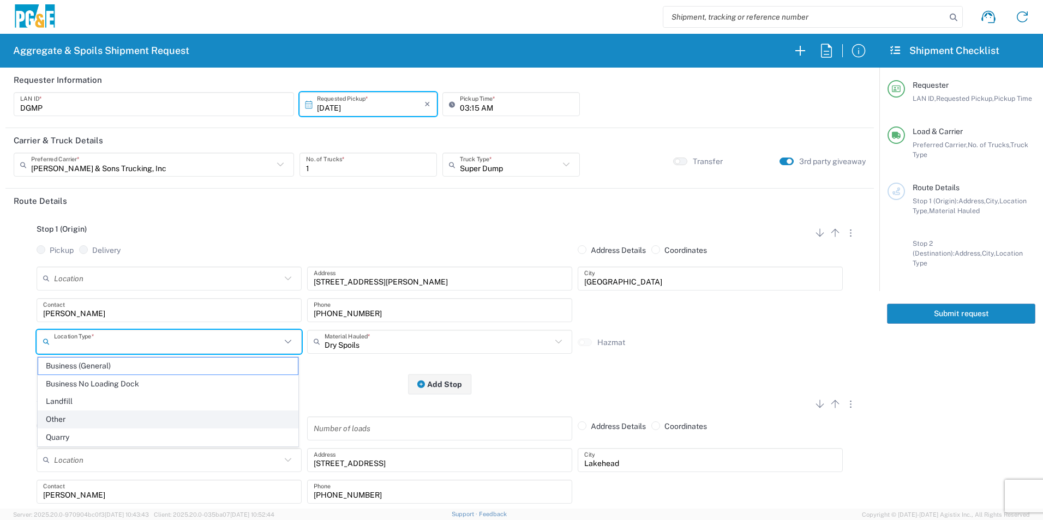
click at [83, 419] on span "Other" at bounding box center [168, 419] width 260 height 17
type input "Other"
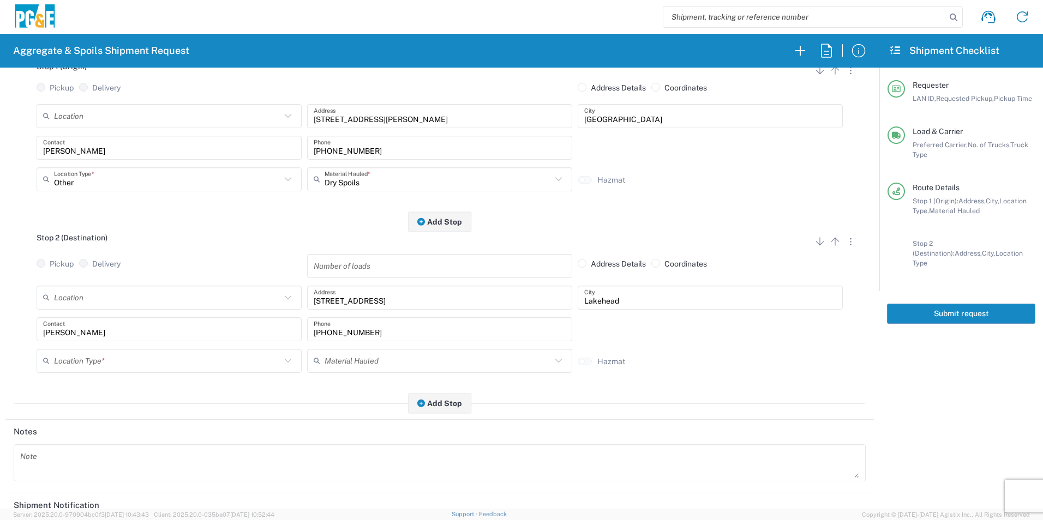
scroll to position [164, 0]
click at [111, 362] on input "text" at bounding box center [167, 359] width 227 height 19
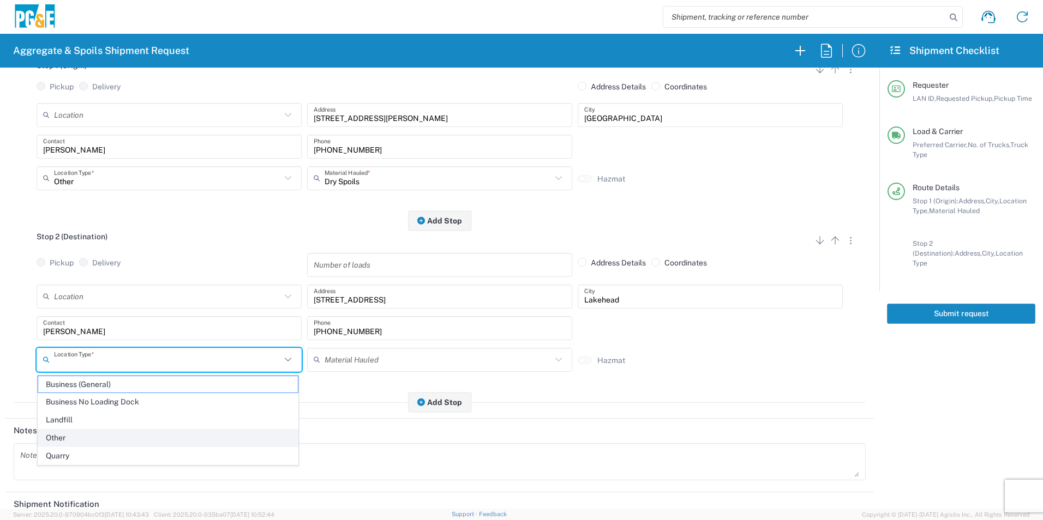
click at [81, 432] on span "Other" at bounding box center [168, 438] width 260 height 17
type input "Other"
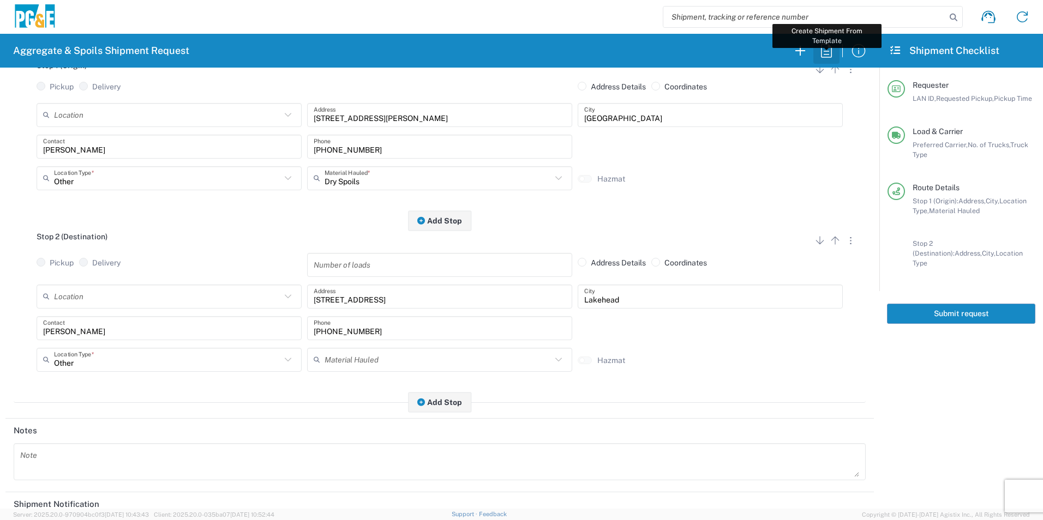
click at [825, 56] on icon "button" at bounding box center [825, 50] width 17 height 17
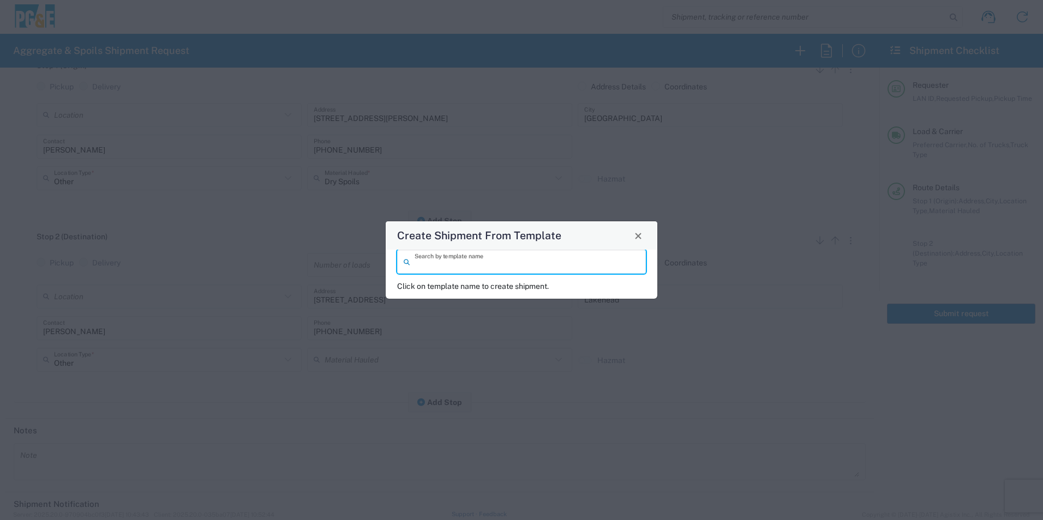
click at [583, 266] on input "search" at bounding box center [526, 261] width 225 height 19
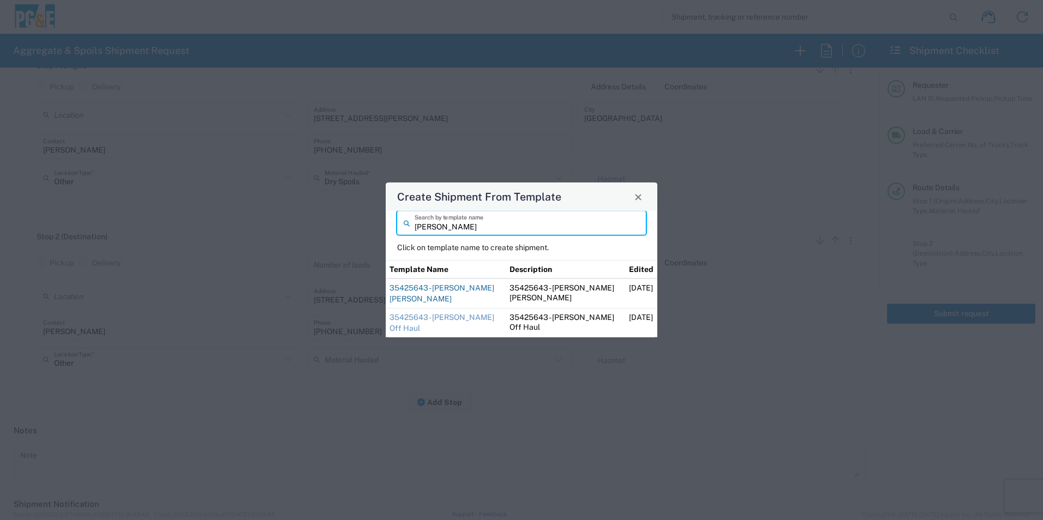
type input "[PERSON_NAME]"
click at [454, 288] on link "35425643 - [PERSON_NAME] [PERSON_NAME]" at bounding box center [441, 294] width 105 height 20
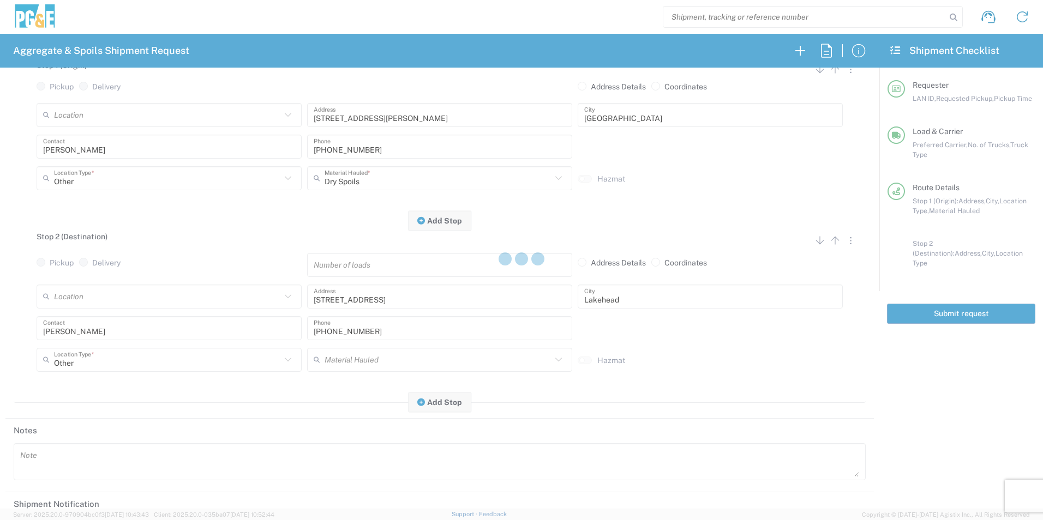
type input "CSGA"
type input "06:30 AM"
type input "[PERSON_NAME] Trucking"
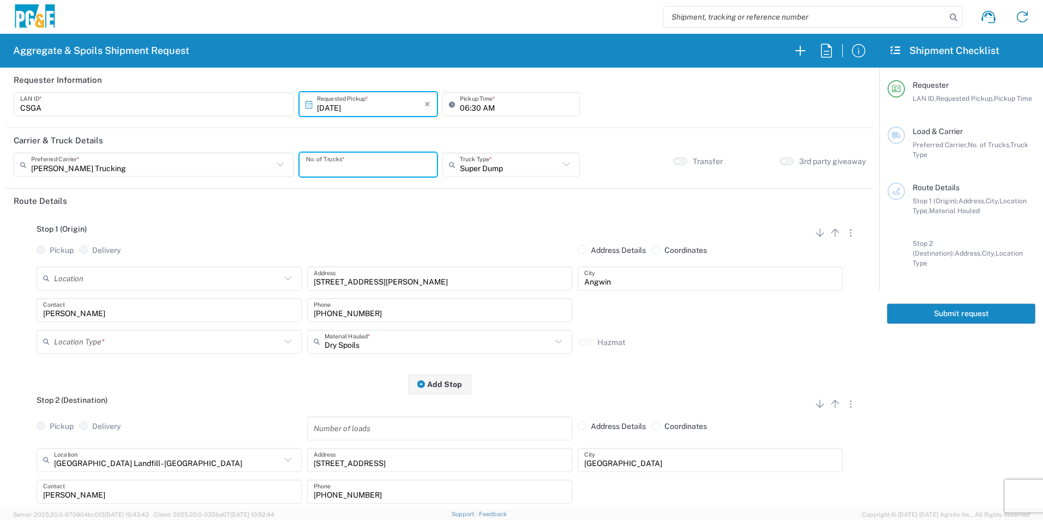
click at [386, 158] on input "number" at bounding box center [368, 164] width 124 height 19
type input "10"
click at [473, 106] on input "06:30 AM" at bounding box center [516, 104] width 113 height 19
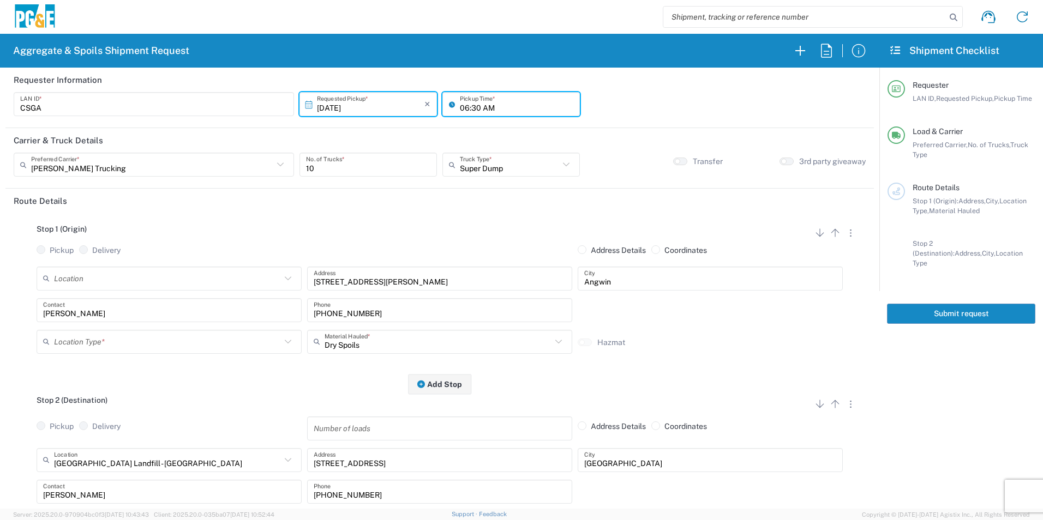
click at [474, 105] on input "06:30 AM" at bounding box center [516, 104] width 113 height 19
type input "06:45 AM"
click at [110, 340] on input "text" at bounding box center [167, 341] width 227 height 19
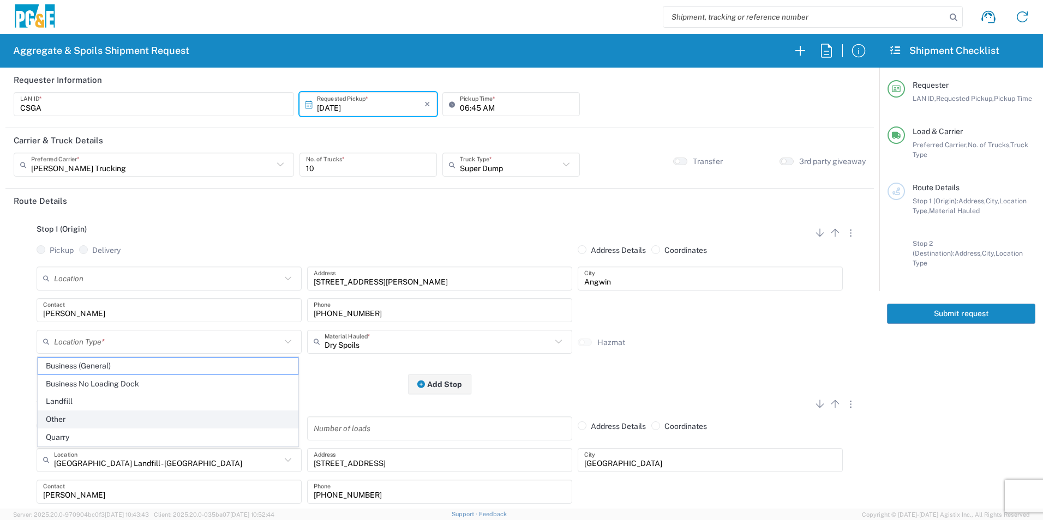
click at [62, 418] on span "Other" at bounding box center [168, 419] width 260 height 17
type input "Other"
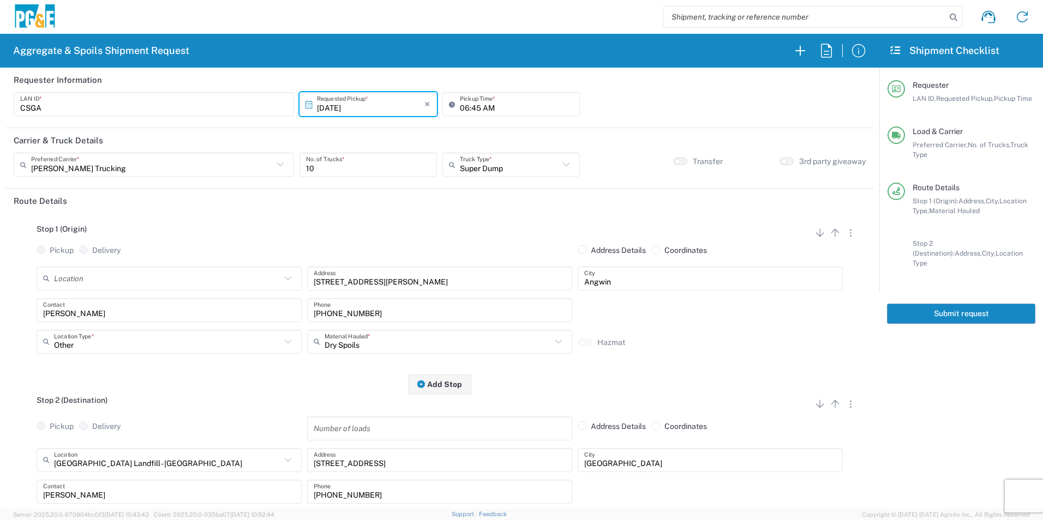
scroll to position [218, 0]
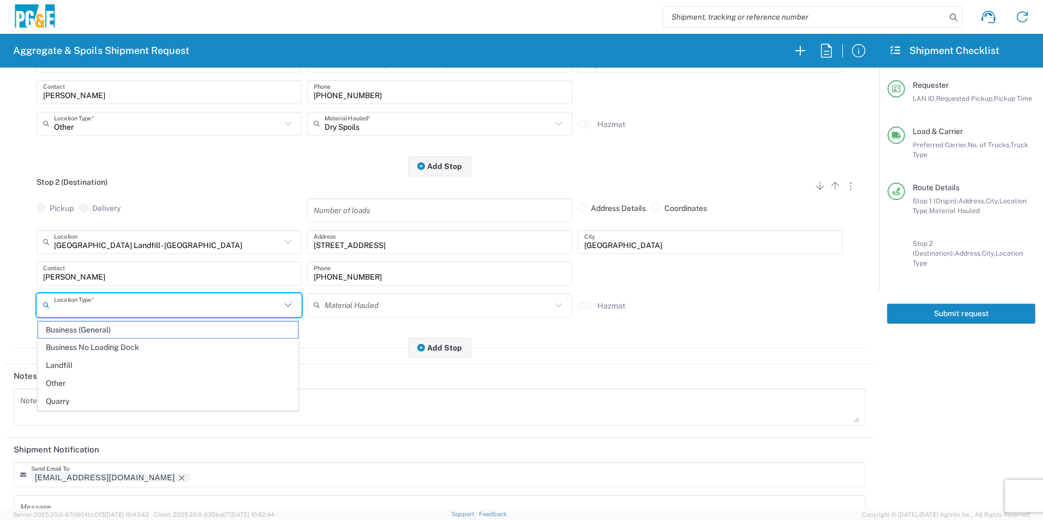
click at [109, 311] on input "text" at bounding box center [167, 305] width 227 height 19
click at [74, 366] on span "Landfill" at bounding box center [168, 365] width 260 height 17
type input "Landfill"
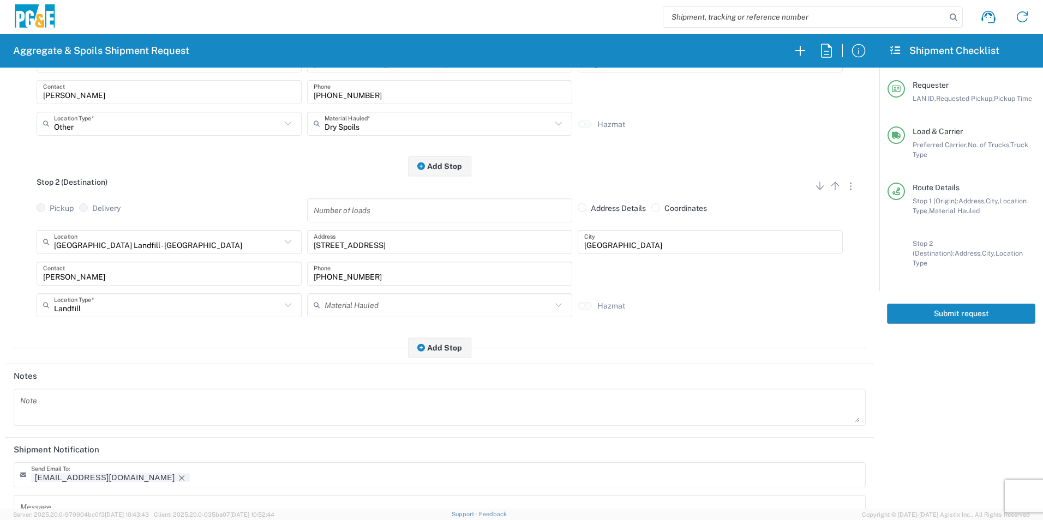
scroll to position [315, 0]
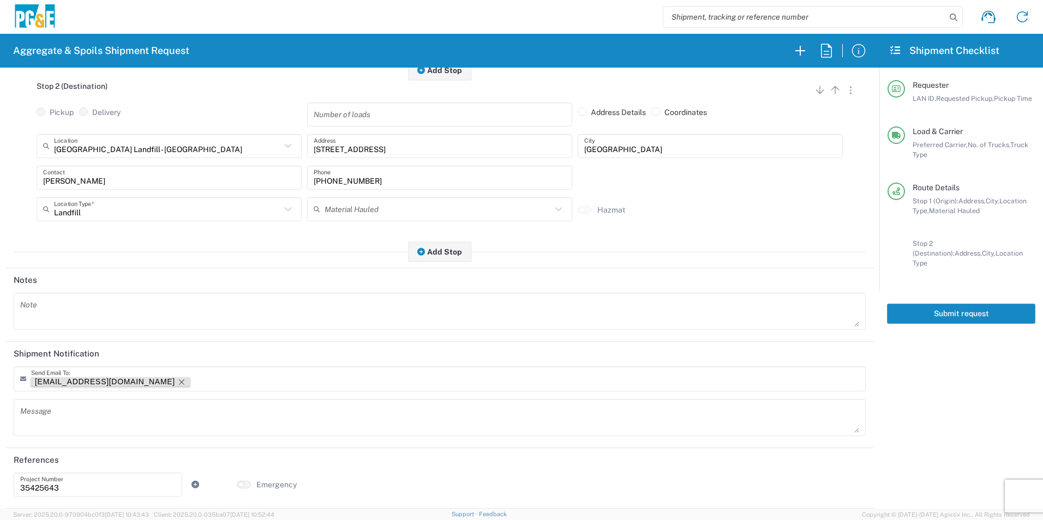
click at [177, 380] on icon "Remove tag" at bounding box center [181, 382] width 9 height 9
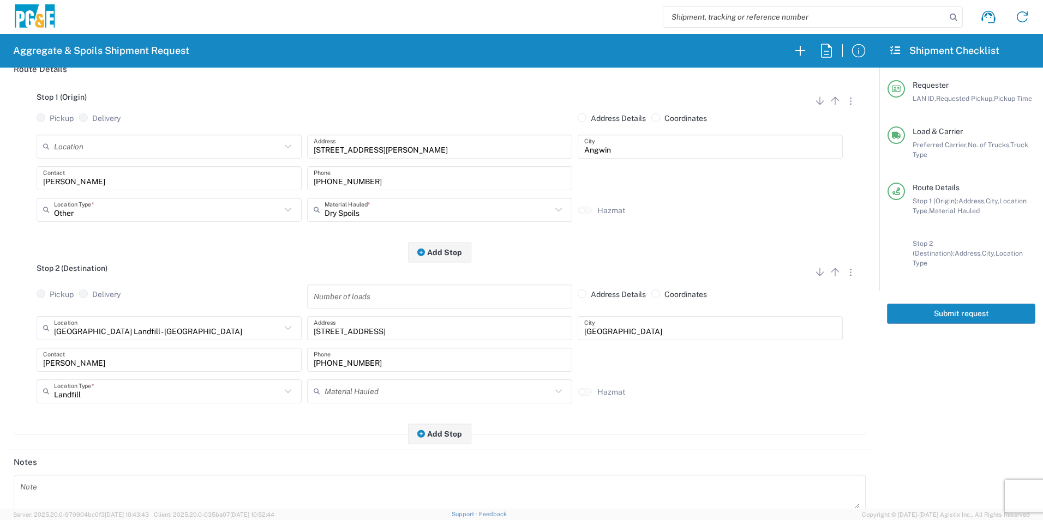
scroll to position [0, 0]
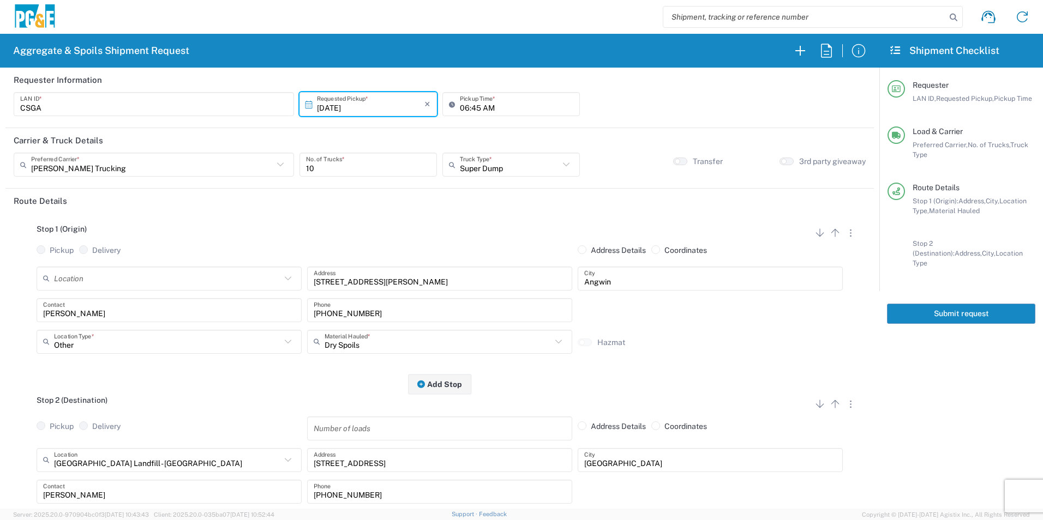
click at [996, 305] on button "Submit request" at bounding box center [961, 314] width 148 height 20
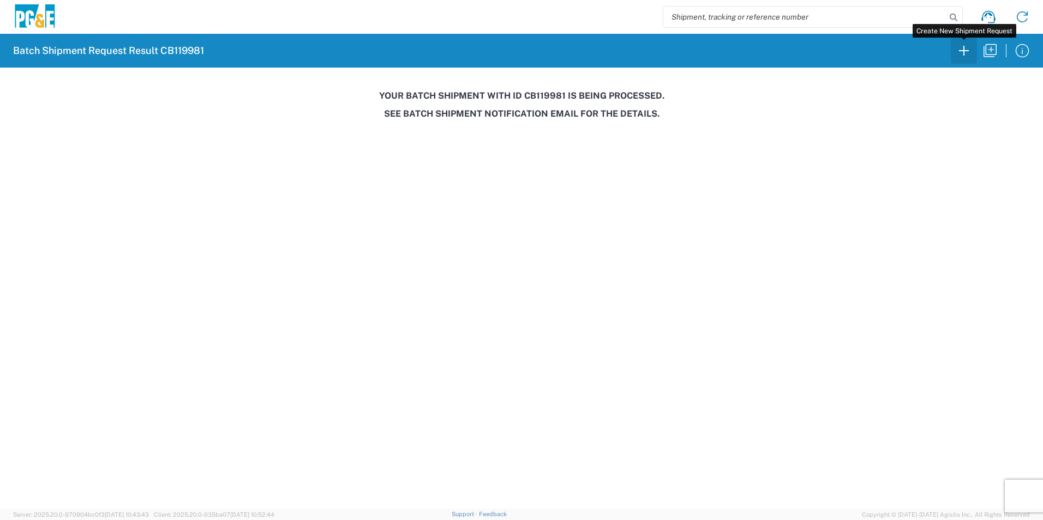
click at [971, 49] on icon "button" at bounding box center [963, 50] width 17 height 17
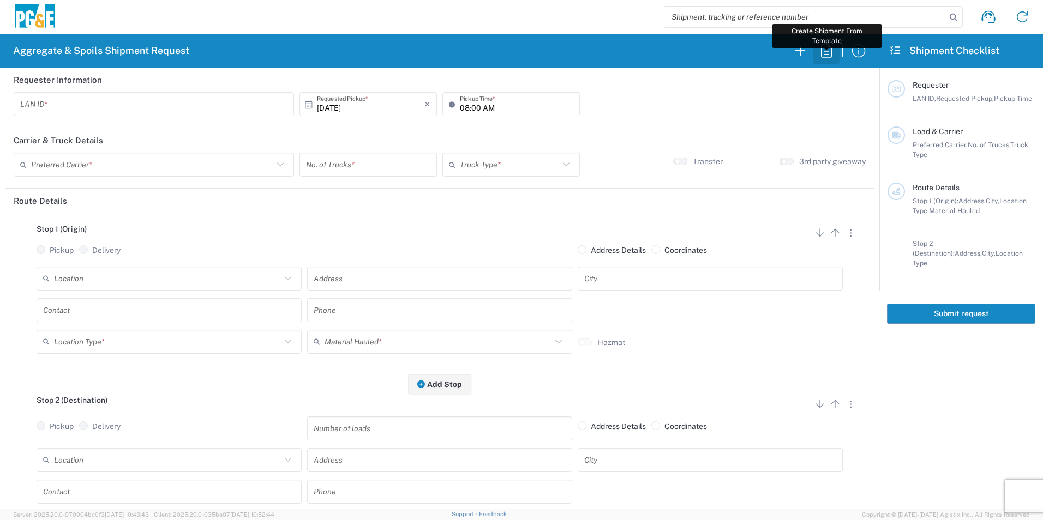
click at [826, 53] on icon "button" at bounding box center [825, 50] width 17 height 17
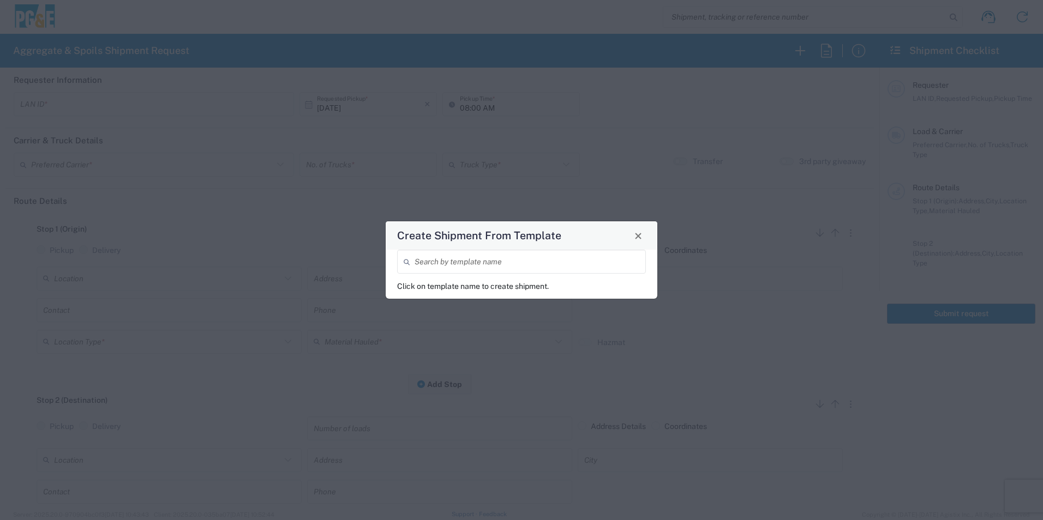
click at [428, 264] on input "search" at bounding box center [526, 261] width 225 height 19
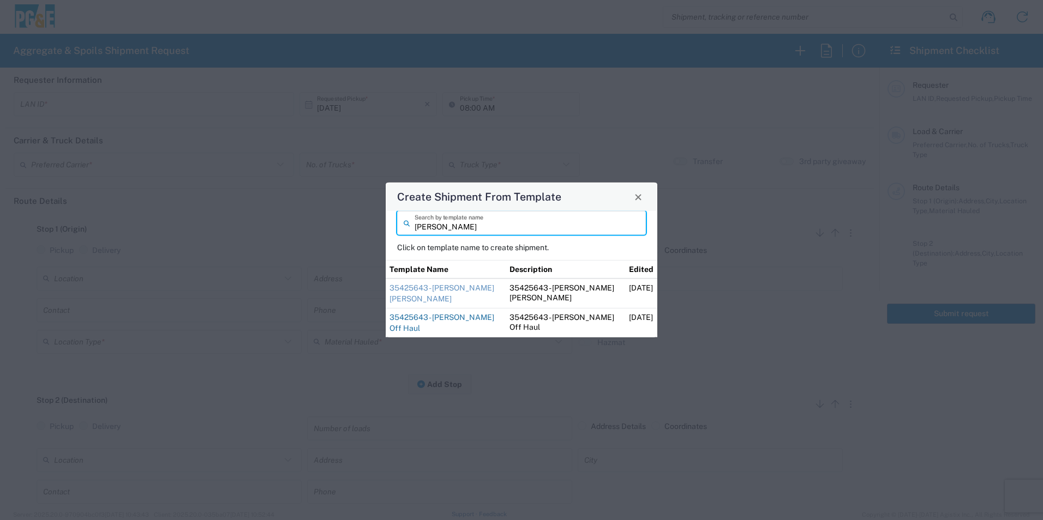
type input "[PERSON_NAME]"
click at [437, 319] on link "35425643 - [PERSON_NAME] Off Haul" at bounding box center [441, 323] width 105 height 20
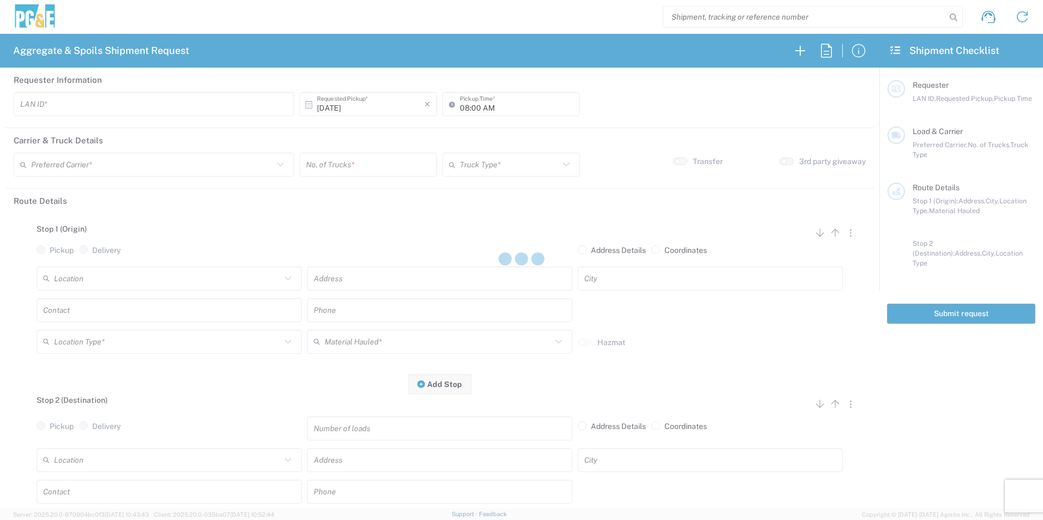
type input "CSGA"
type input "07:00 AM"
type input "[PERSON_NAME] Trucking"
type input "10 Yard Dump Truck"
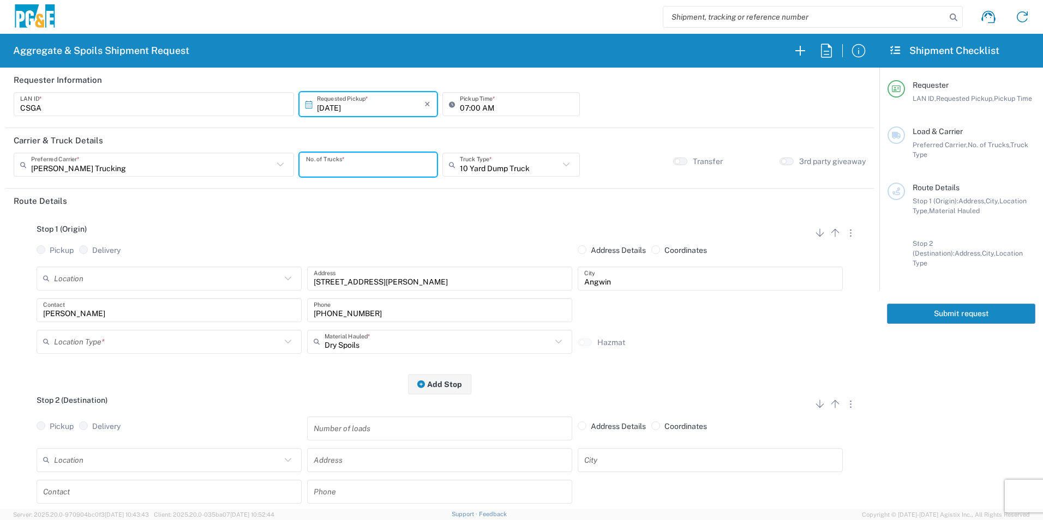
click at [368, 158] on input "number" at bounding box center [368, 164] width 124 height 19
type input "2"
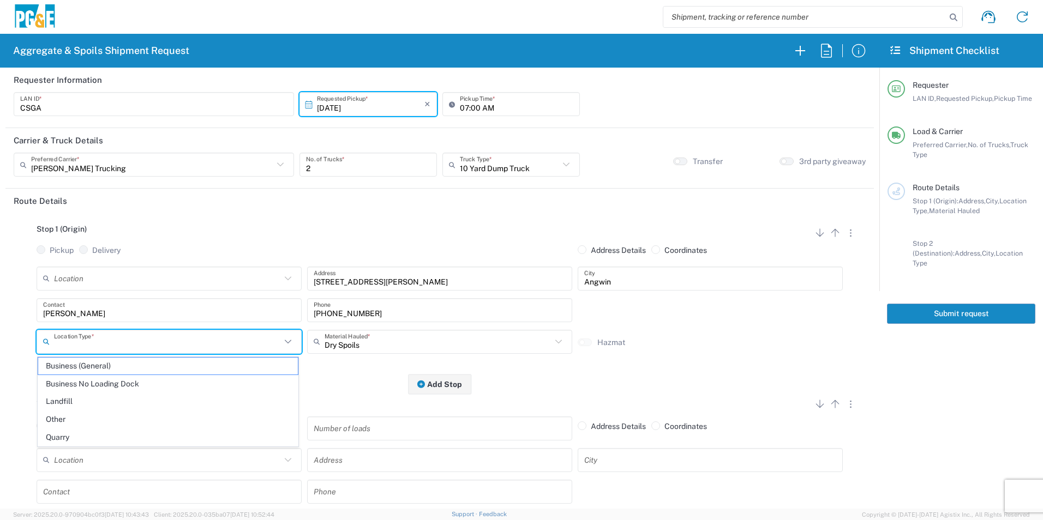
click at [184, 339] on input "text" at bounding box center [167, 341] width 227 height 19
drag, startPoint x: 67, startPoint y: 424, endPoint x: 87, endPoint y: 420, distance: 20.0
click at [67, 424] on span "Other" at bounding box center [168, 419] width 260 height 17
type input "Other"
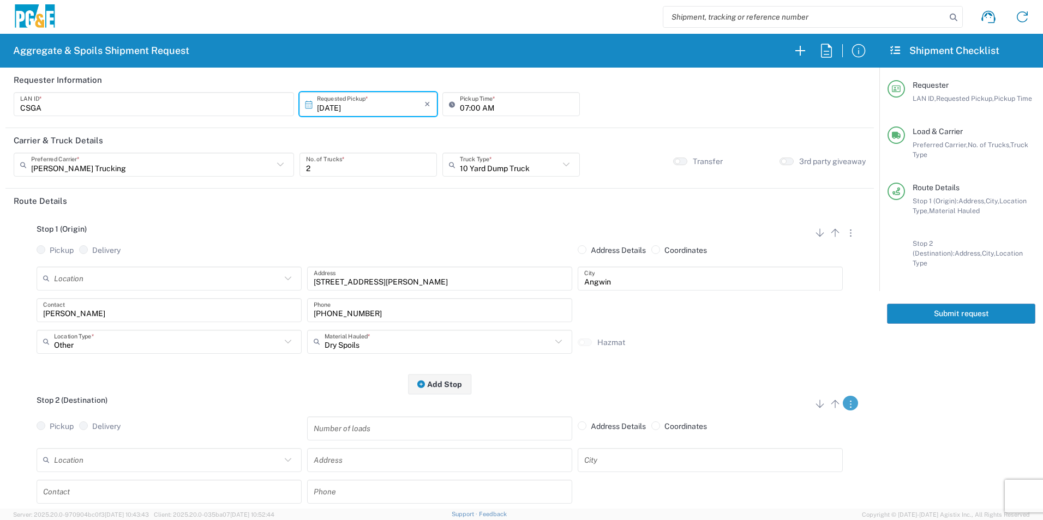
click at [845, 404] on button "button" at bounding box center [850, 403] width 15 height 15
click at [813, 473] on link "Remove Stop" at bounding box center [798, 471] width 58 height 9
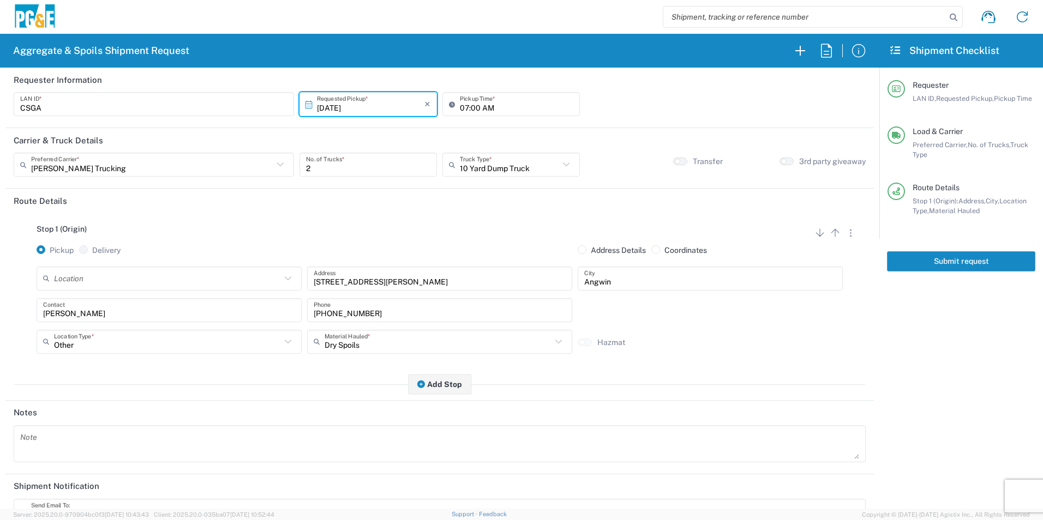
scroll to position [133, 0]
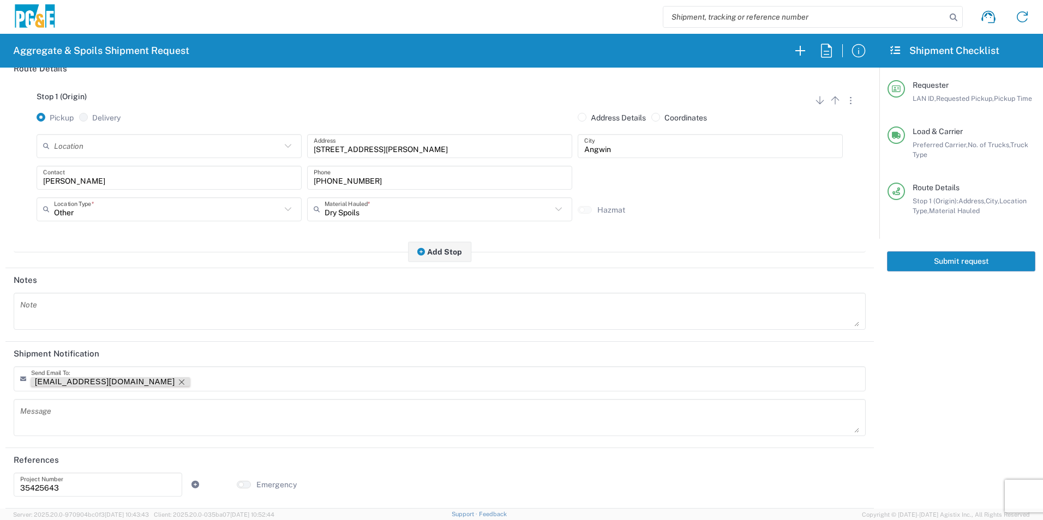
click at [177, 381] on icon "Remove tag" at bounding box center [181, 382] width 9 height 9
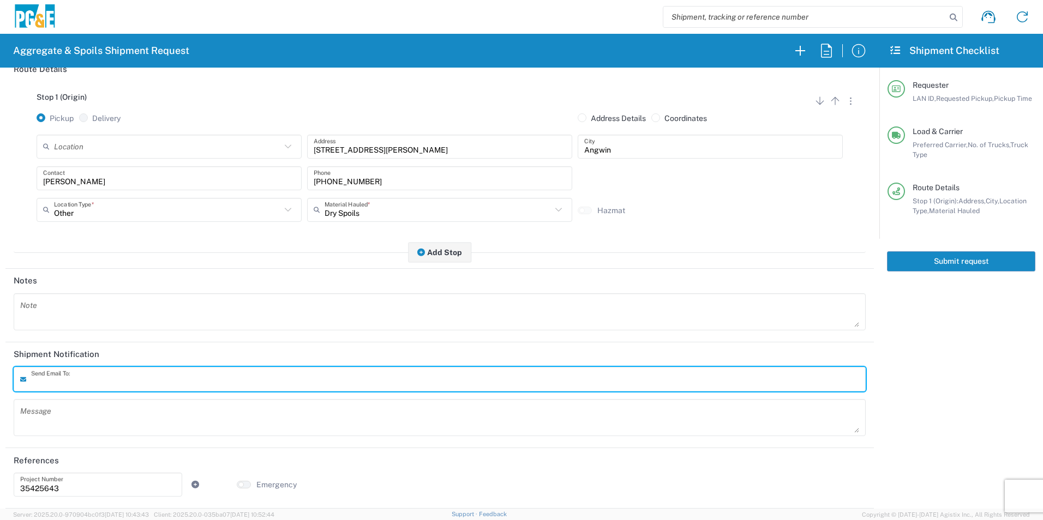
scroll to position [133, 0]
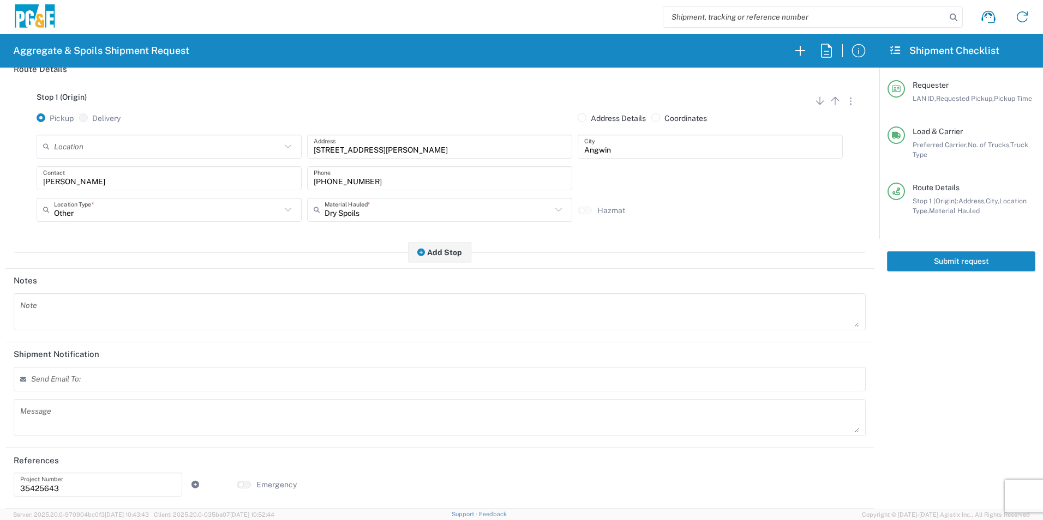
drag, startPoint x: 944, startPoint y: 255, endPoint x: 1034, endPoint y: 309, distance: 105.4
click at [945, 255] on button "Submit request" at bounding box center [961, 261] width 148 height 20
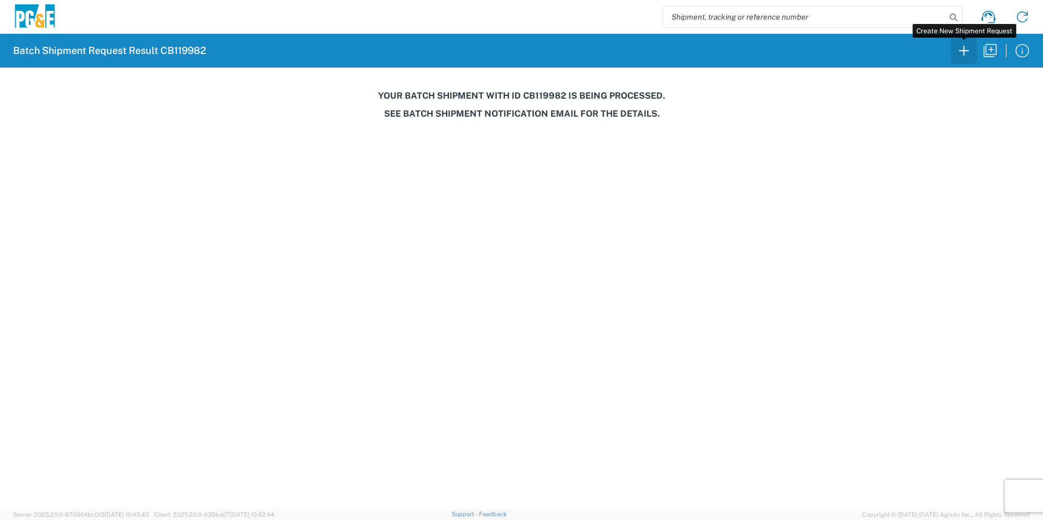
click at [965, 42] on icon "button" at bounding box center [963, 50] width 17 height 17
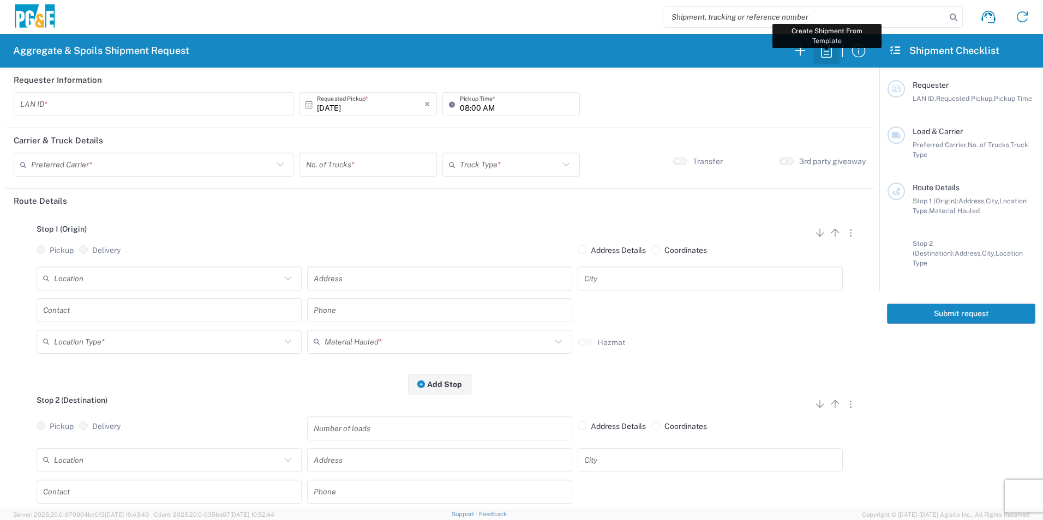
click at [829, 51] on icon "button" at bounding box center [825, 50] width 17 height 17
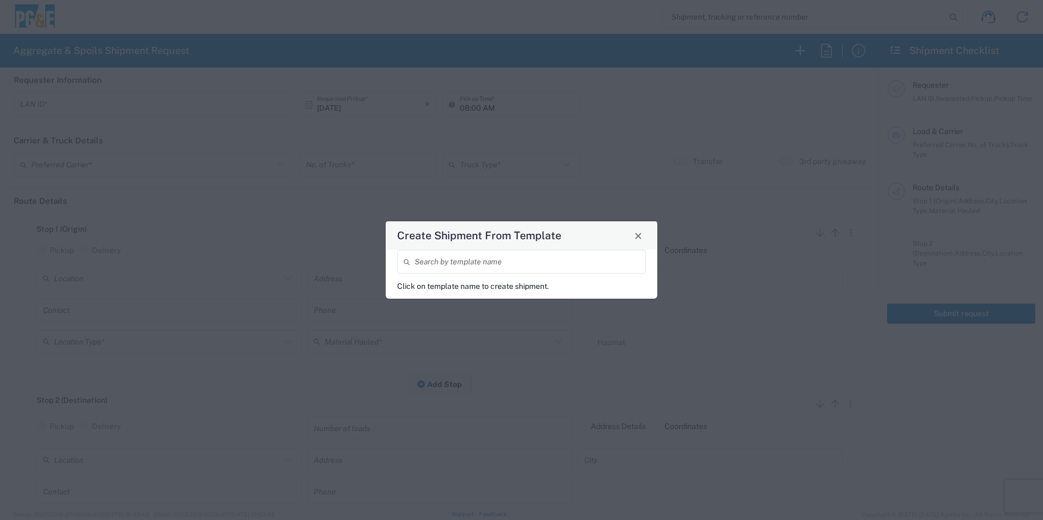
click at [454, 259] on input "search" at bounding box center [526, 261] width 225 height 19
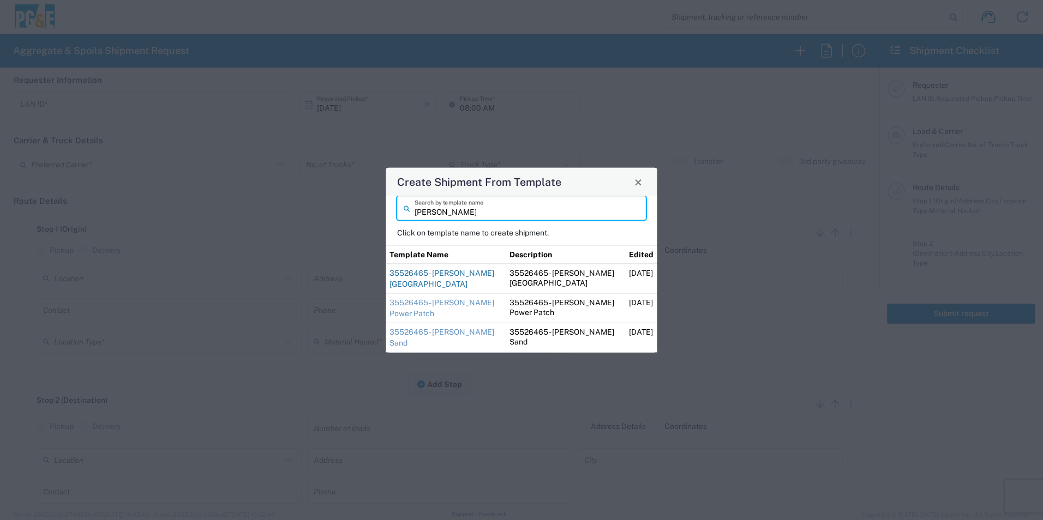
type input "[PERSON_NAME]"
click at [445, 276] on link "35526465 - [PERSON_NAME] [GEOGRAPHIC_DATA]" at bounding box center [441, 279] width 105 height 20
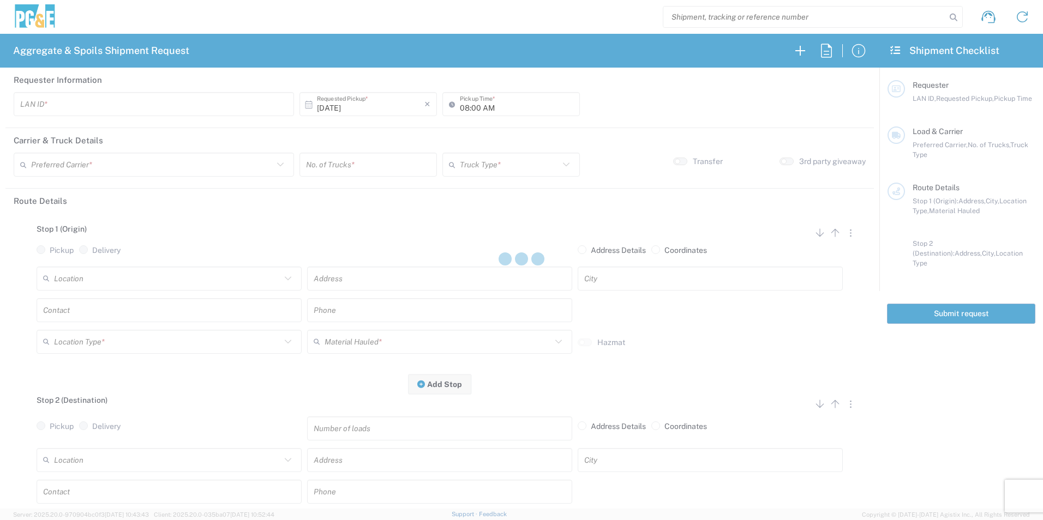
type input "STW8"
type input "06:30 AM"
type input "[PERSON_NAME] & Sons Trucking, Inc"
type input "Super Dump"
type textarea "Please deliver 3 Loads of [GEOGRAPHIC_DATA]"
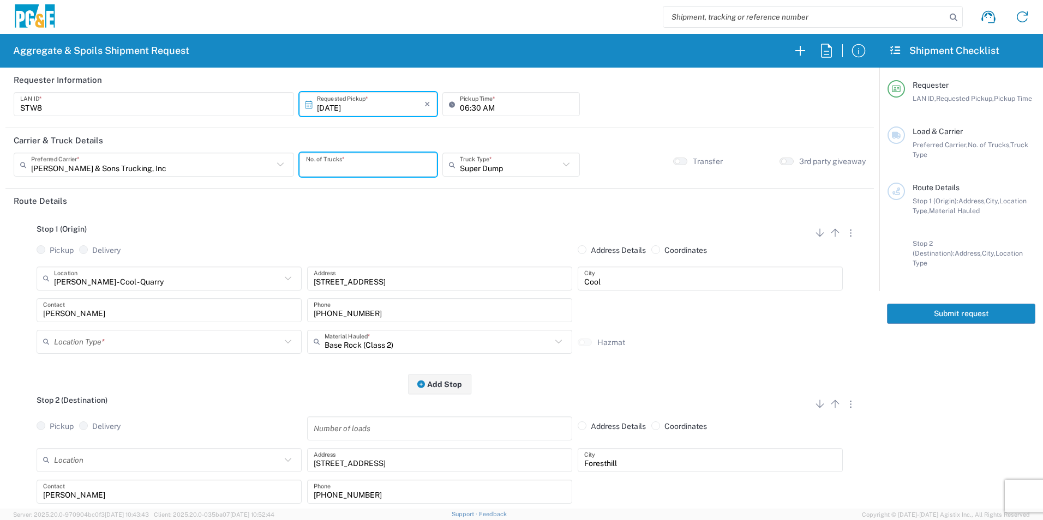
click at [377, 169] on input "number" at bounding box center [368, 164] width 124 height 19
type input "3"
click at [134, 344] on input "text" at bounding box center [167, 341] width 227 height 19
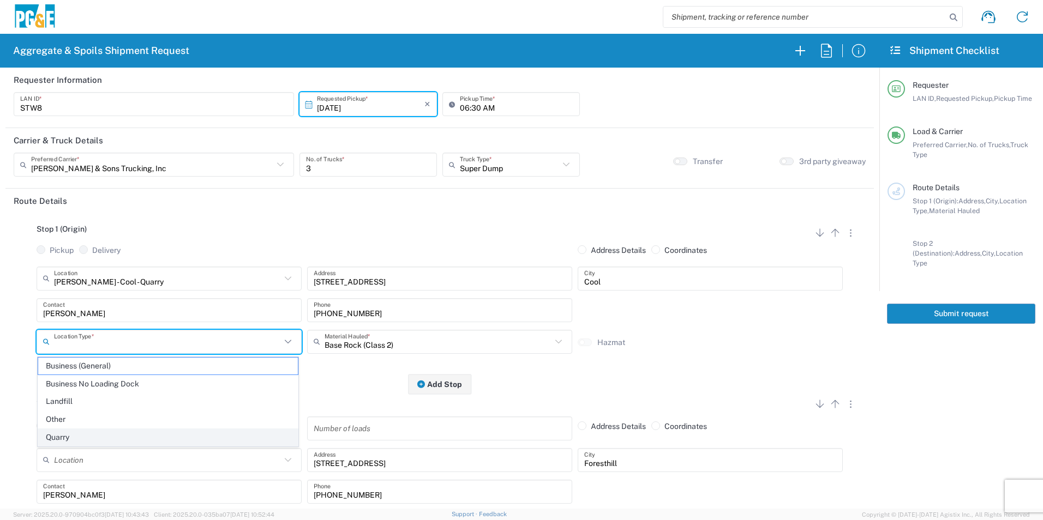
click at [67, 432] on span "Quarry" at bounding box center [168, 437] width 260 height 17
type input "Quarry"
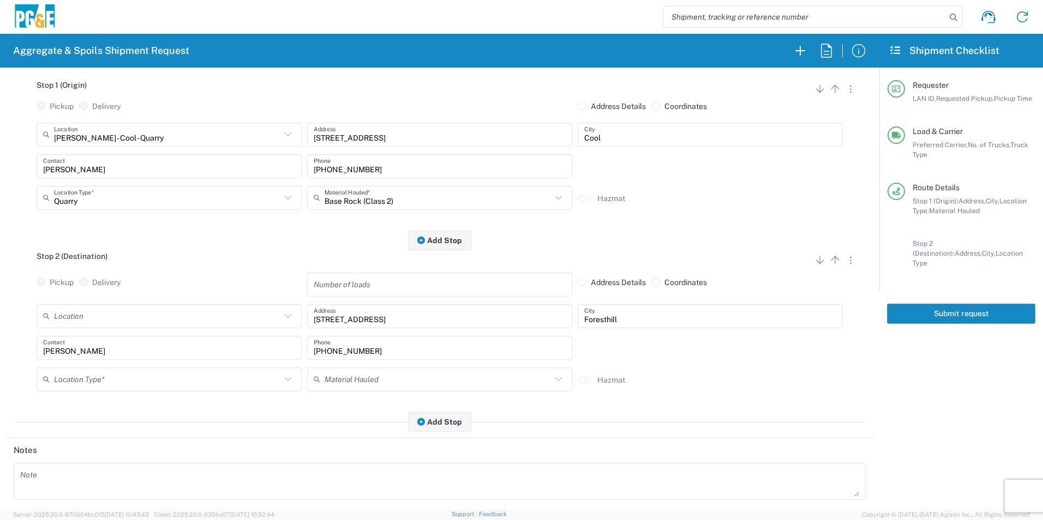
scroll to position [164, 0]
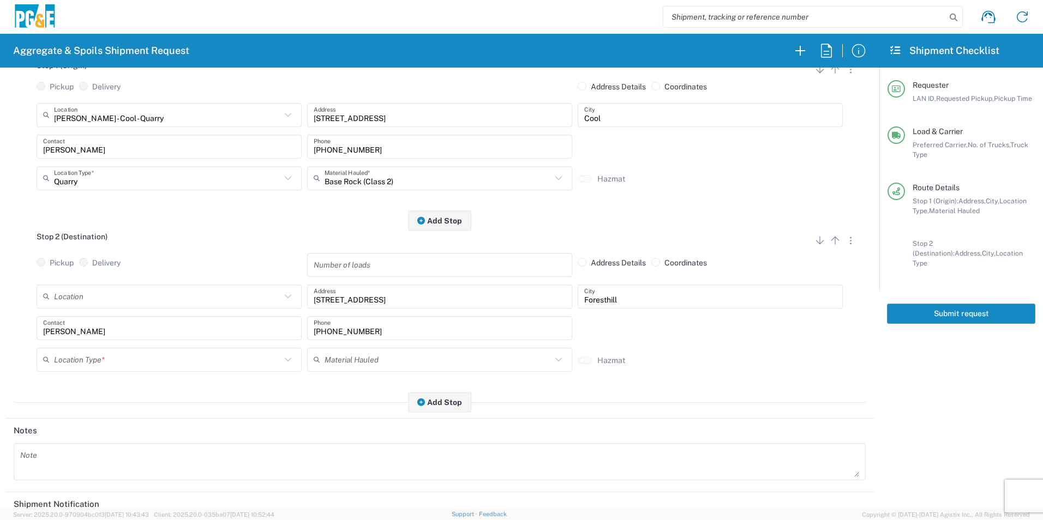
click at [110, 368] on input "text" at bounding box center [167, 359] width 227 height 19
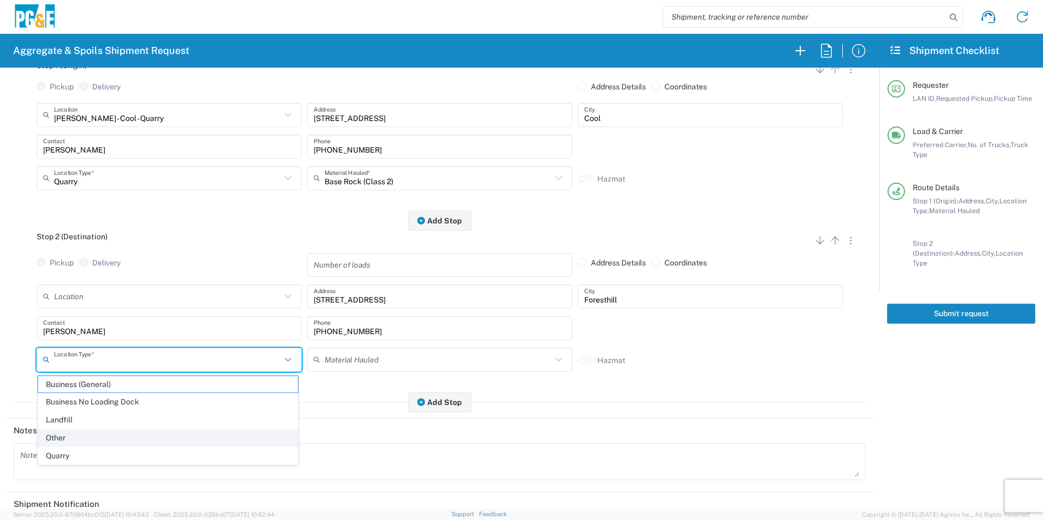
click at [72, 435] on span "Other" at bounding box center [168, 438] width 260 height 17
type input "Other"
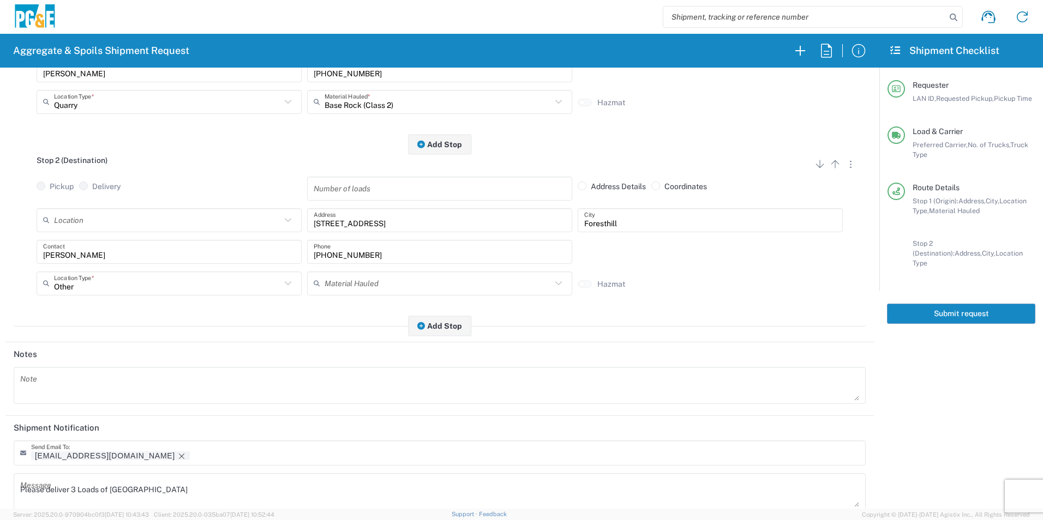
scroll to position [315, 0]
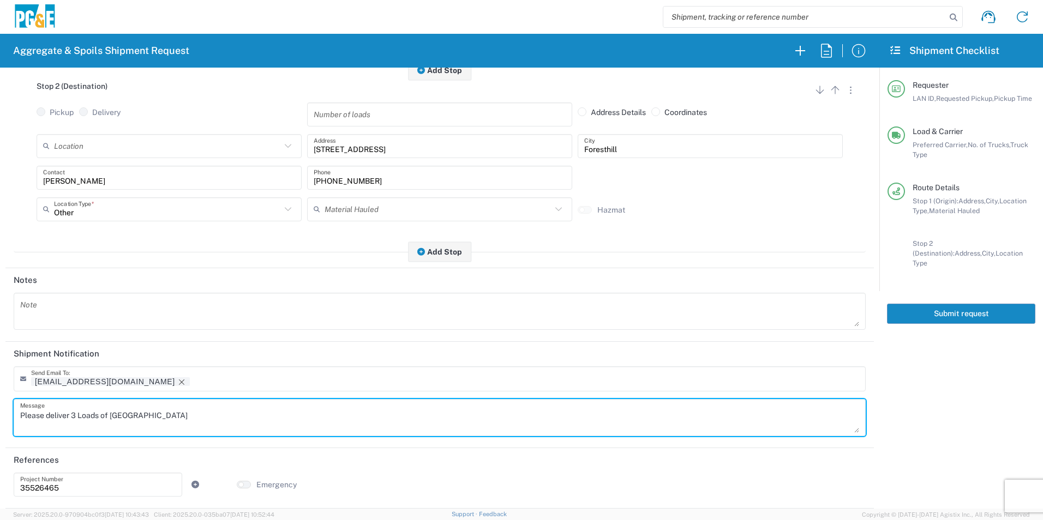
drag, startPoint x: 159, startPoint y: 418, endPoint x: 0, endPoint y: 411, distance: 159.4
click at [0, 411] on html "Aggregate & Spoils Shipment Request Requester Information STW8 LAN ID * [DATE] …" at bounding box center [521, 260] width 1043 height 520
click at [177, 381] on icon "Remove tag" at bounding box center [181, 382] width 9 height 9
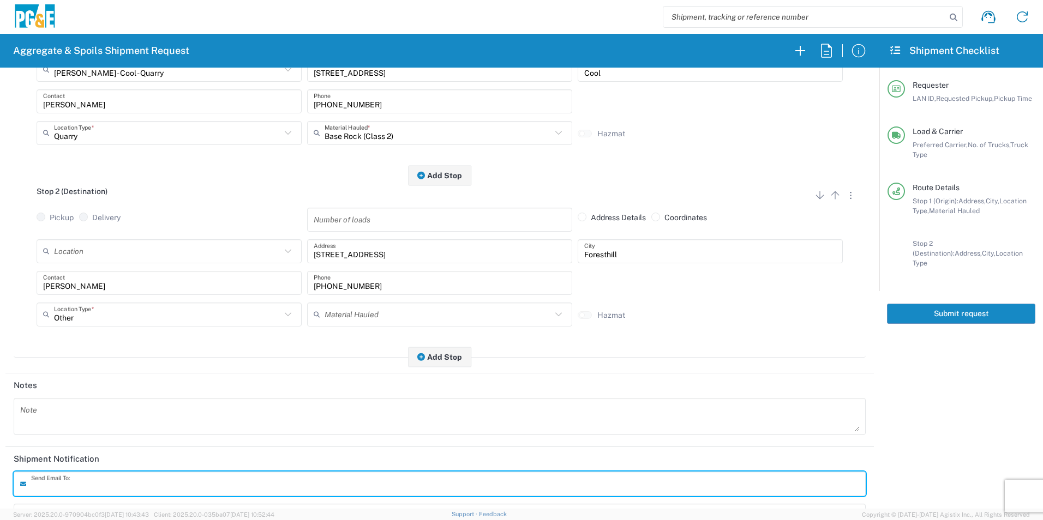
scroll to position [0, 0]
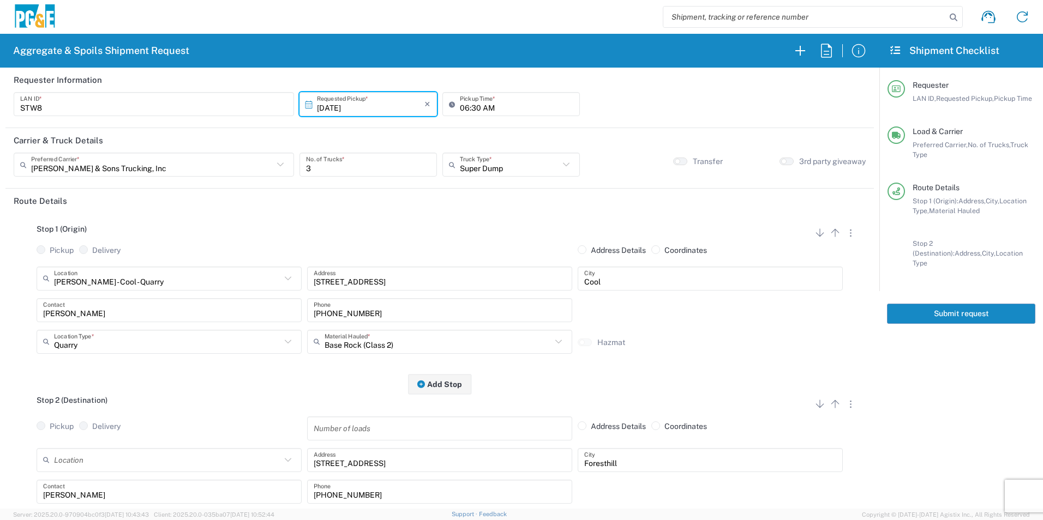
click at [921, 306] on button "Submit request" at bounding box center [961, 314] width 148 height 20
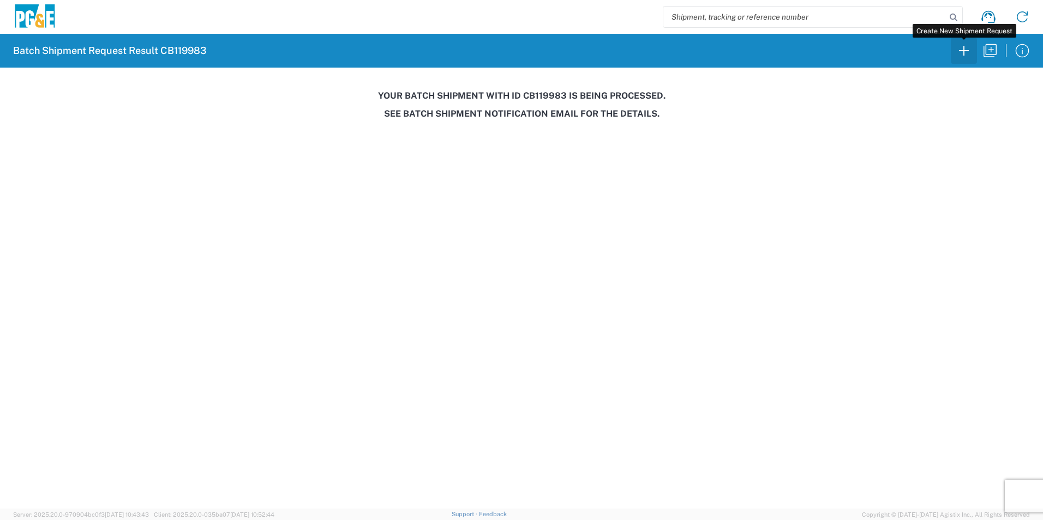
click at [967, 51] on icon "button" at bounding box center [963, 50] width 17 height 17
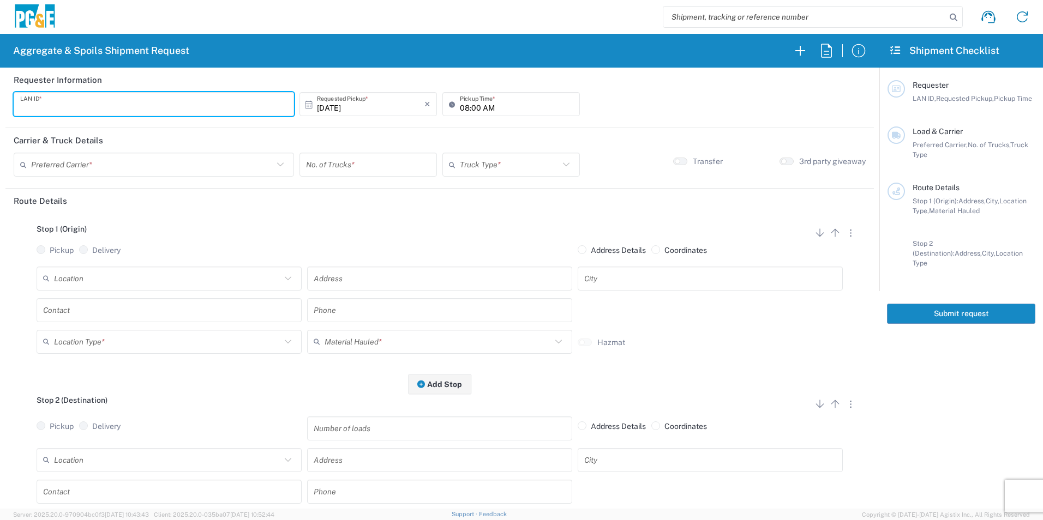
click at [133, 98] on input "text" at bounding box center [153, 104] width 267 height 19
type input "D1PS"
click at [460, 104] on input "08:00 AM" at bounding box center [516, 104] width 113 height 19
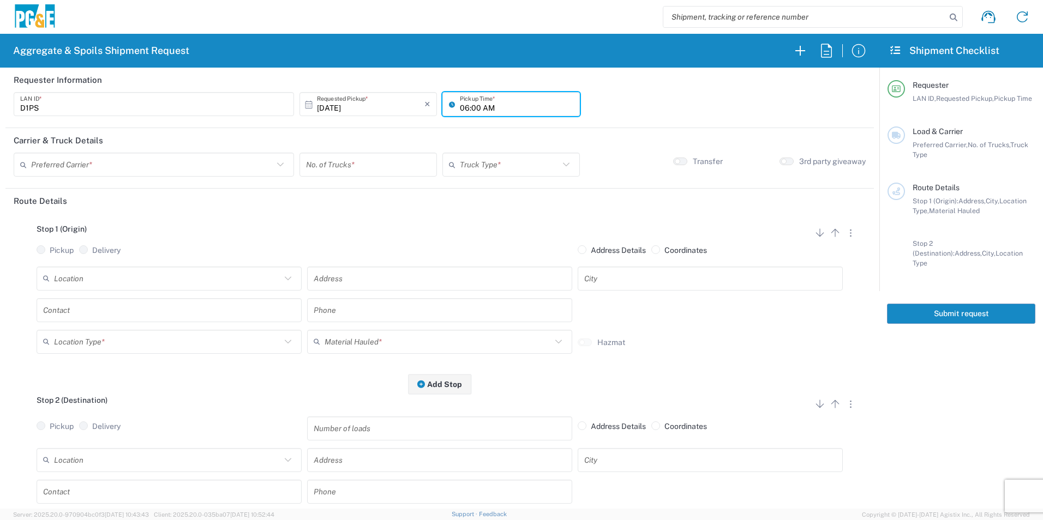
click at [473, 108] on input "06:00 AM" at bounding box center [516, 104] width 113 height 19
type input "06:30 AM"
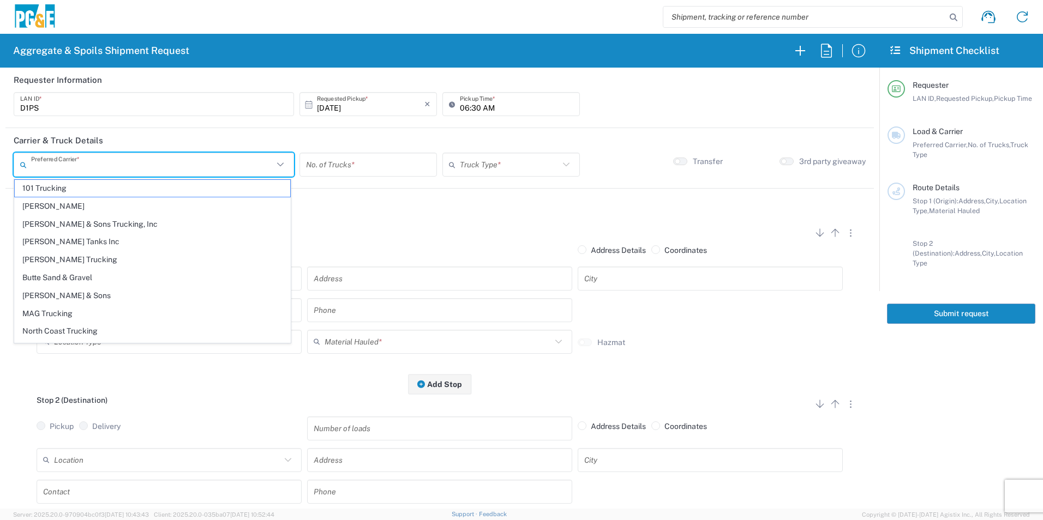
click at [131, 171] on input "text" at bounding box center [152, 164] width 242 height 19
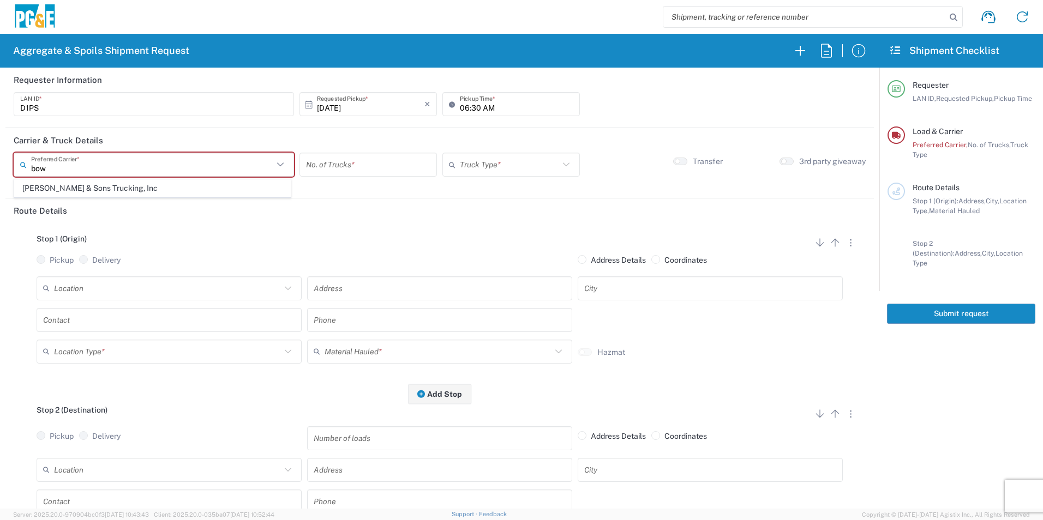
click at [79, 197] on agx-dropdown-content "[PERSON_NAME] & Sons Trucking, Inc" at bounding box center [153, 188] width 278 height 19
drag, startPoint x: 101, startPoint y: 190, endPoint x: 184, endPoint y: 190, distance: 82.9
click at [101, 189] on span "[PERSON_NAME] & Sons Trucking, Inc" at bounding box center [152, 188] width 275 height 17
type input "[PERSON_NAME] & Sons Trucking, Inc"
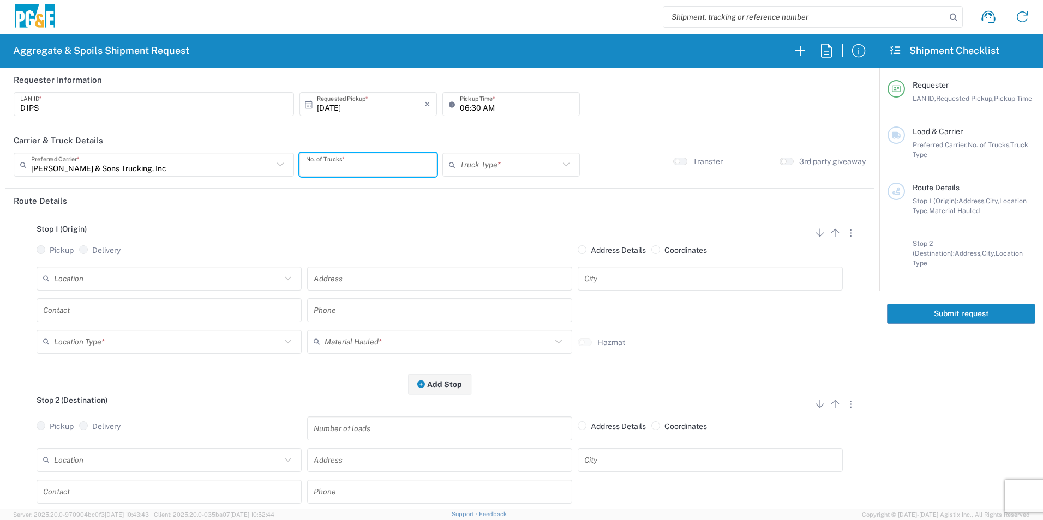
click at [347, 167] on input "number" at bounding box center [368, 164] width 124 height 19
type input "7"
click at [480, 166] on input "text" at bounding box center [509, 164] width 99 height 19
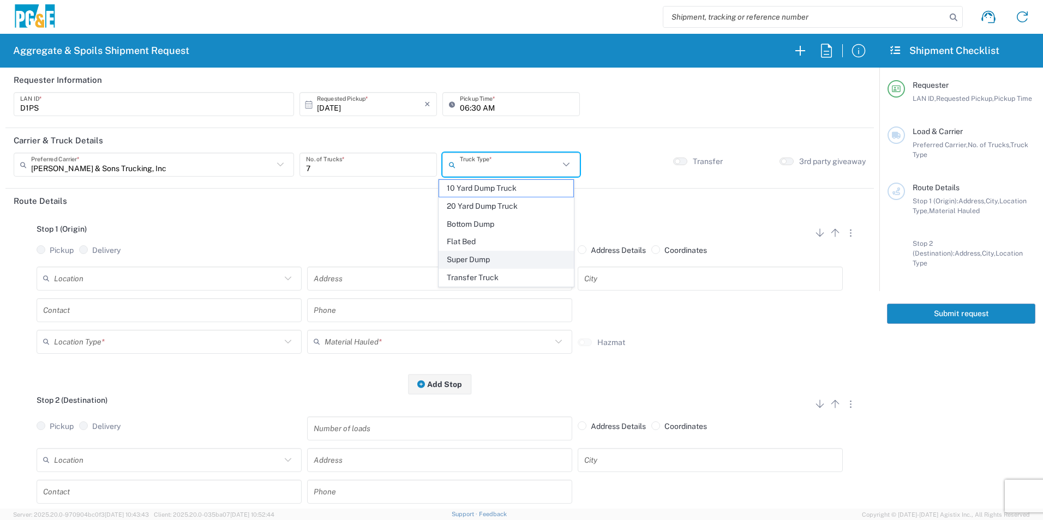
click at [461, 262] on span "Super Dump" at bounding box center [506, 259] width 134 height 17
type input "Super Dump"
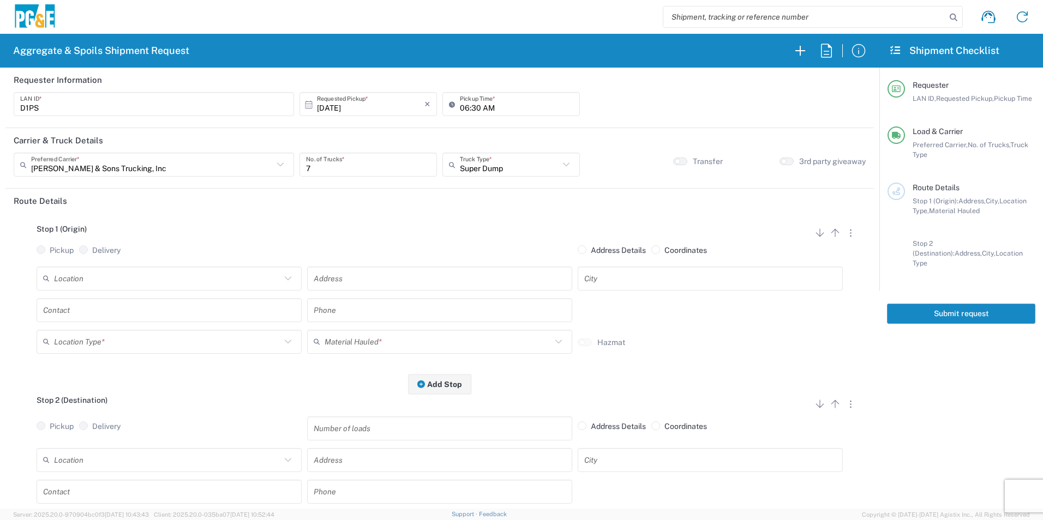
click at [103, 283] on input "text" at bounding box center [167, 278] width 227 height 19
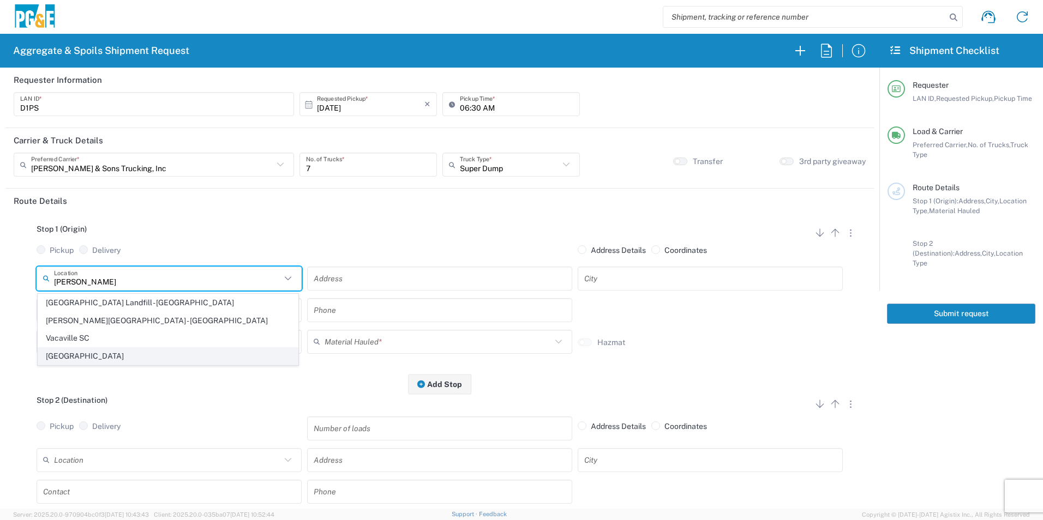
click at [84, 356] on span "[GEOGRAPHIC_DATA]" at bounding box center [168, 356] width 260 height 17
type input "[GEOGRAPHIC_DATA]"
type input "[STREET_ADDRESS]"
type input "[GEOGRAPHIC_DATA]"
type input "Business No Loading Dock"
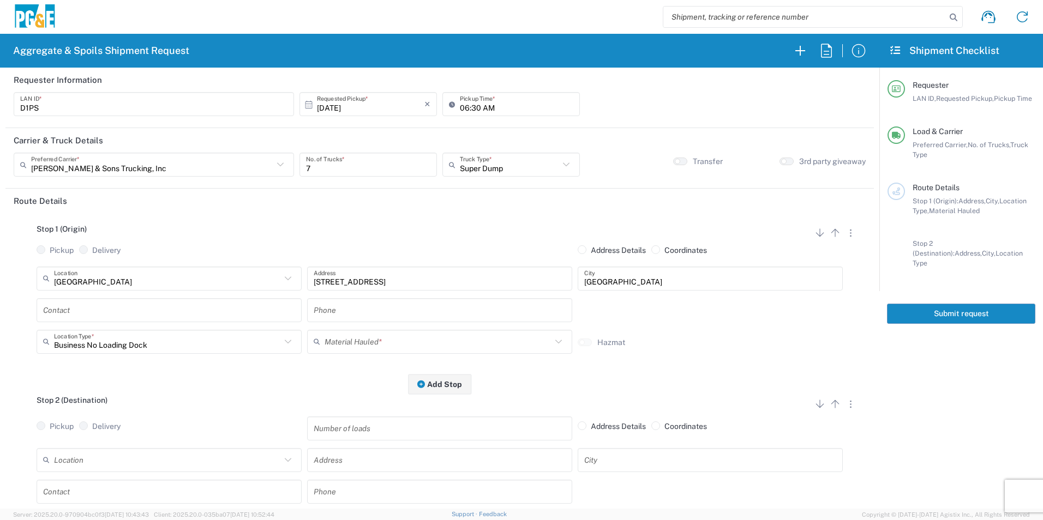
click at [95, 311] on input "text" at bounding box center [169, 309] width 252 height 19
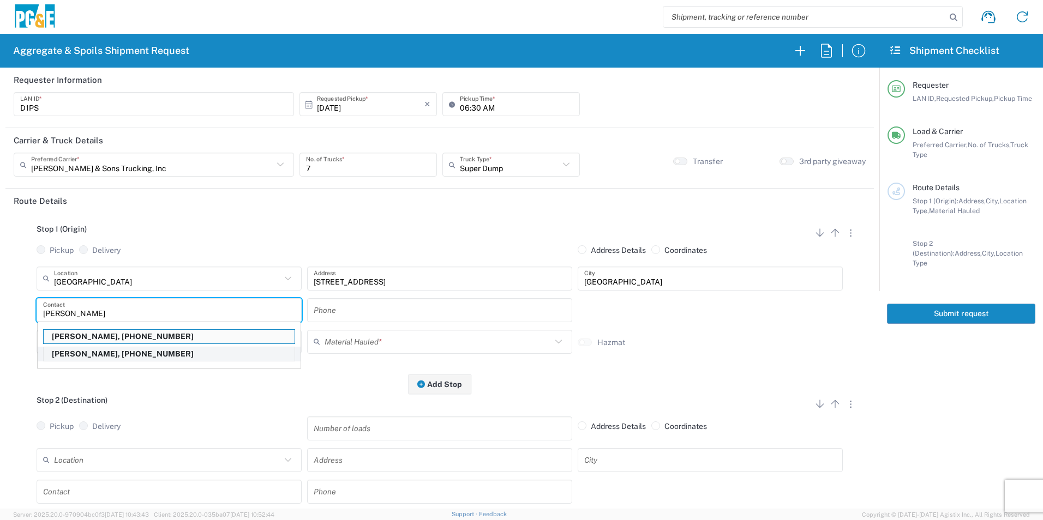
click at [137, 356] on p "[PERSON_NAME], [PHONE_NUMBER]" at bounding box center [169, 354] width 251 height 14
type input "[PERSON_NAME]"
type input "[PHONE_NUMBER]"
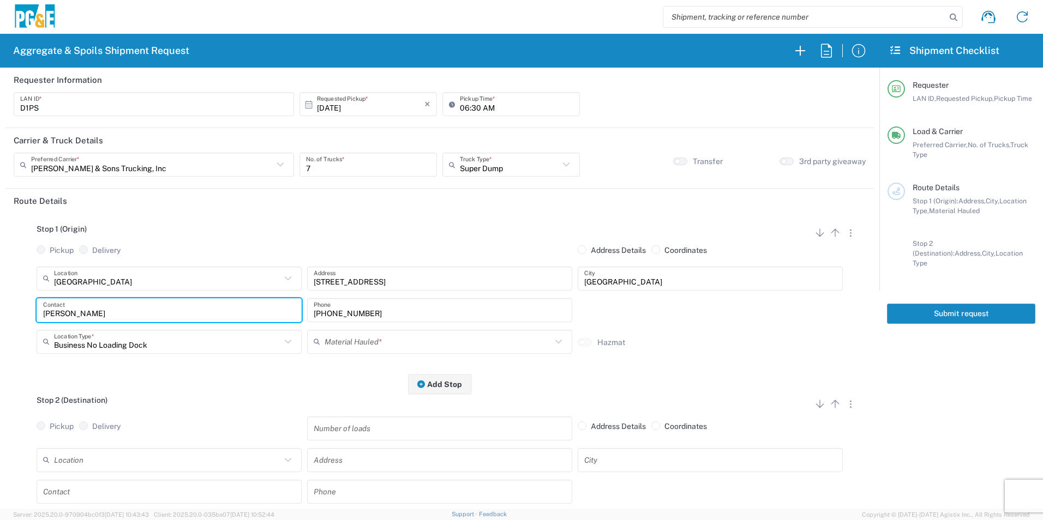
click at [387, 345] on input "text" at bounding box center [437, 341] width 227 height 19
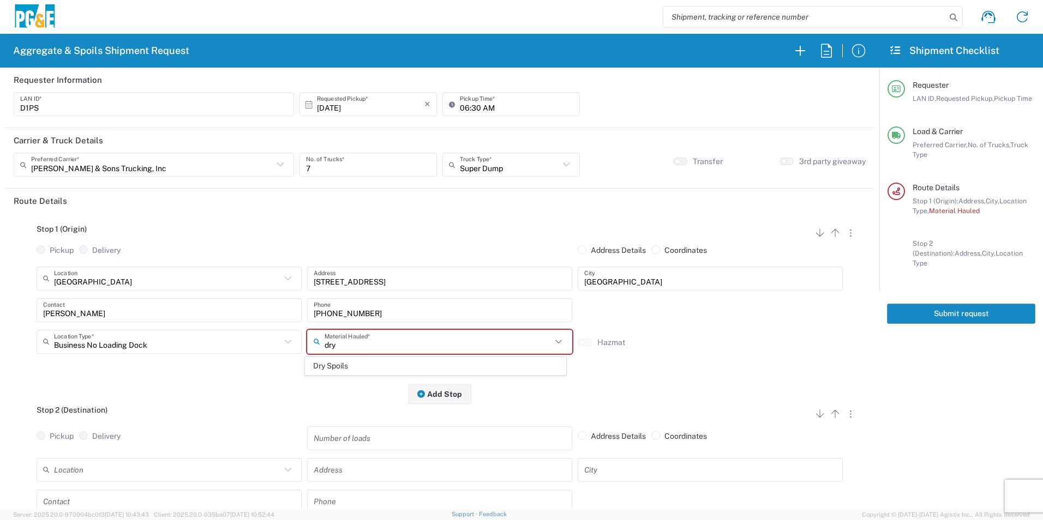
click at [363, 365] on span "Dry Spoils" at bounding box center [435, 366] width 260 height 17
type input "Dry Spoils"
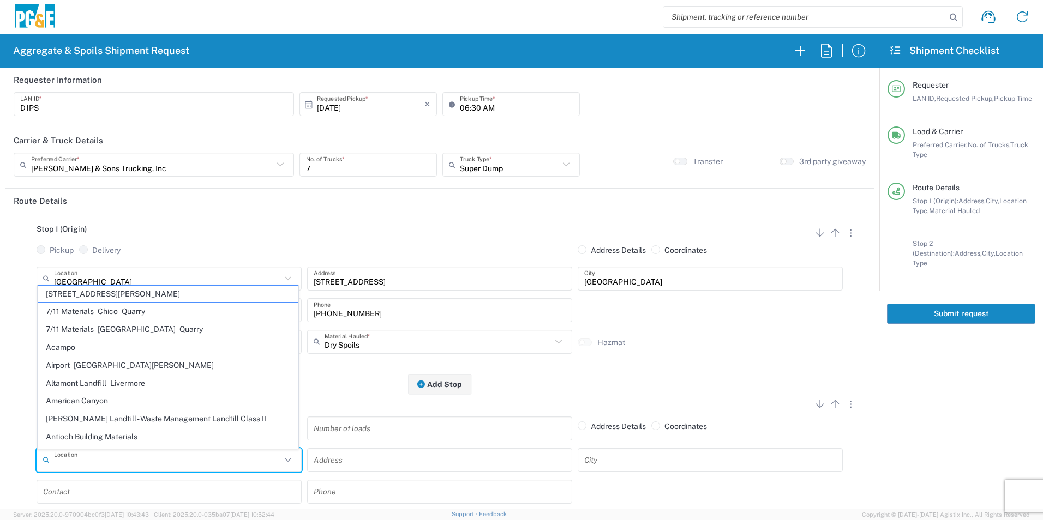
click at [117, 461] on input "text" at bounding box center [167, 459] width 227 height 19
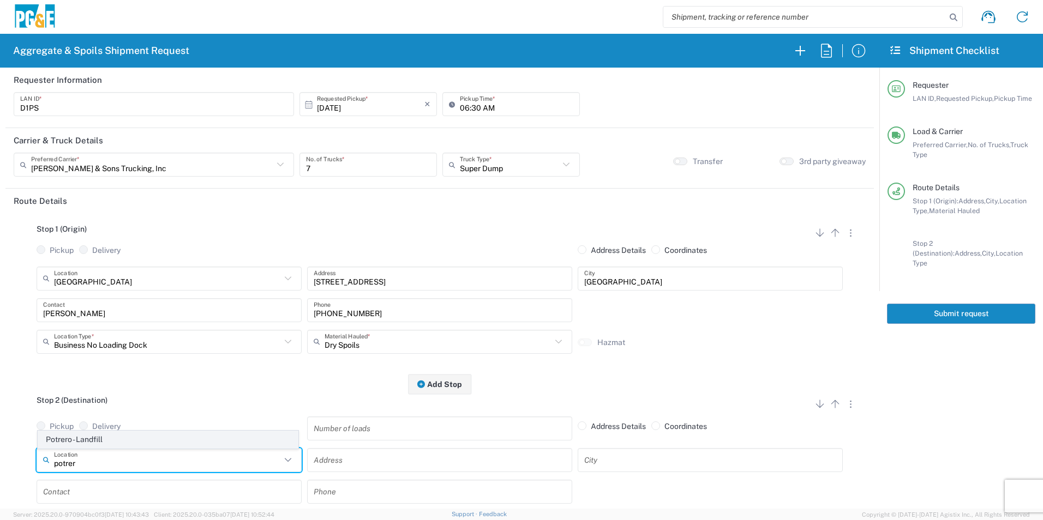
click at [114, 440] on span "Potrero - Landfill" at bounding box center [168, 439] width 260 height 17
type input "Potrero - Landfill"
type input "[STREET_ADDRESS]"
type input "Suisun City"
type input "Landfill"
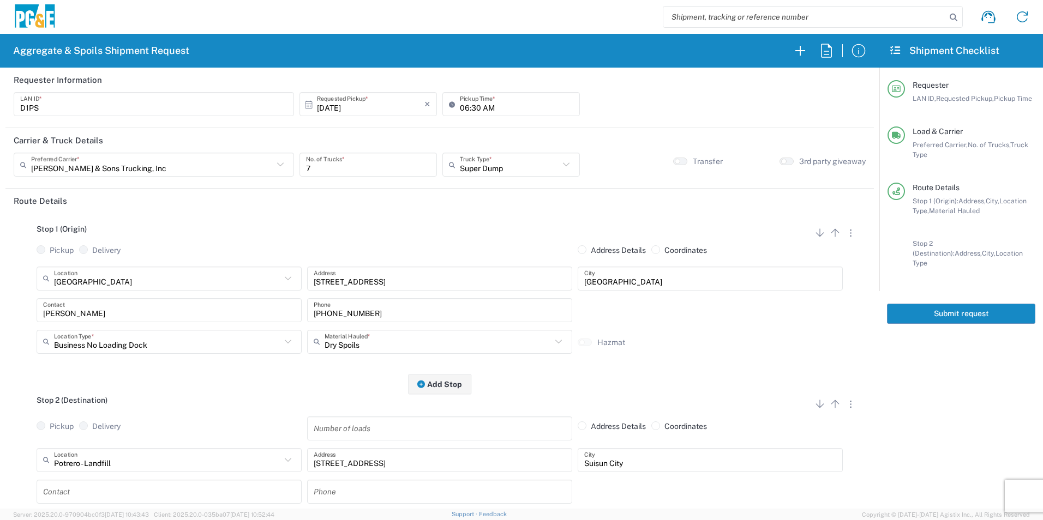
scroll to position [109, 0]
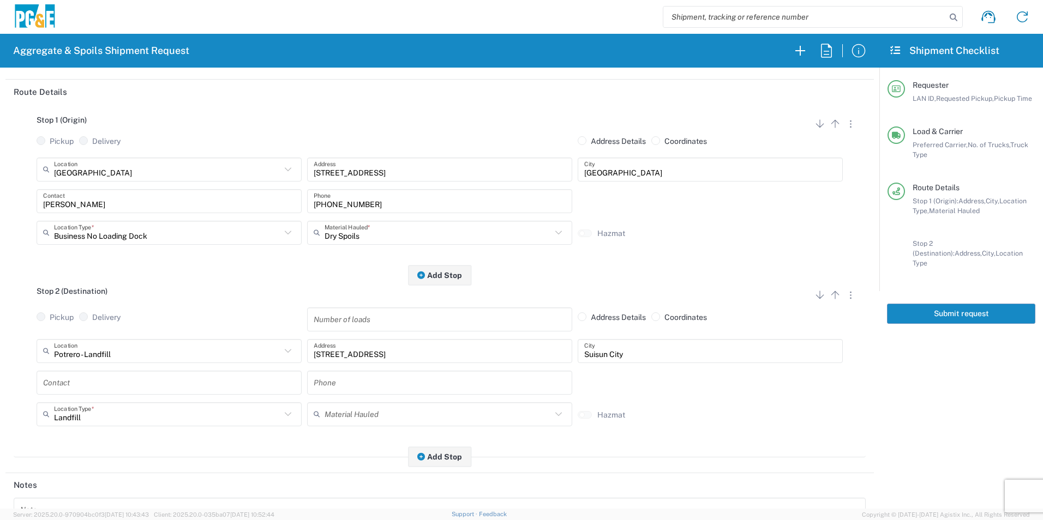
click at [99, 386] on input "text" at bounding box center [169, 382] width 252 height 19
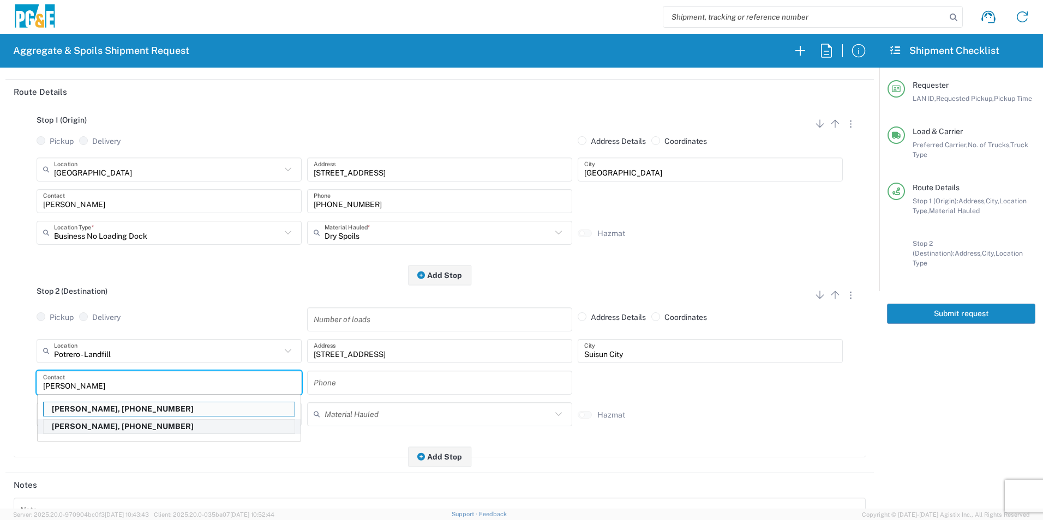
click at [102, 428] on p "[PERSON_NAME], [PHONE_NUMBER]" at bounding box center [169, 427] width 251 height 14
type input "[PERSON_NAME]"
type input "[PHONE_NUMBER]"
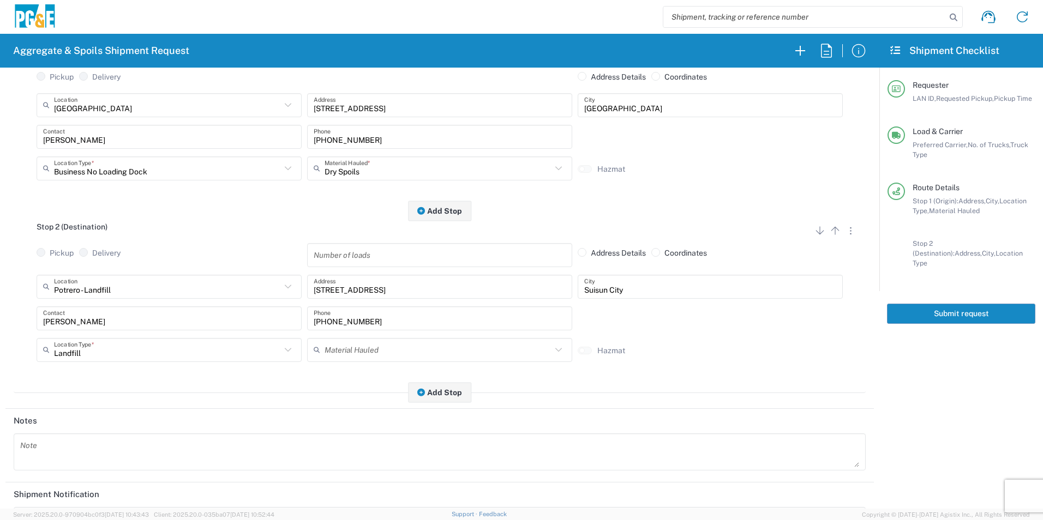
scroll to position [315, 0]
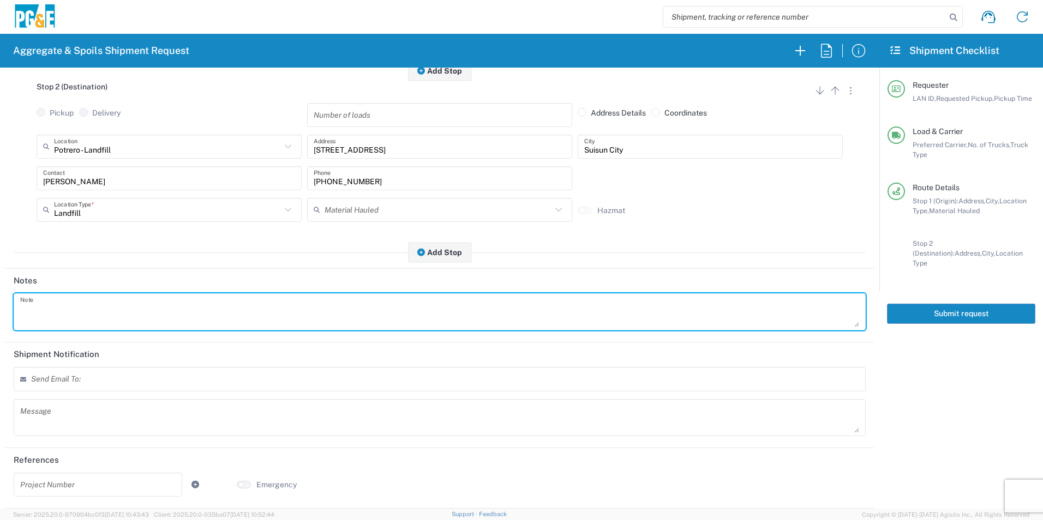
click at [95, 309] on textarea at bounding box center [439, 312] width 839 height 31
paste textarea "Driver Please Note: All loads MUST be tarped going into Potrero landfill. Charg…"
type textarea "Driver Please Note: All loads MUST be tarped going into Potrero landfill. Charg…"
click at [101, 423] on textarea at bounding box center [439, 417] width 839 height 31
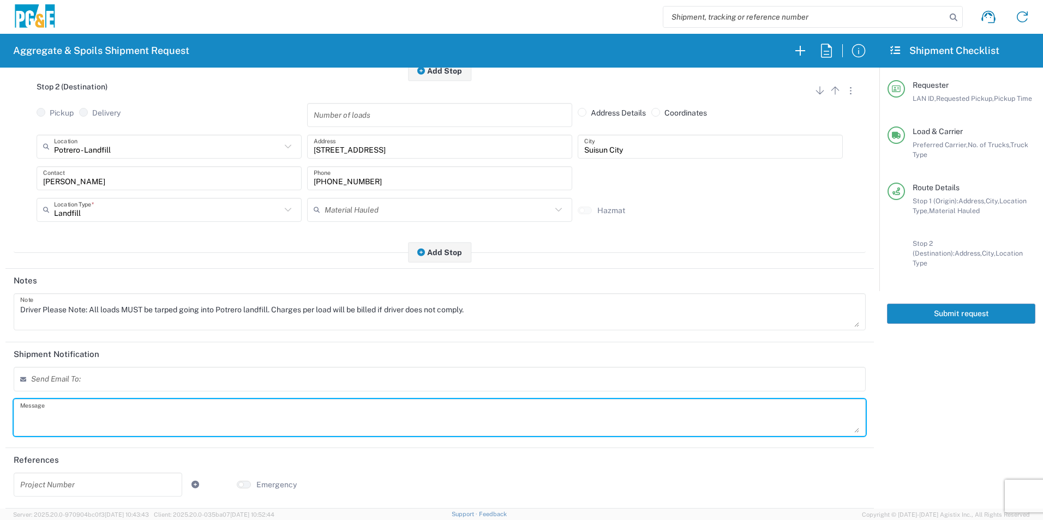
paste textarea "Driver Please Note: All loads MUST be tarped going into Potrero landfill. Charg…"
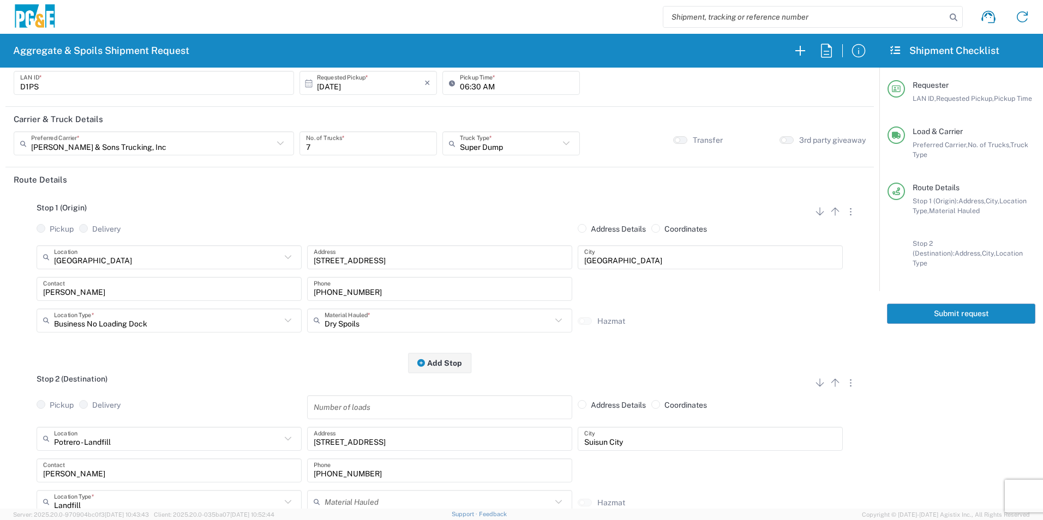
scroll to position [0, 0]
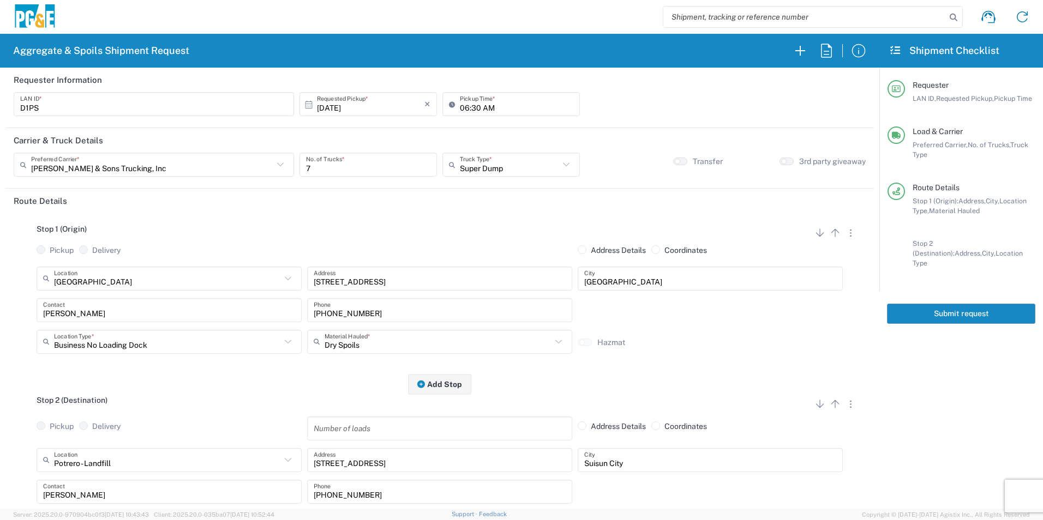
type textarea "Driver Please Note: All loads MUST be tarped going into Potrero landfill. Charg…"
click at [967, 304] on button "Submit request" at bounding box center [961, 314] width 148 height 20
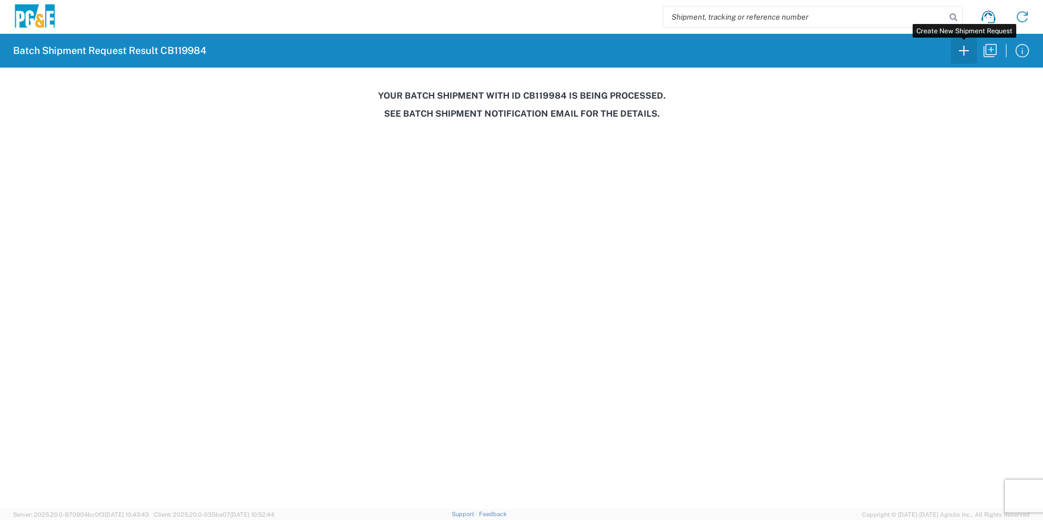
click at [960, 52] on icon "button" at bounding box center [963, 50] width 17 height 17
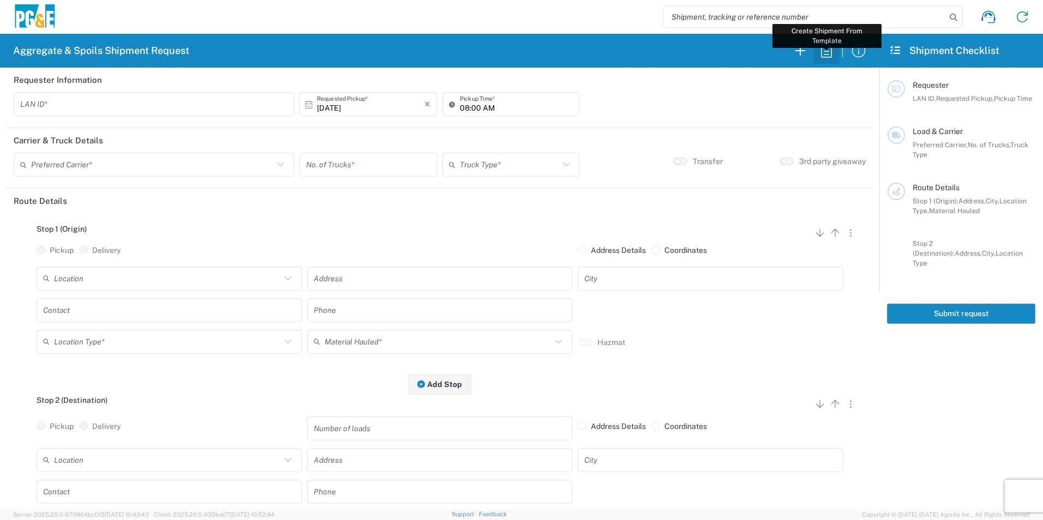
click at [824, 50] on icon "button" at bounding box center [825, 50] width 17 height 17
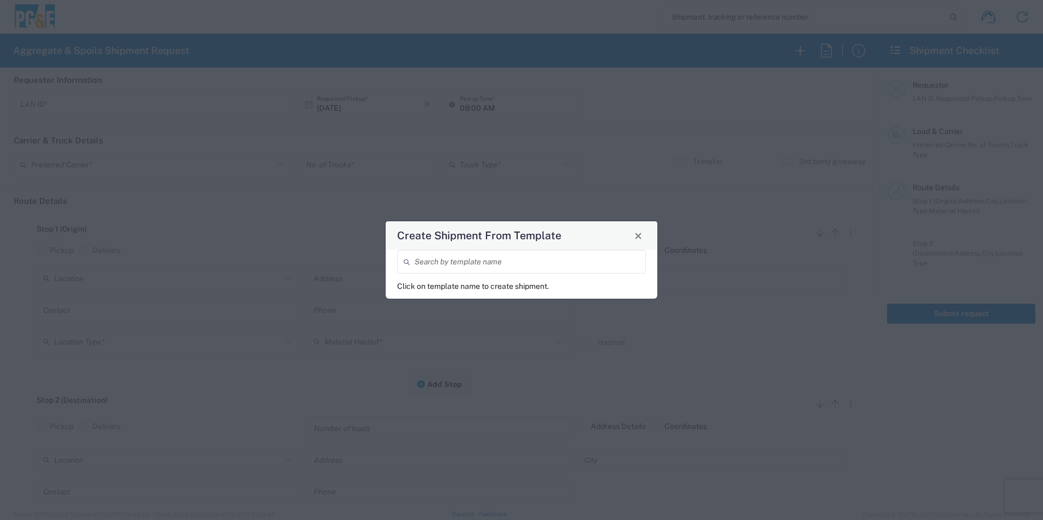
click at [502, 263] on input "search" at bounding box center [526, 261] width 225 height 19
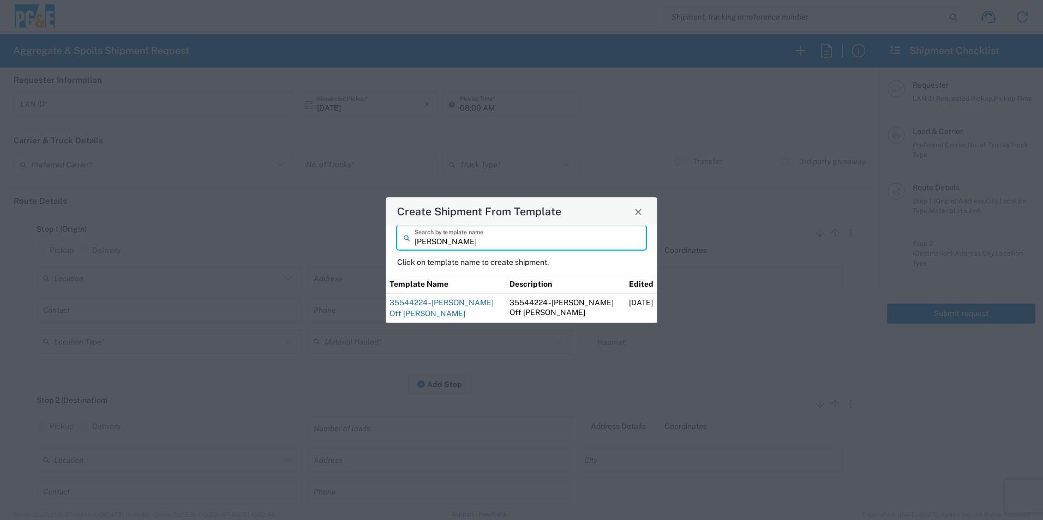
type input "[PERSON_NAME]"
click at [430, 298] on link "35544224 - [PERSON_NAME] Off [PERSON_NAME]" at bounding box center [441, 308] width 104 height 20
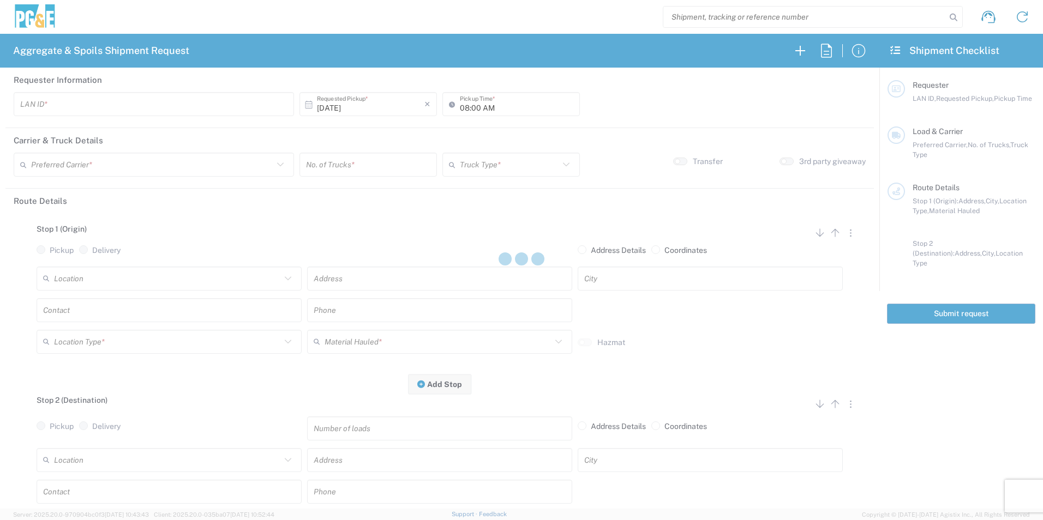
type input "J4TN"
type input "04:15 AM"
type input "[PERSON_NAME] & Sons Trucking, Inc"
type input "Super Dump"
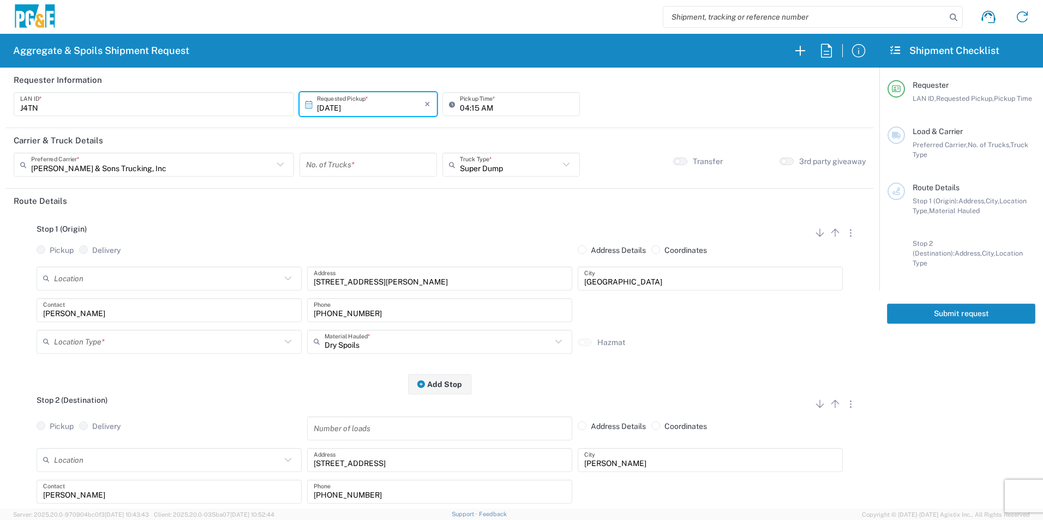
click at [362, 163] on input "number" at bounding box center [368, 164] width 124 height 19
type input "2"
click at [151, 332] on div "Location Type *" at bounding box center [169, 342] width 265 height 24
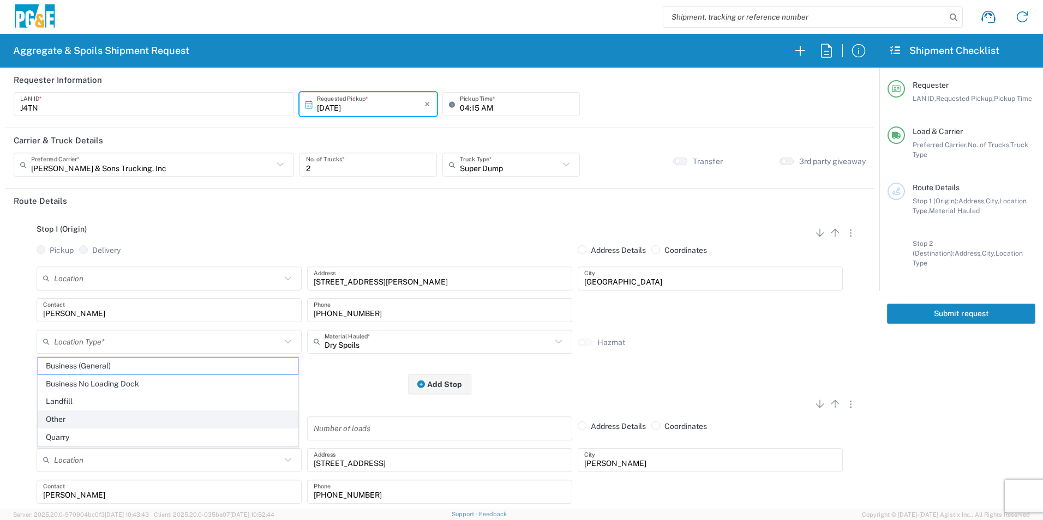
click at [79, 418] on span "Other" at bounding box center [168, 419] width 260 height 17
type input "Other"
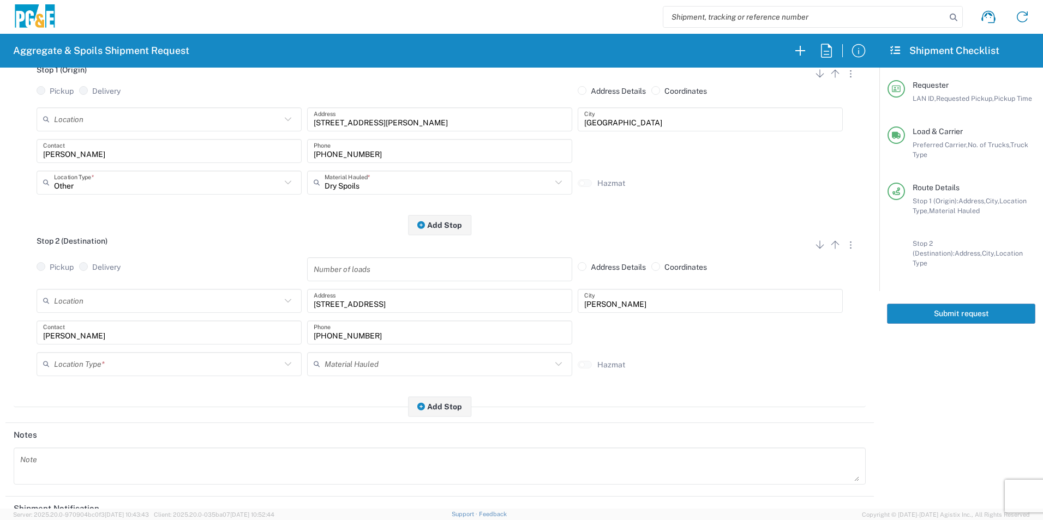
scroll to position [164, 0]
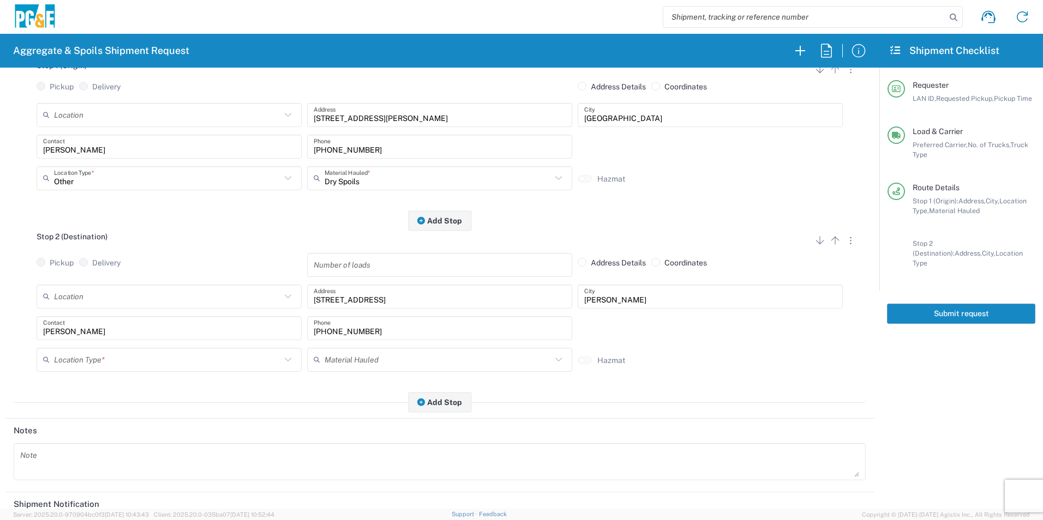
click at [106, 355] on input "text" at bounding box center [167, 359] width 227 height 19
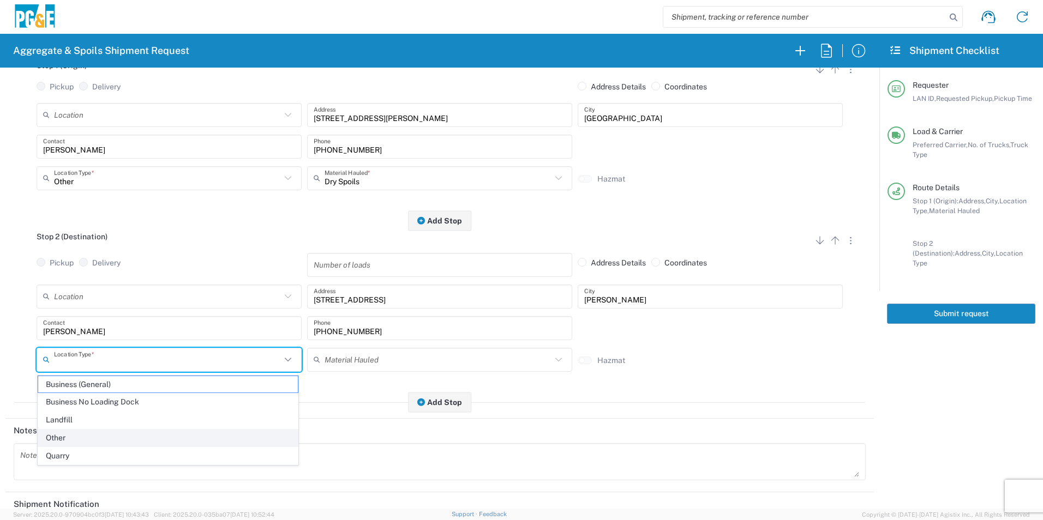
click at [76, 441] on span "Other" at bounding box center [168, 438] width 260 height 17
type input "Other"
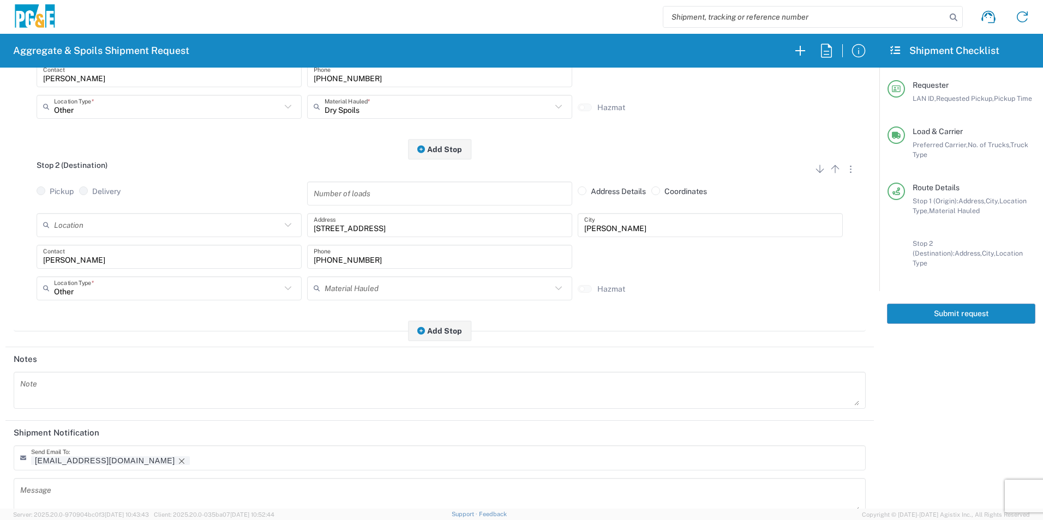
scroll to position [315, 0]
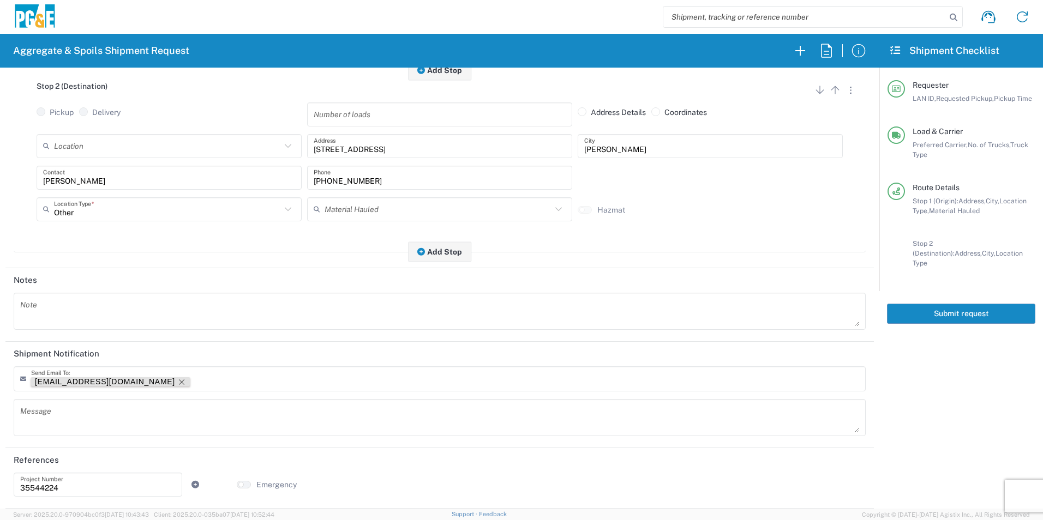
click at [177, 381] on icon "Remove tag" at bounding box center [181, 382] width 9 height 9
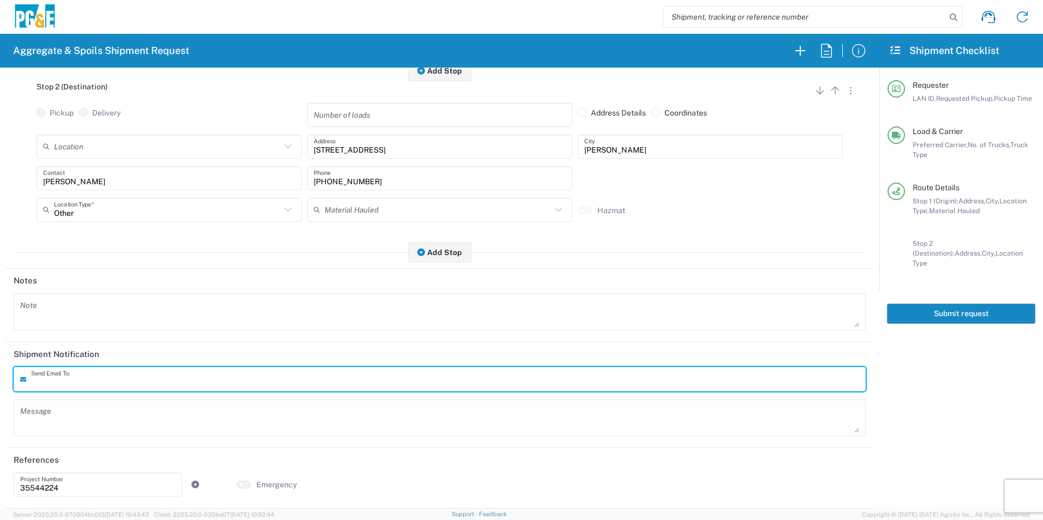
scroll to position [42, 0]
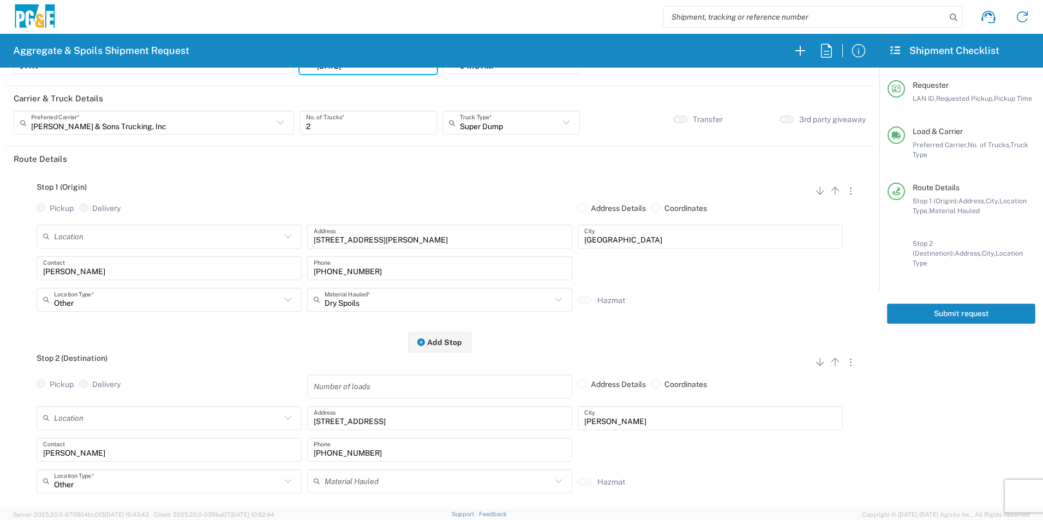
click at [90, 297] on input "Other" at bounding box center [167, 299] width 227 height 19
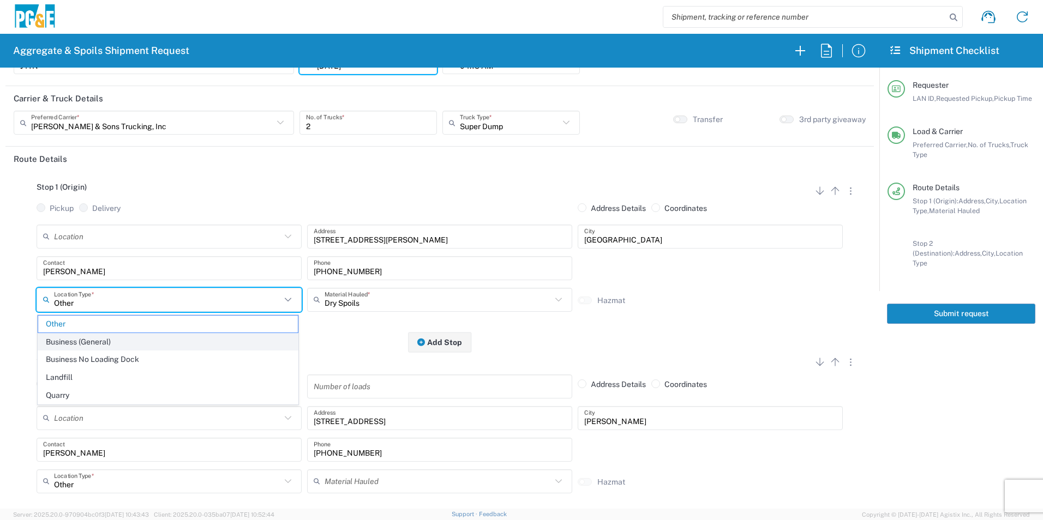
click at [83, 342] on span "Business (General)" at bounding box center [168, 342] width 260 height 17
type input "Business (General)"
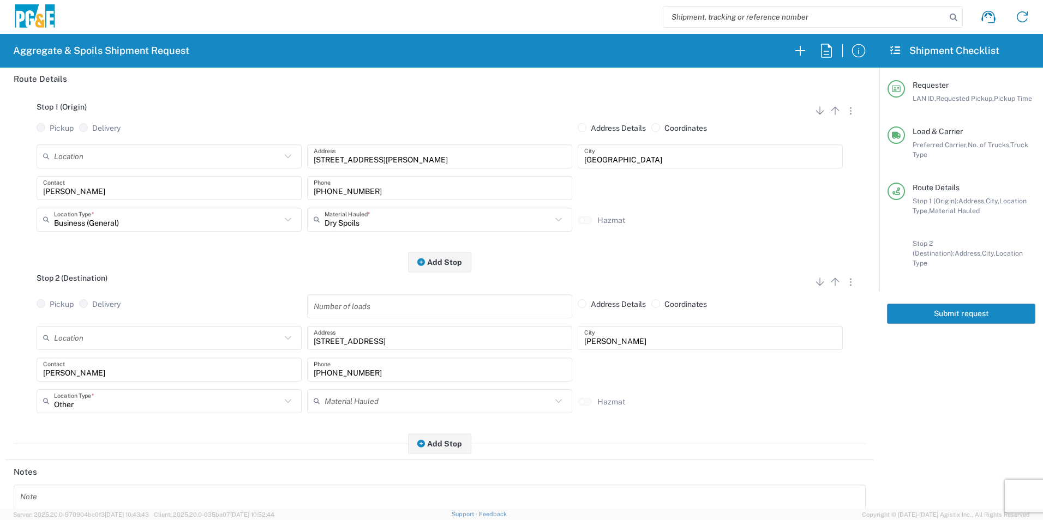
scroll to position [0, 0]
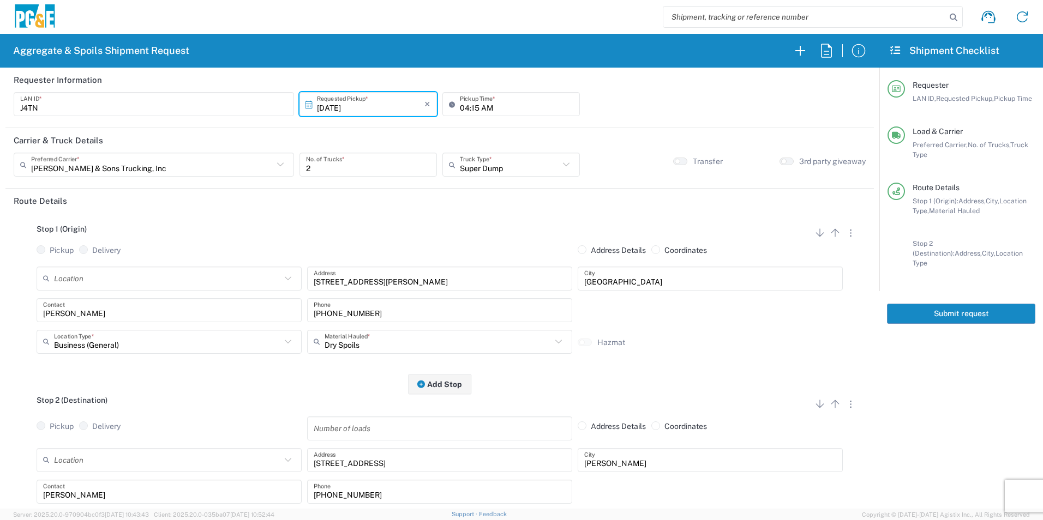
drag, startPoint x: 964, startPoint y: 309, endPoint x: 983, endPoint y: 321, distance: 22.5
click at [964, 309] on button "Submit request" at bounding box center [961, 314] width 148 height 20
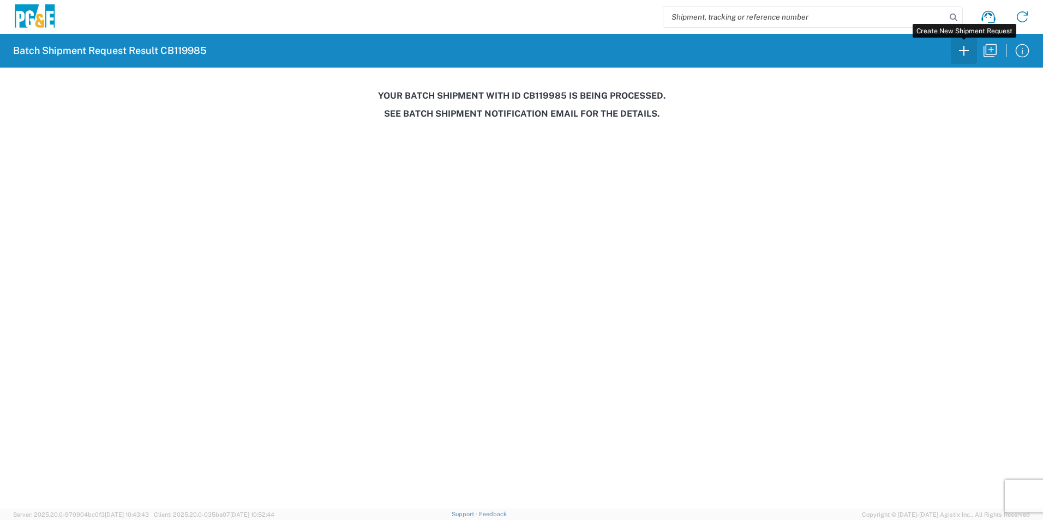
click at [966, 53] on icon "button" at bounding box center [963, 50] width 17 height 17
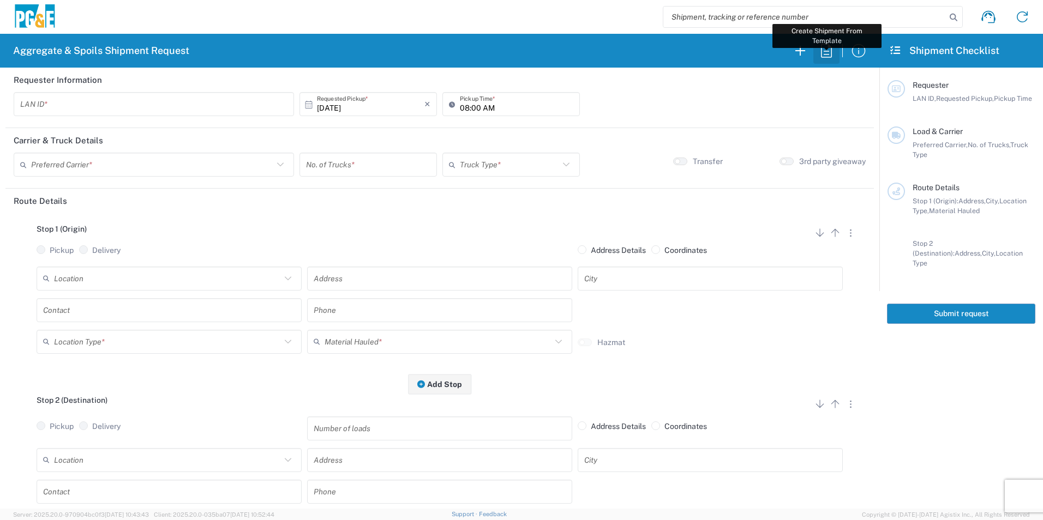
click at [827, 49] on icon "button" at bounding box center [825, 50] width 17 height 17
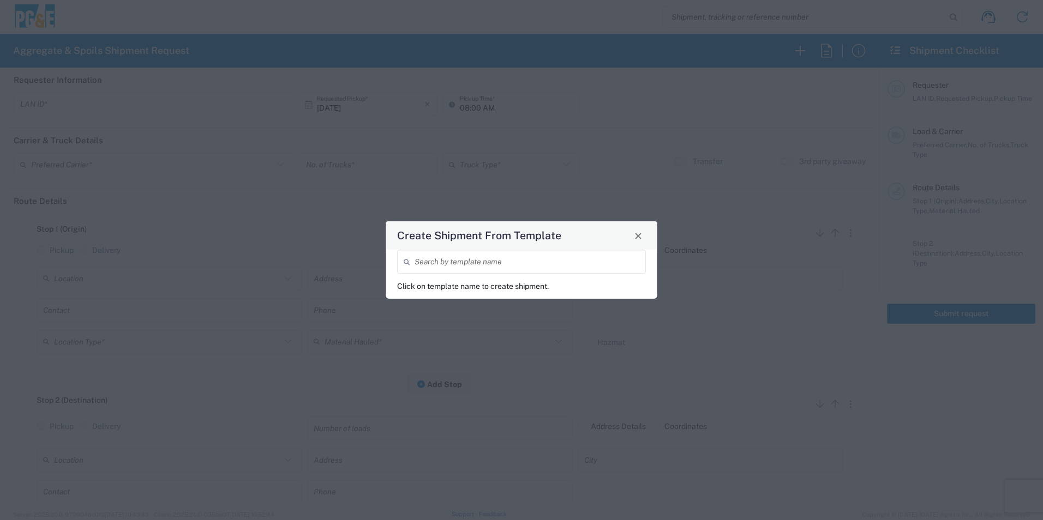
click at [536, 257] on input "search" at bounding box center [526, 261] width 225 height 19
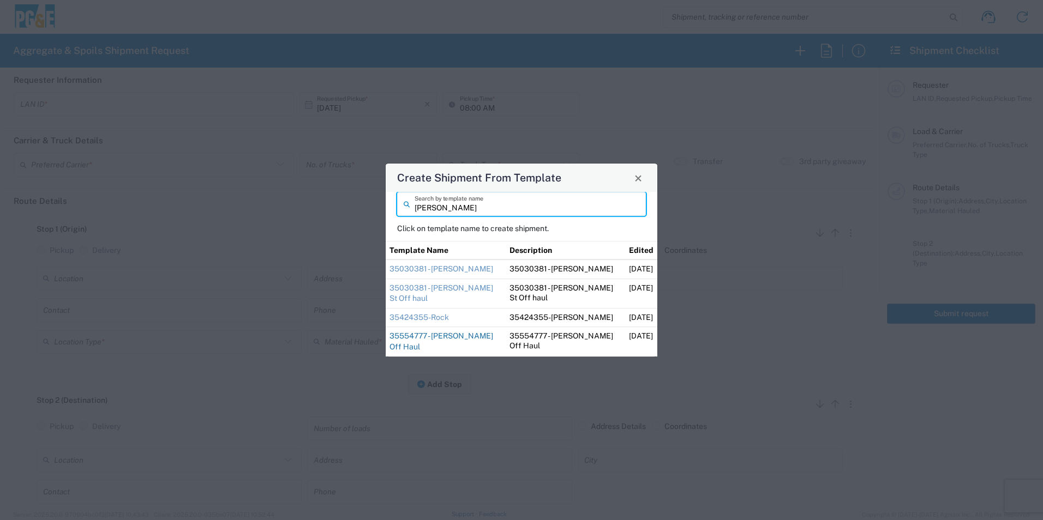
type input "[PERSON_NAME]"
click at [413, 345] on link "35554777 - [PERSON_NAME] Off Haul" at bounding box center [441, 342] width 104 height 20
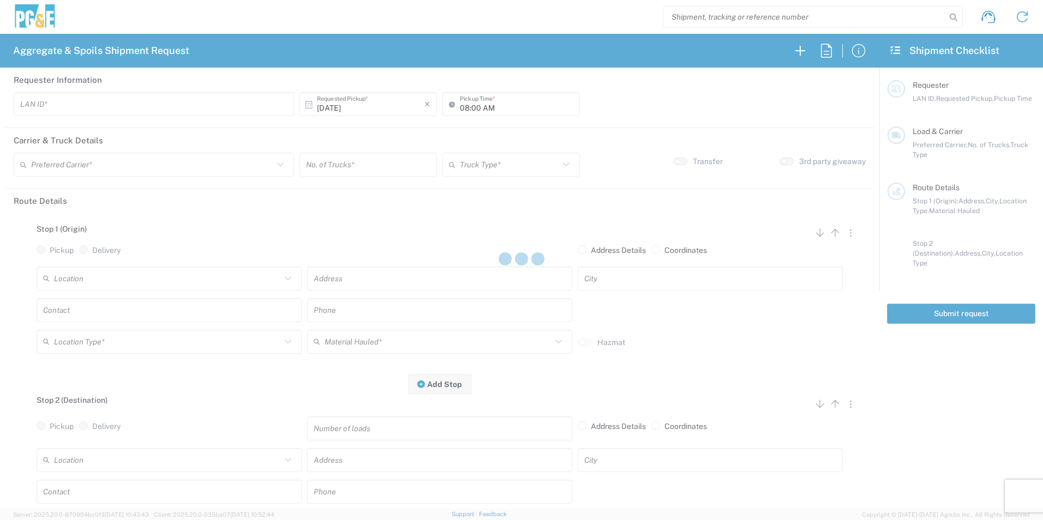
type input "D1AS"
type input "07:00 AM"
type input "[PERSON_NAME] & Sons Trucking, Inc"
type input "Super Dump"
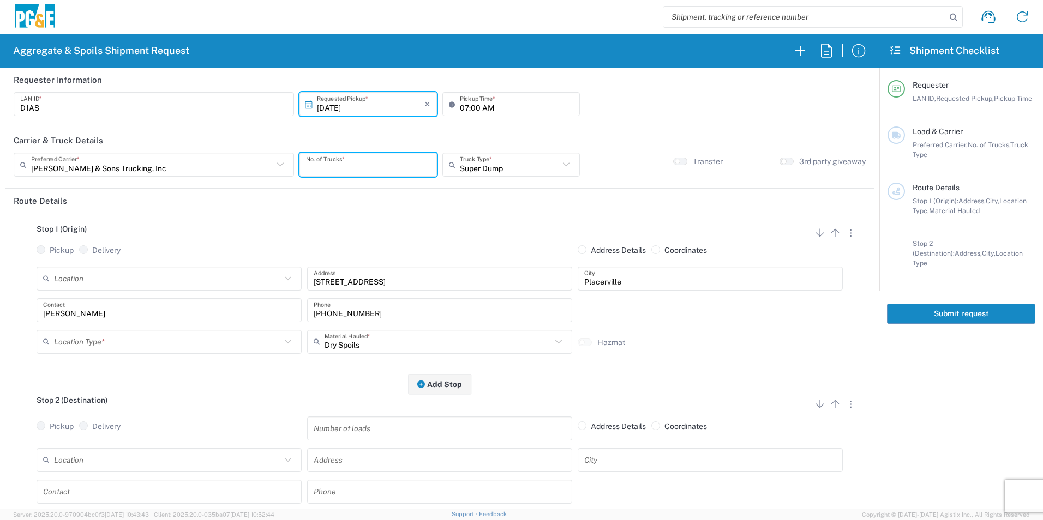
click at [375, 166] on input "number" at bounding box center [368, 164] width 124 height 19
type input "2"
click at [152, 341] on input "text" at bounding box center [167, 341] width 227 height 19
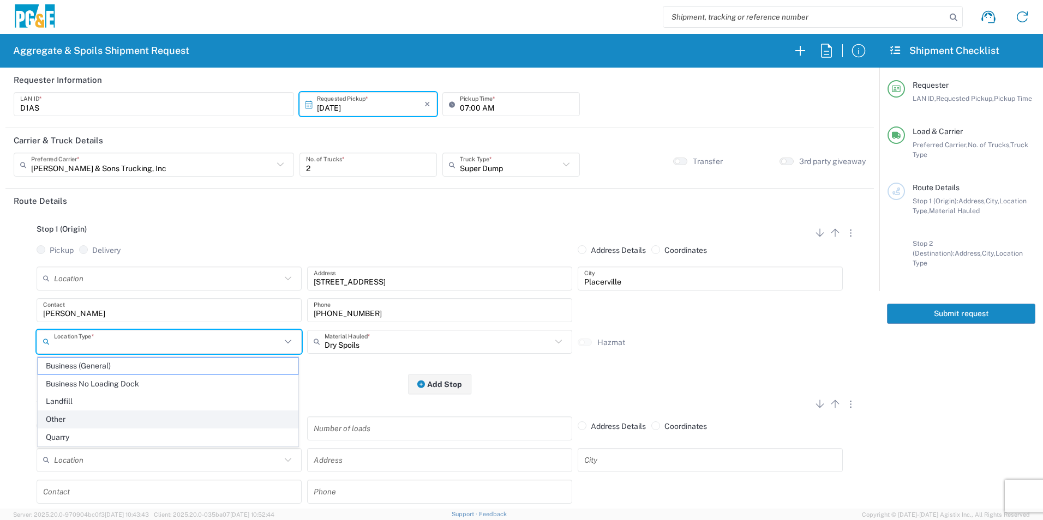
click at [94, 416] on span "Other" at bounding box center [168, 419] width 260 height 17
type input "Other"
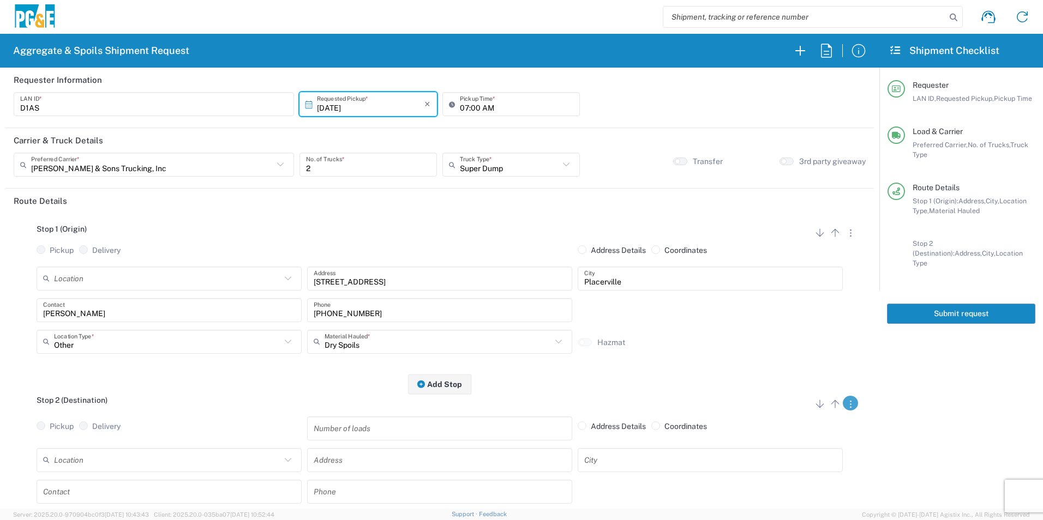
click at [850, 404] on icon "button" at bounding box center [851, 404] width 2 height 7
click at [783, 467] on link "Remove Stop" at bounding box center [798, 471] width 58 height 9
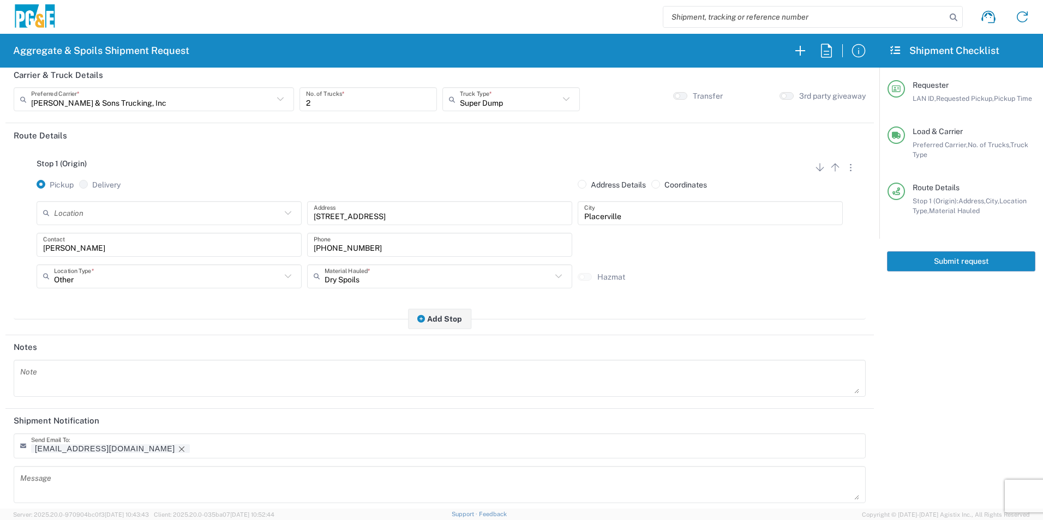
scroll to position [133, 0]
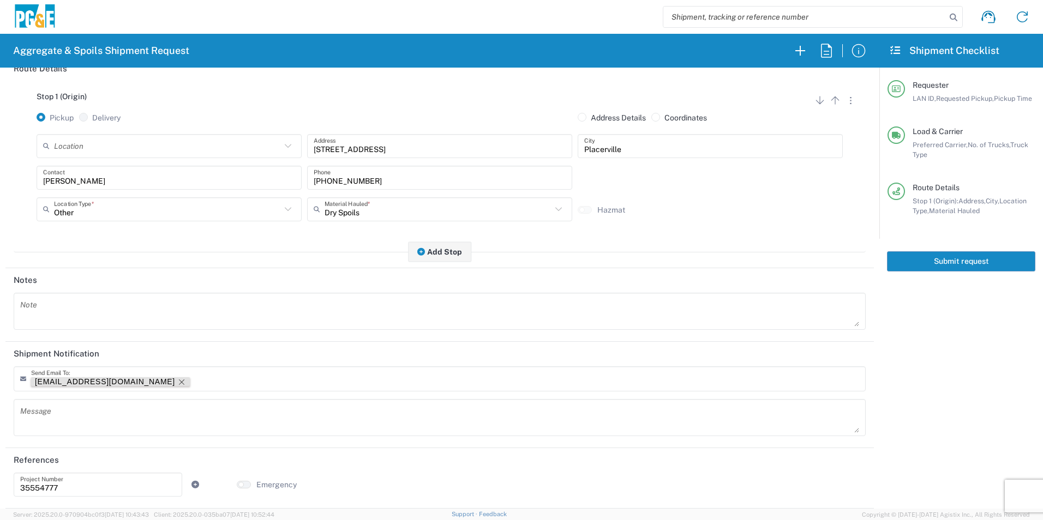
click at [177, 381] on icon "Remove tag" at bounding box center [181, 382] width 9 height 9
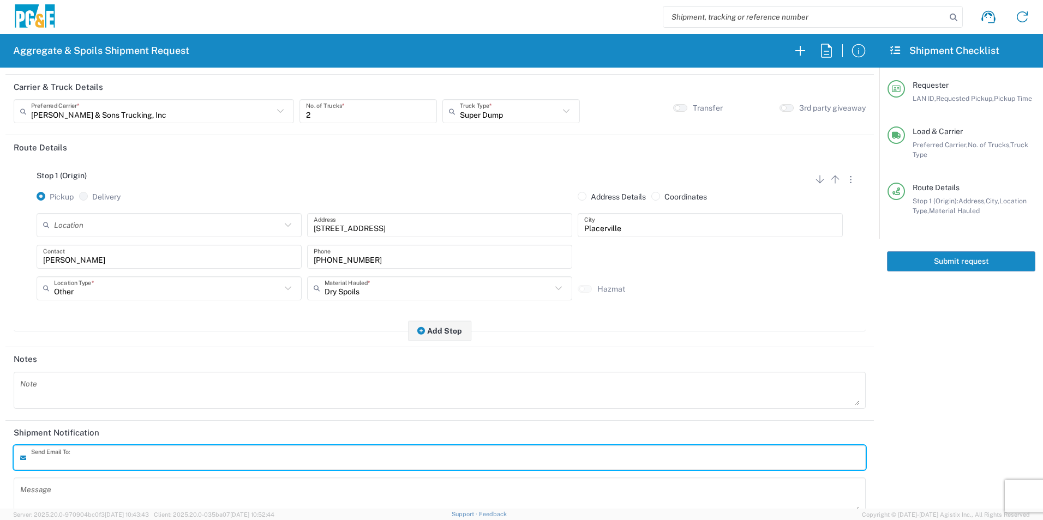
scroll to position [0, 0]
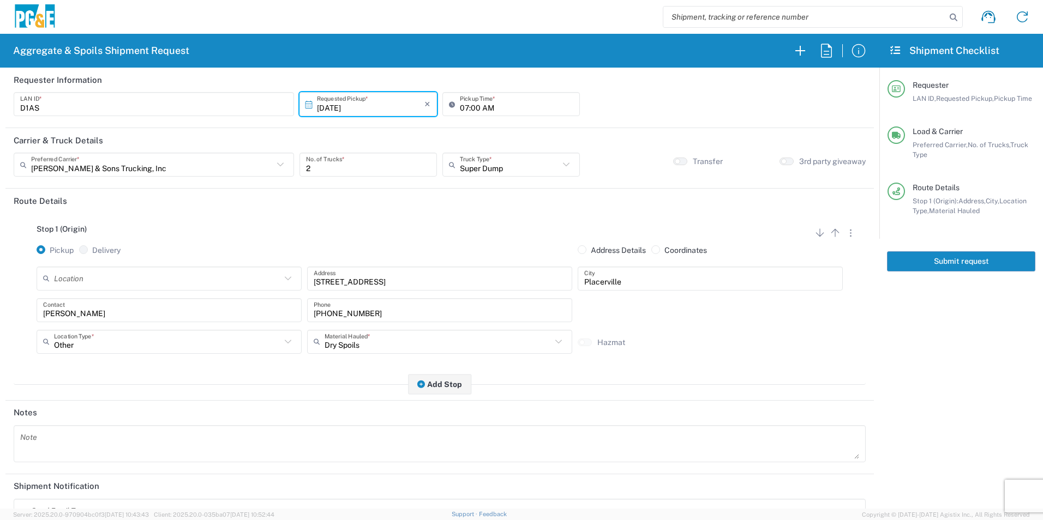
click at [983, 266] on button "Submit request" at bounding box center [961, 261] width 148 height 20
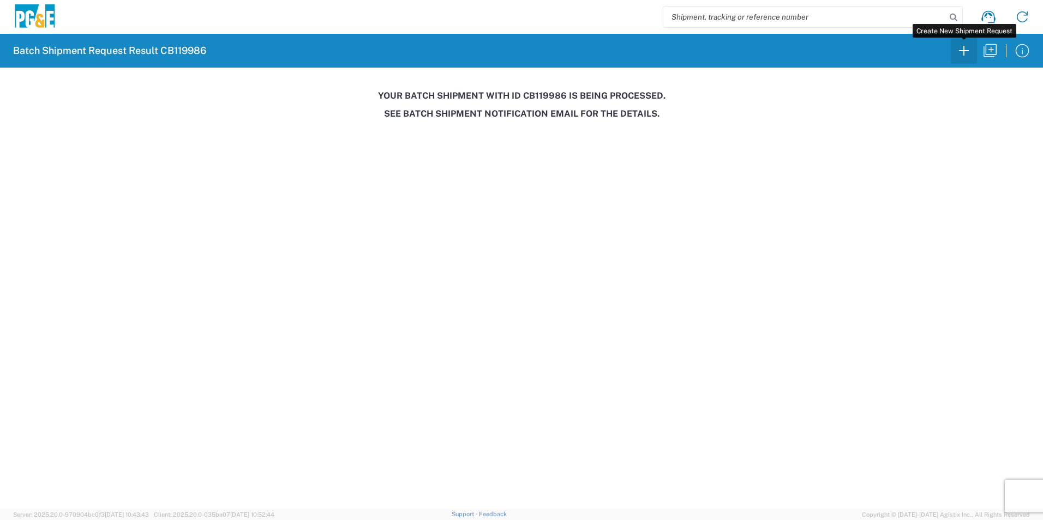
click at [958, 56] on icon "button" at bounding box center [963, 50] width 17 height 17
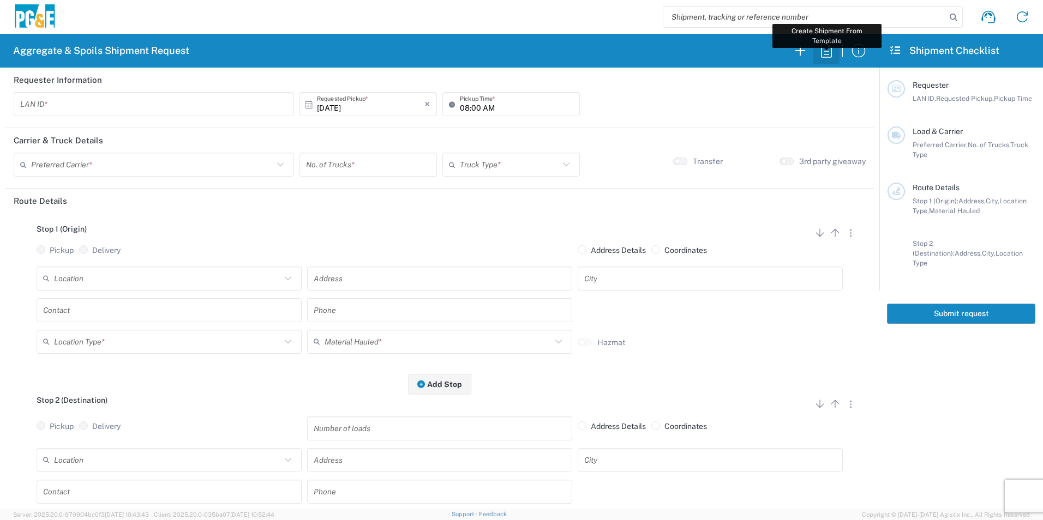
click at [828, 51] on icon "button" at bounding box center [825, 50] width 17 height 17
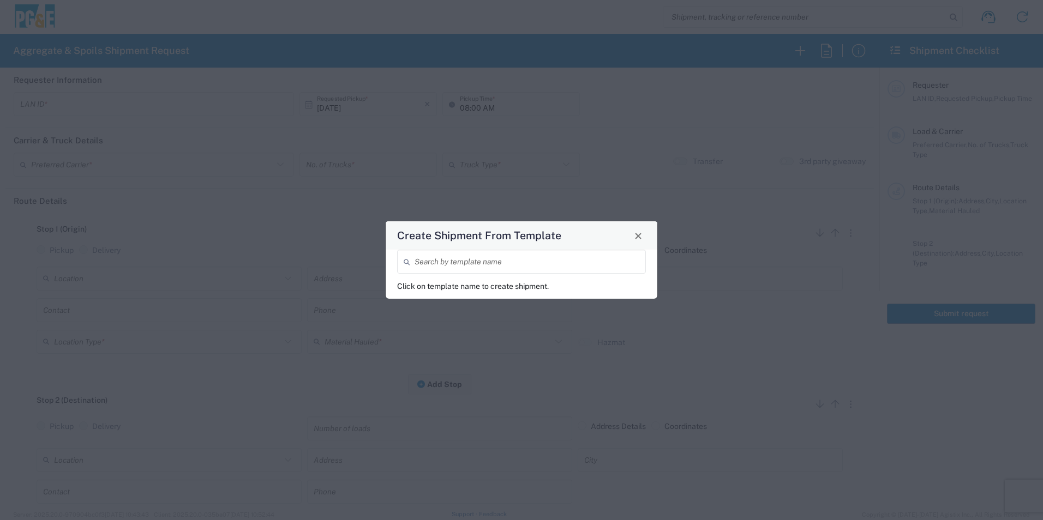
click at [544, 253] on input "search" at bounding box center [526, 261] width 225 height 19
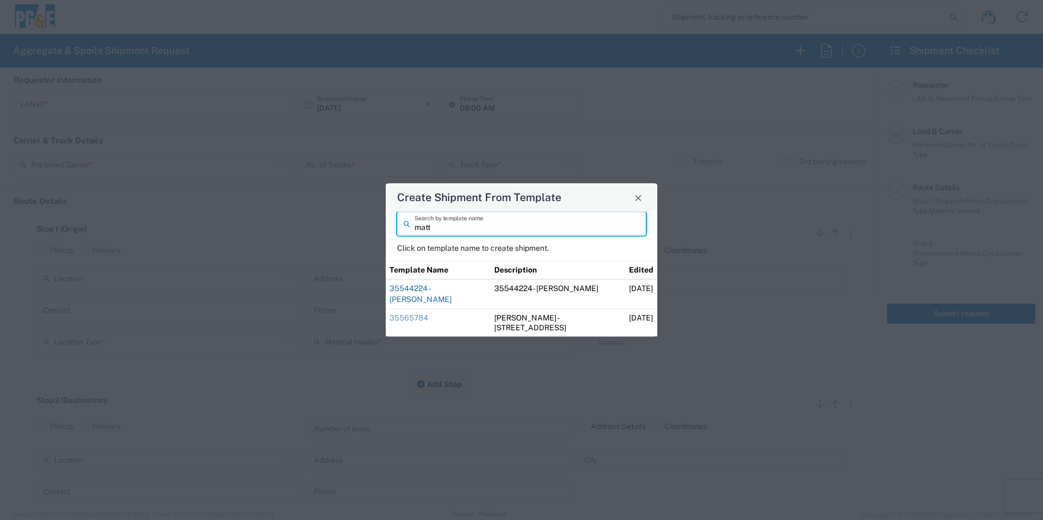
type input "matt"
click at [448, 294] on link "35544224 - [PERSON_NAME]" at bounding box center [420, 294] width 62 height 20
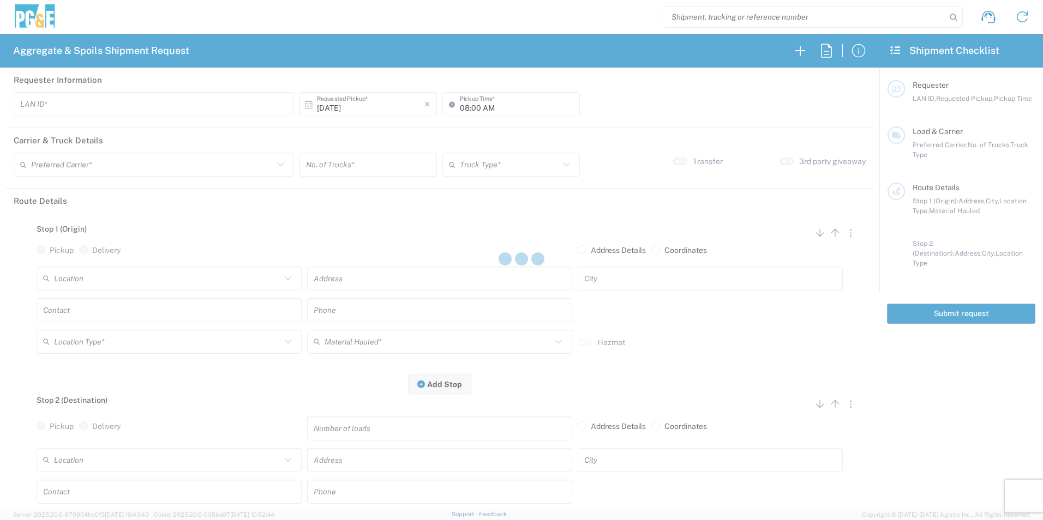
type input "M0BB"
type input "04:15 AM"
type input "[PERSON_NAME] & Sons Trucking, Inc"
type input "Super Dump"
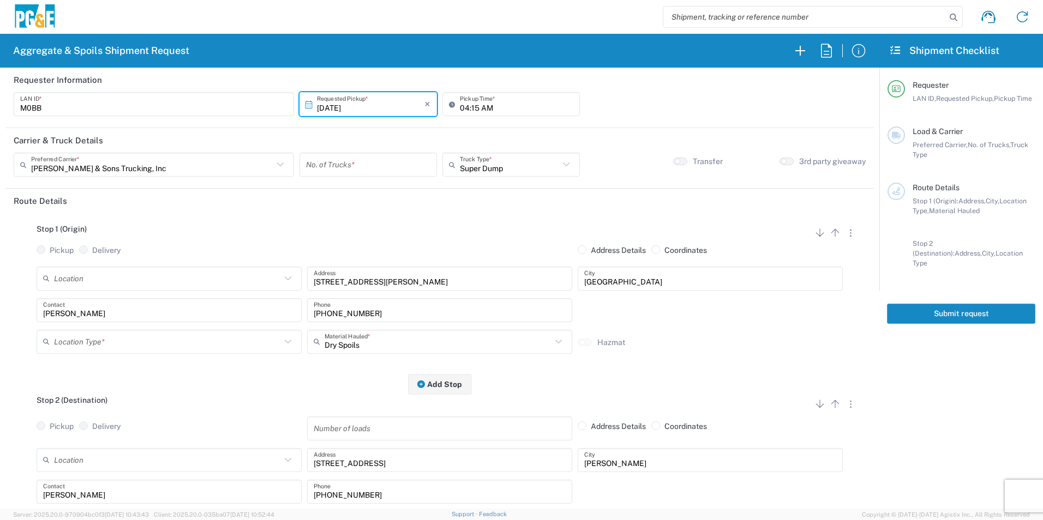
click at [347, 169] on input "number" at bounding box center [368, 164] width 124 height 19
type input "2"
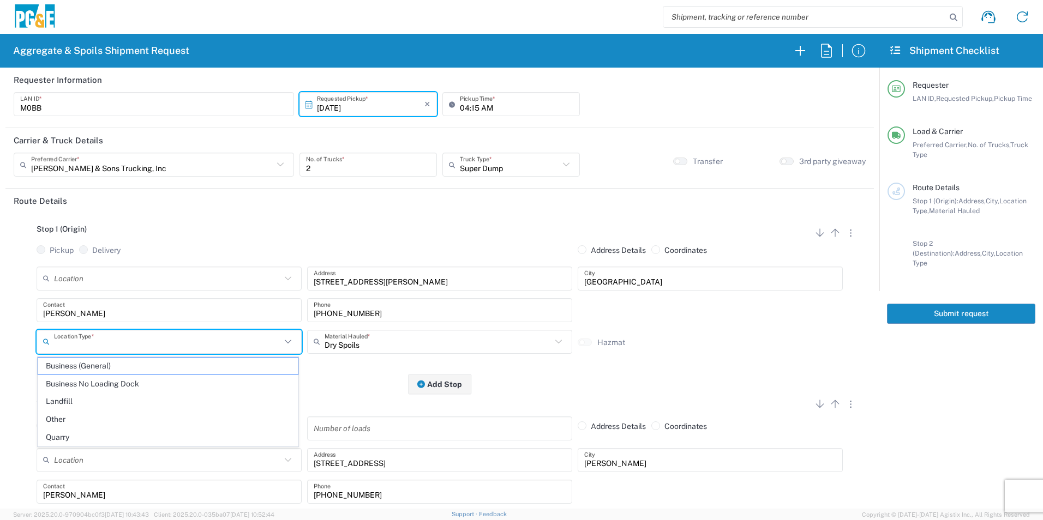
click at [150, 347] on input "text" at bounding box center [167, 341] width 227 height 19
click at [78, 368] on span "Business (General)" at bounding box center [168, 366] width 260 height 17
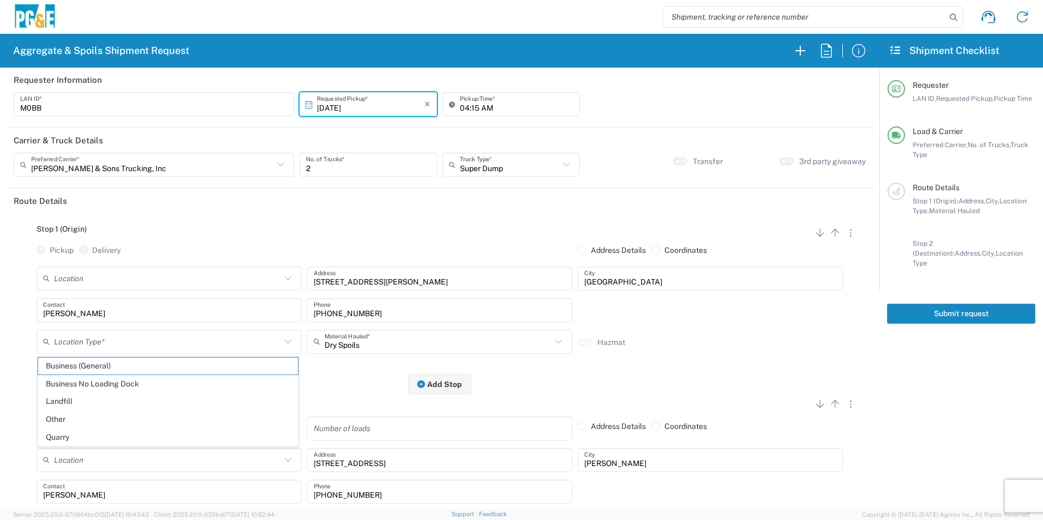
type input "Business (General)"
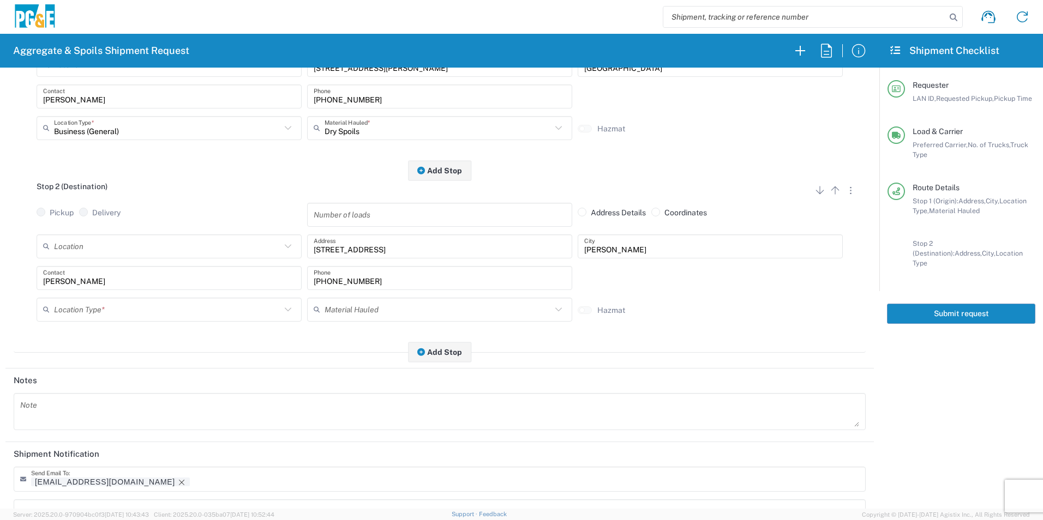
scroll to position [218, 0]
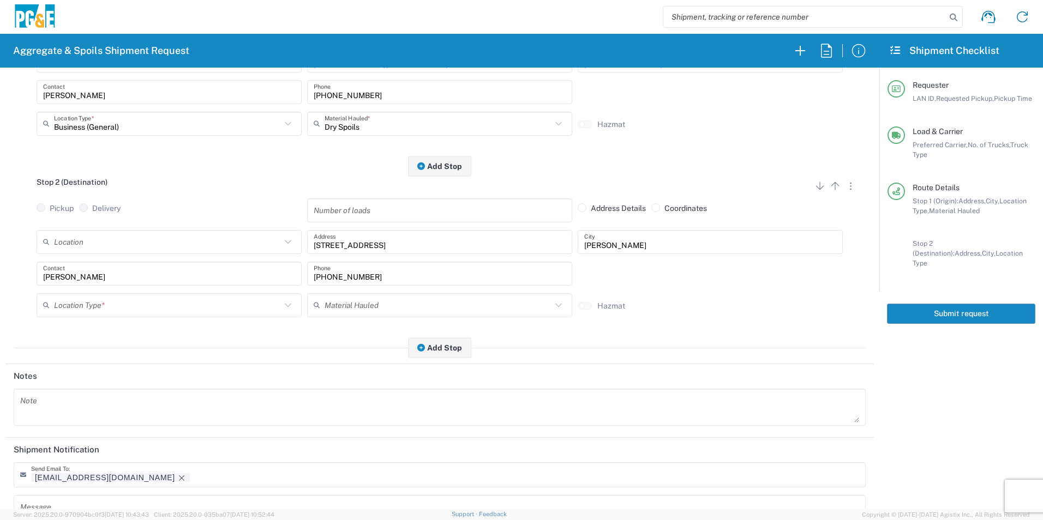
click at [105, 308] on input "text" at bounding box center [167, 305] width 227 height 19
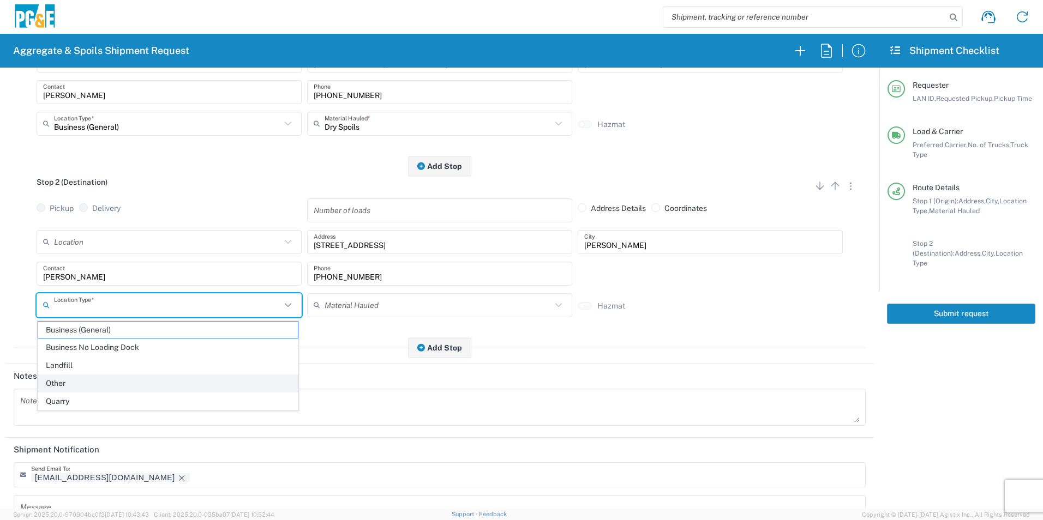
click at [76, 378] on span "Other" at bounding box center [168, 383] width 260 height 17
type input "Other"
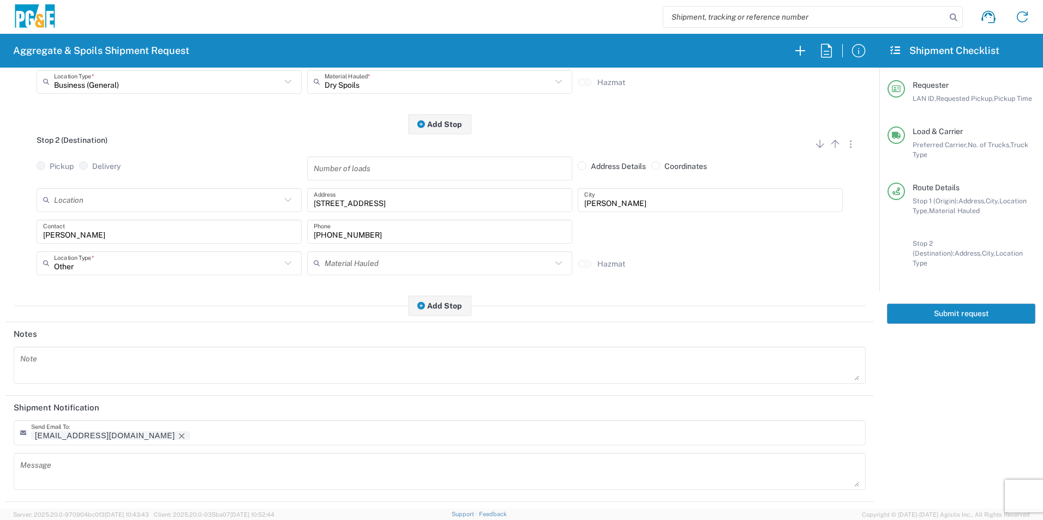
scroll to position [315, 0]
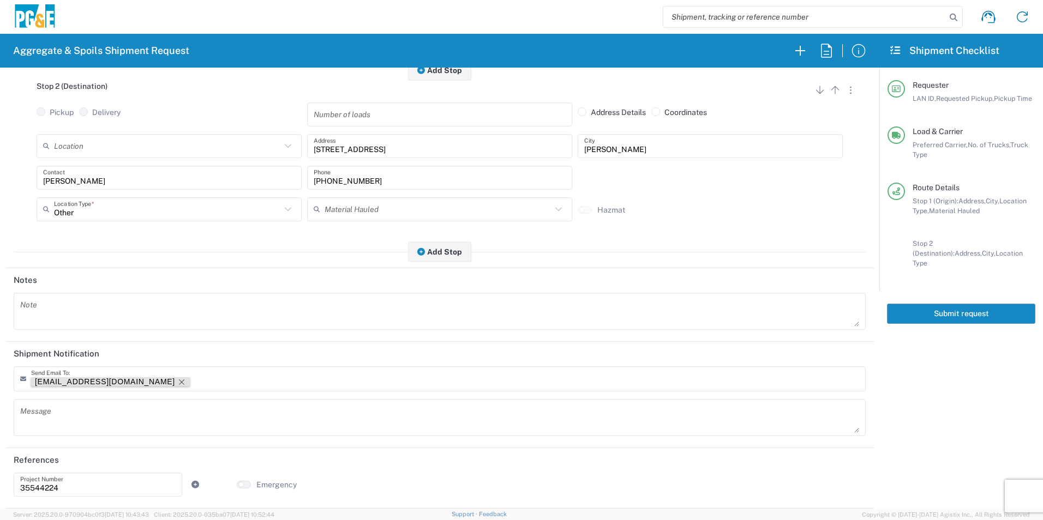
click at [177, 381] on icon "Remove tag" at bounding box center [181, 382] width 9 height 9
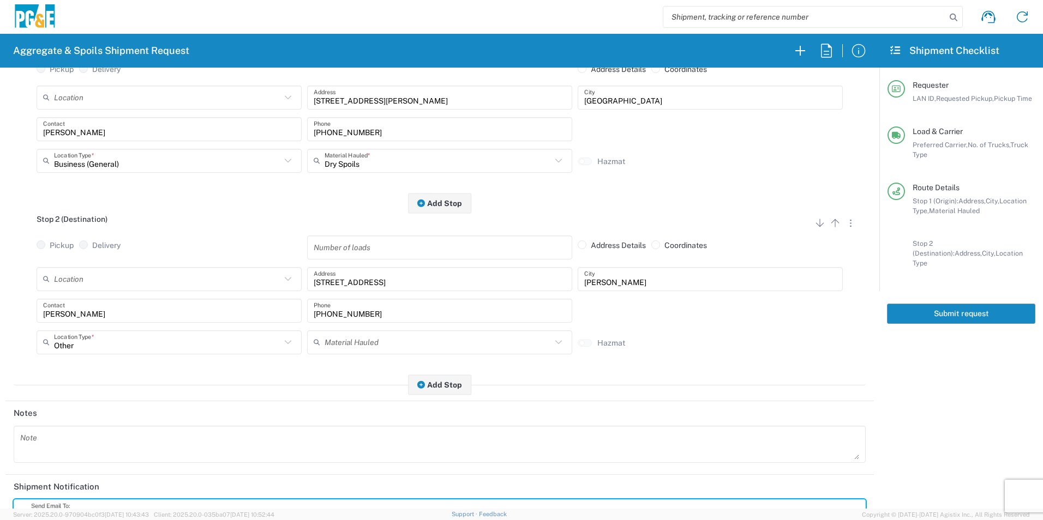
scroll to position [0, 0]
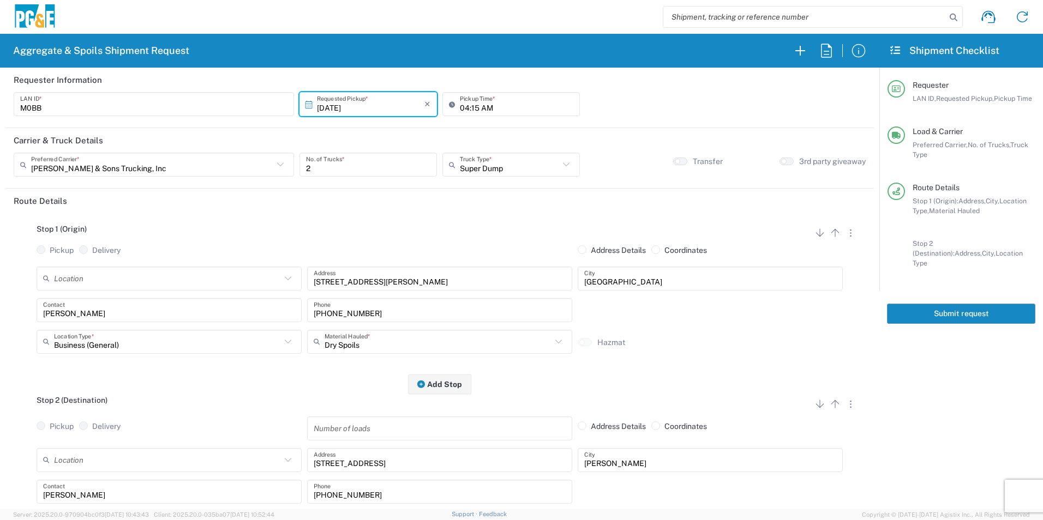
drag, startPoint x: 986, startPoint y: 309, endPoint x: 1026, endPoint y: 330, distance: 45.1
click at [985, 309] on button "Submit request" at bounding box center [961, 314] width 148 height 20
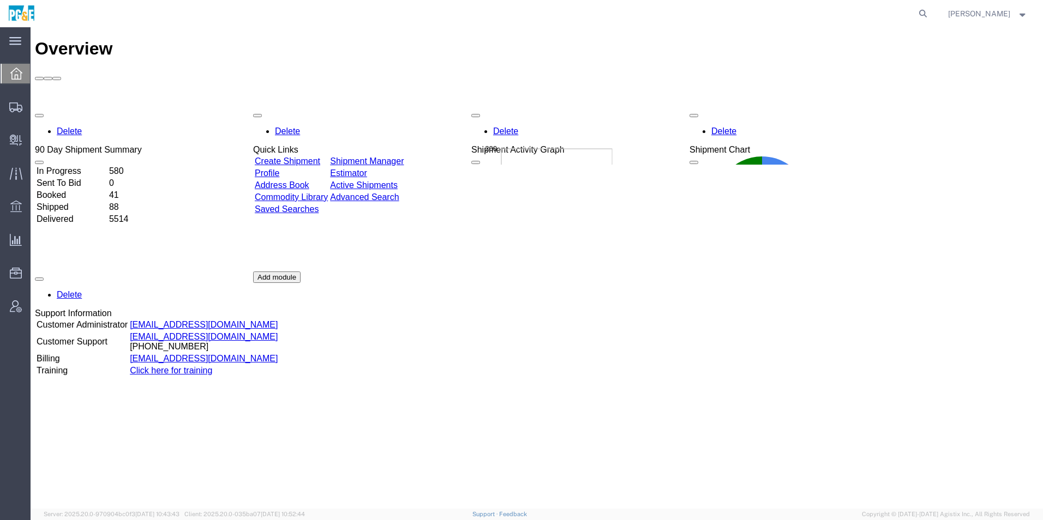
click at [432, 108] on div "Delete 90 Day Shipment Summary In Progress 580 Sent To Bid 0 Booked 41 Shipped …" at bounding box center [536, 271] width 1003 height 327
click at [404, 157] on link "Shipment Manager" at bounding box center [367, 161] width 74 height 9
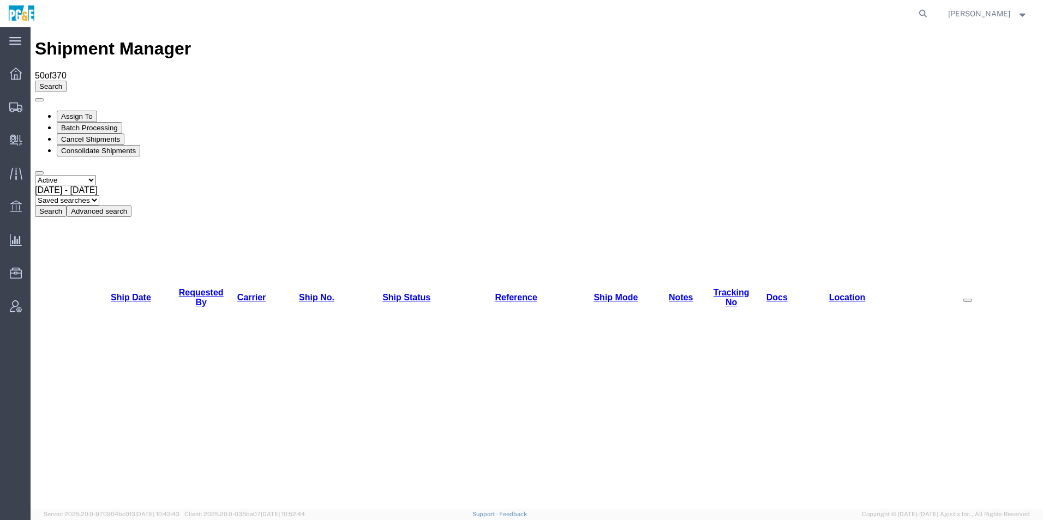
click at [68, 175] on select "Select status Active All Shipments Approved Booked Canceled Delivered Denied Ne…" at bounding box center [65, 180] width 61 height 10
select select "ALL"
click at [35, 175] on select "Select status Active All Shipments Approved Booked Canceled Delivered Denied Ne…" at bounding box center [65, 180] width 61 height 10
click at [98, 185] on span "Sep 2nd 2025 - Oct 2nd 2025" at bounding box center [66, 189] width 63 height 9
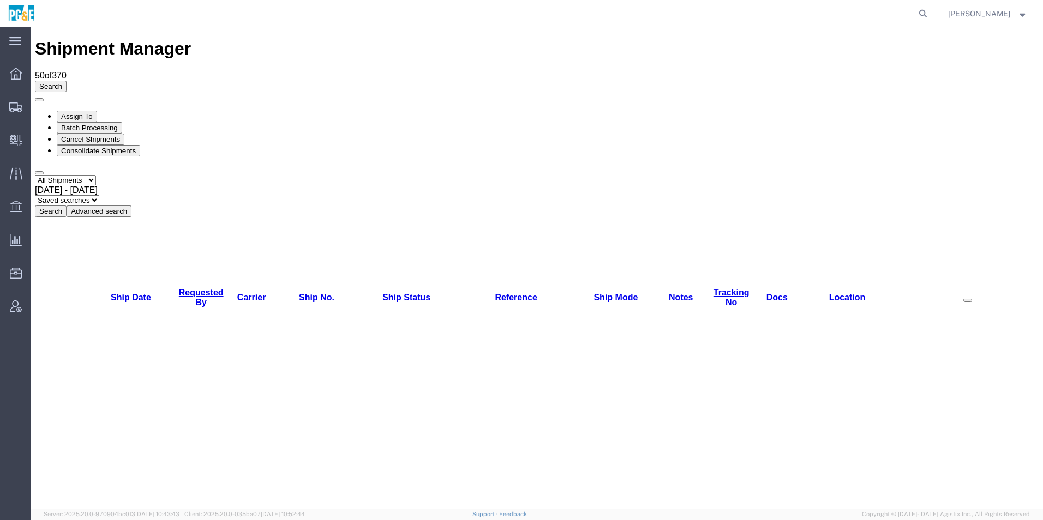
click at [67, 206] on button "Search" at bounding box center [51, 211] width 32 height 11
click at [203, 288] on link "Requested By" at bounding box center [201, 297] width 45 height 19
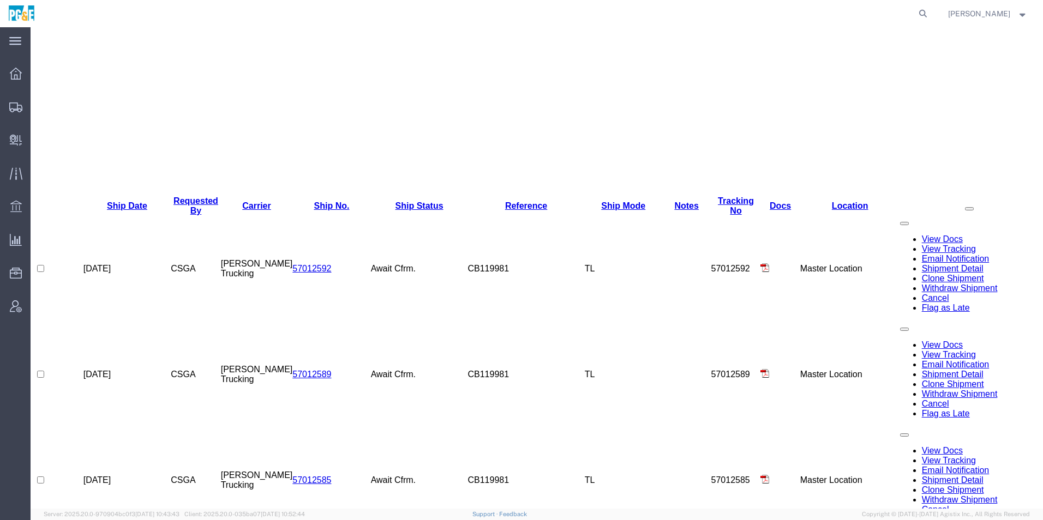
scroll to position [382, 0]
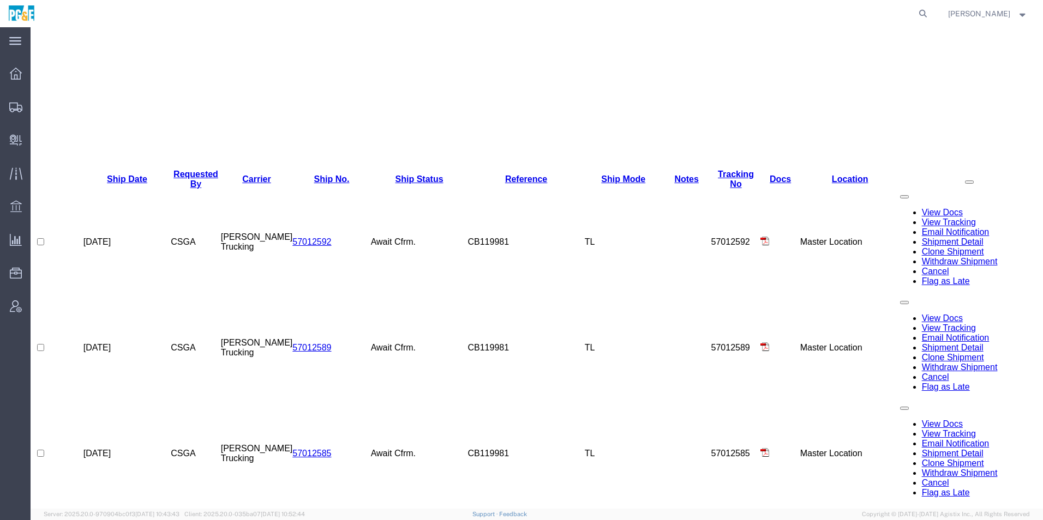
checkbox input "true"
